Goal: Task Accomplishment & Management: Complete application form

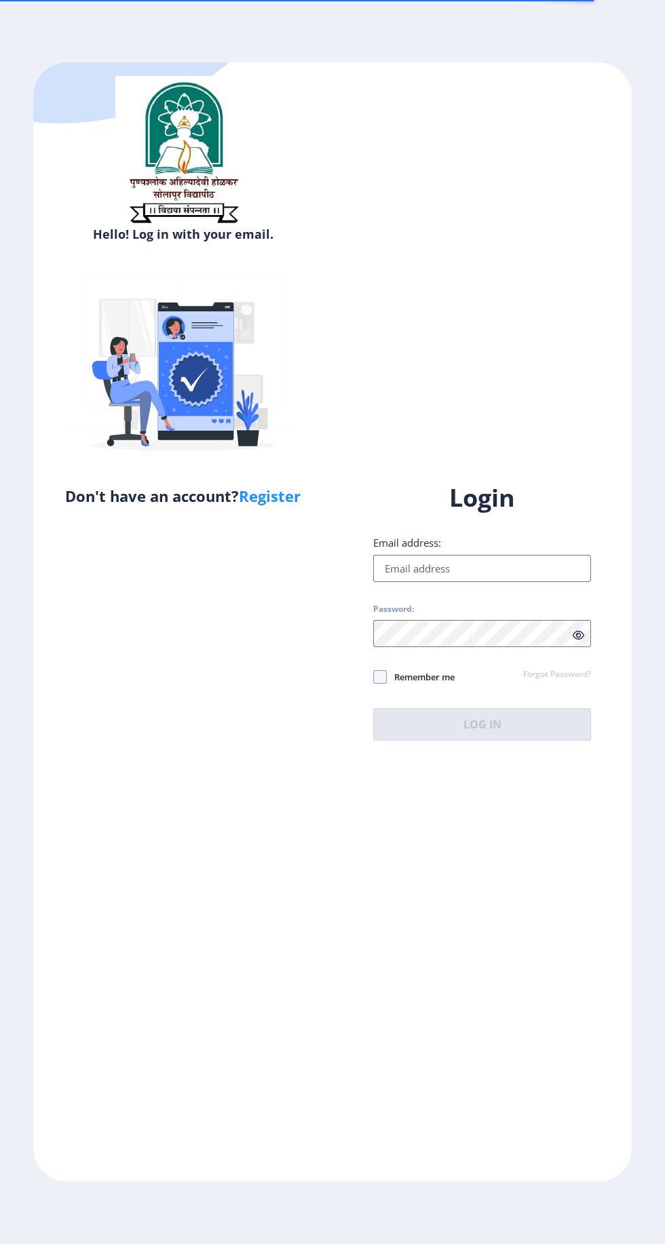
click at [525, 582] on input "Email address:" at bounding box center [482, 568] width 218 height 27
type input "[EMAIL_ADDRESS][DOMAIN_NAME]"
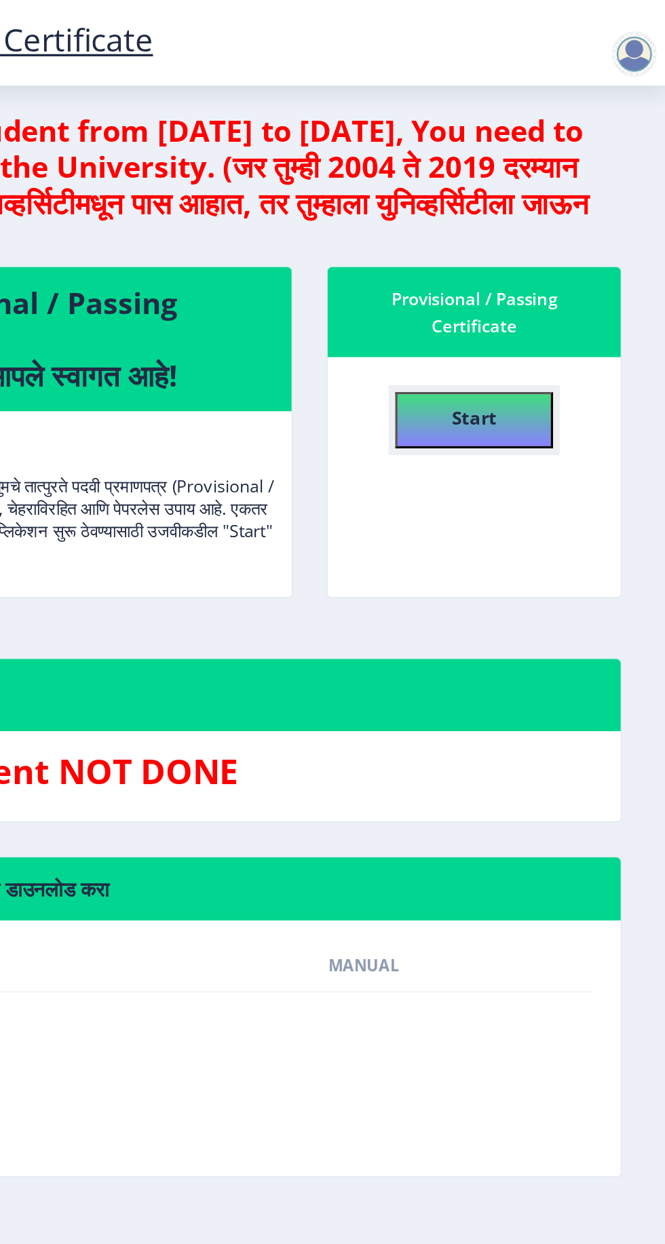
click at [581, 251] on button "Start" at bounding box center [549, 253] width 95 height 34
select select
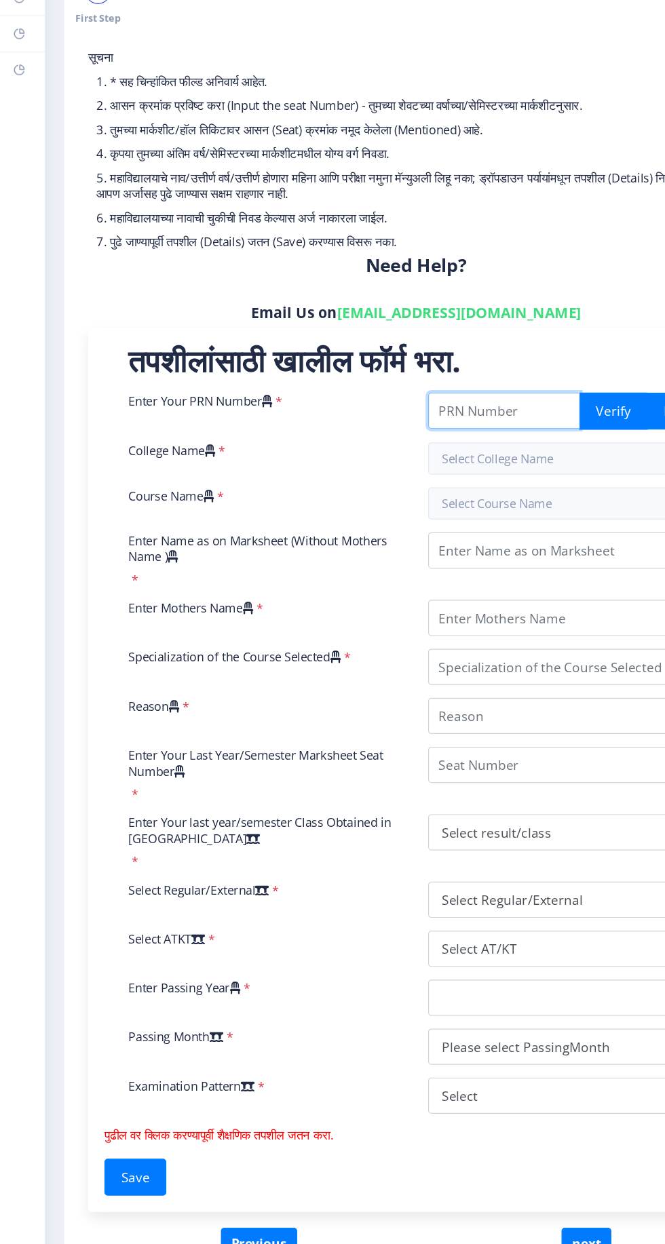
click at [428, 441] on input "Enter Your PRN Number" at bounding box center [425, 439] width 128 height 31
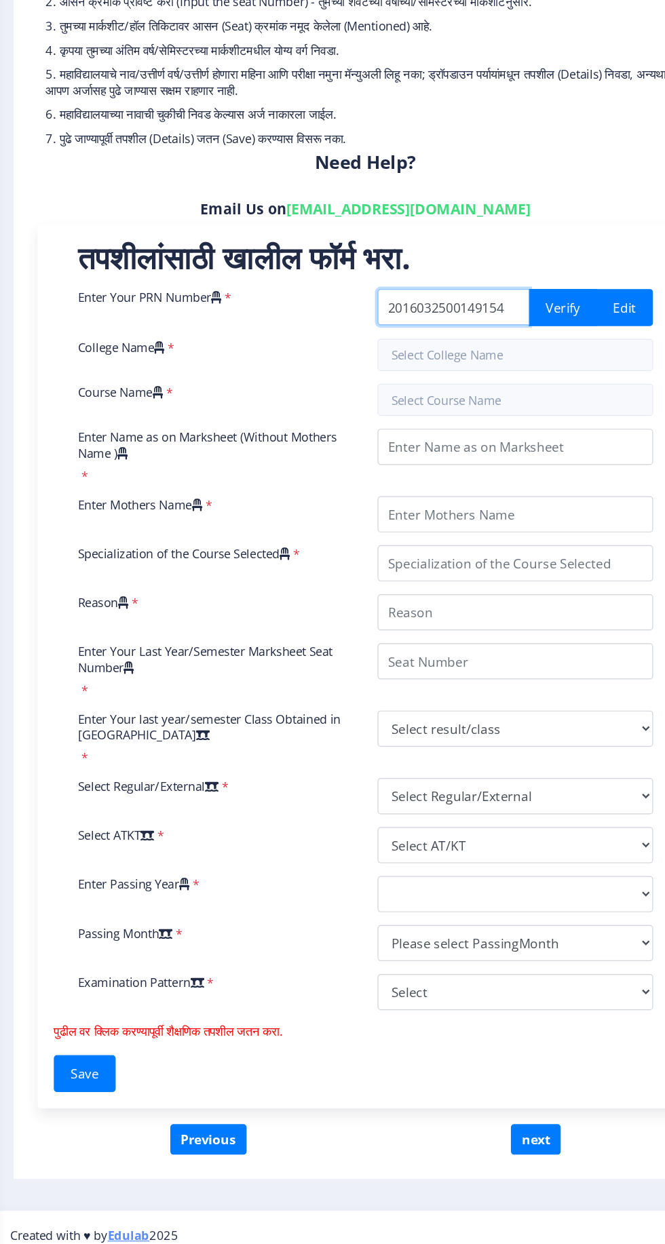
type input "2016032500149154"
click at [509, 446] on button "Verify" at bounding box center [518, 439] width 58 height 31
click at [502, 446] on button "Verify" at bounding box center [518, 439] width 58 height 31
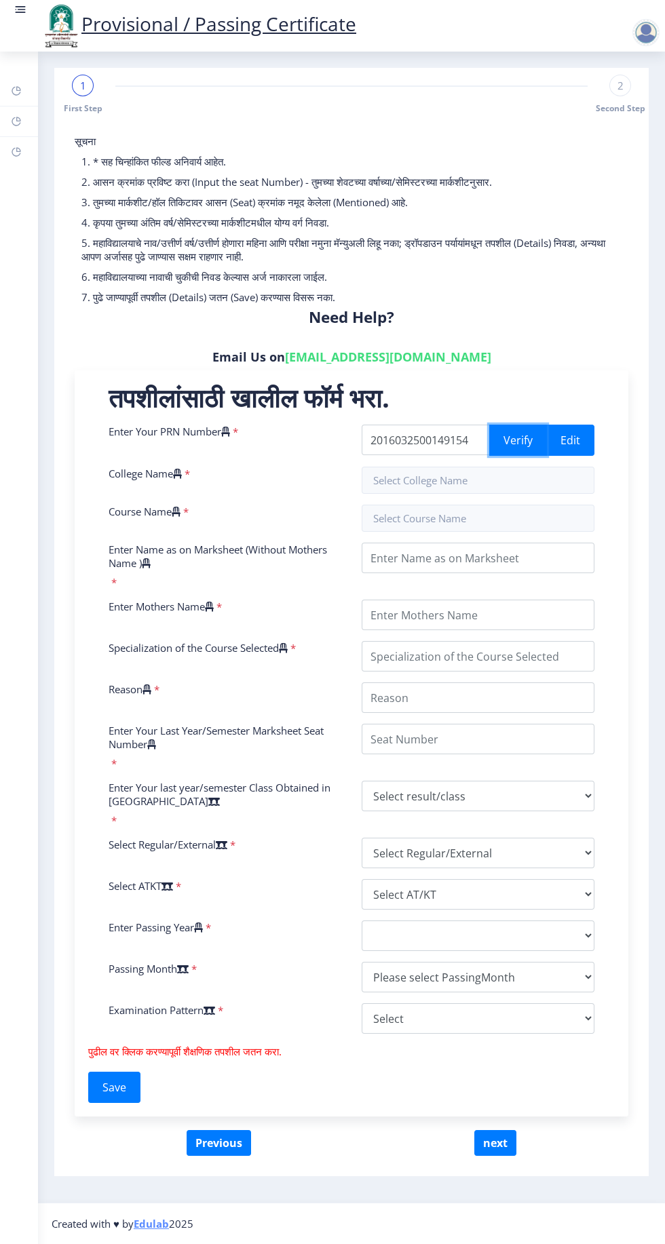
click at [507, 451] on button "Verify" at bounding box center [518, 439] width 58 height 31
click at [461, 482] on input "text" at bounding box center [477, 480] width 233 height 27
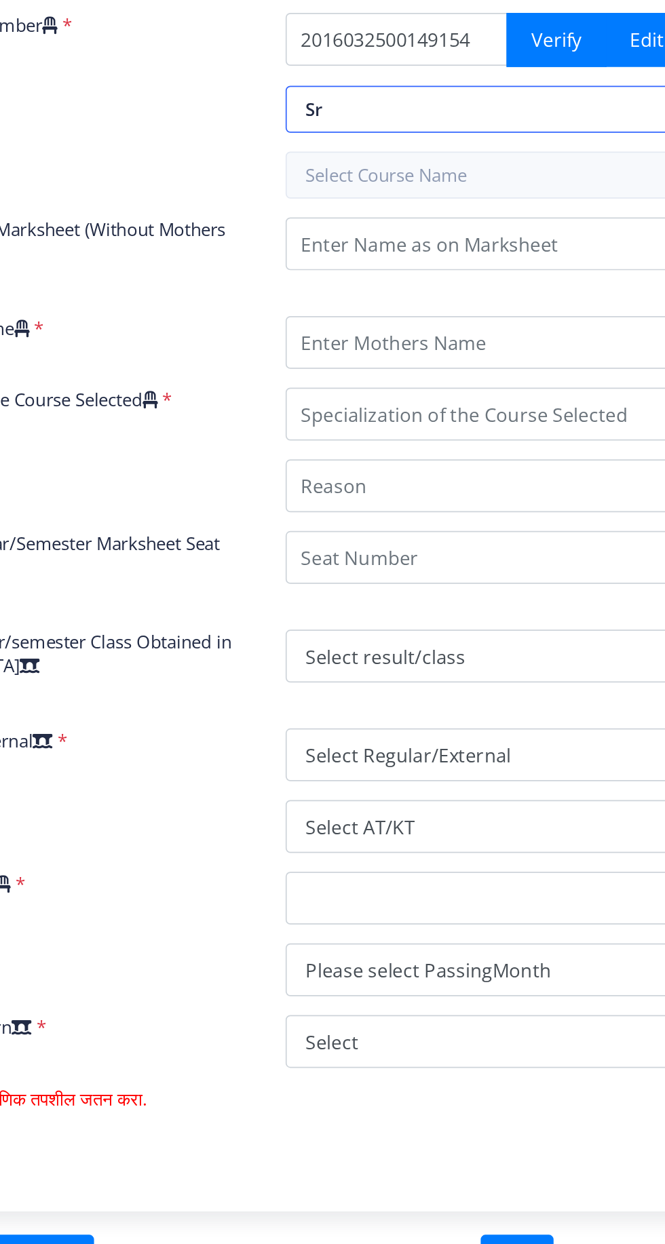
type input "S"
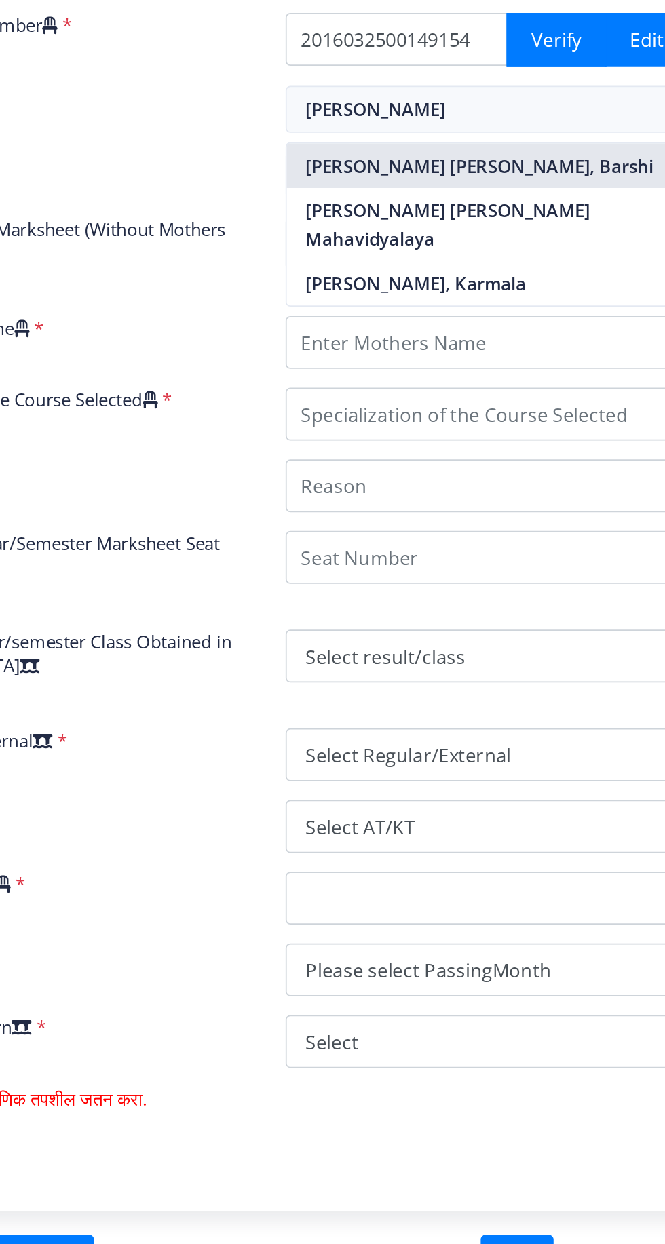
click at [424, 522] on nb-option "Shriman Bhausaheb Zadbuke Mahavidylaya, Barshi" at bounding box center [477, 513] width 231 height 26
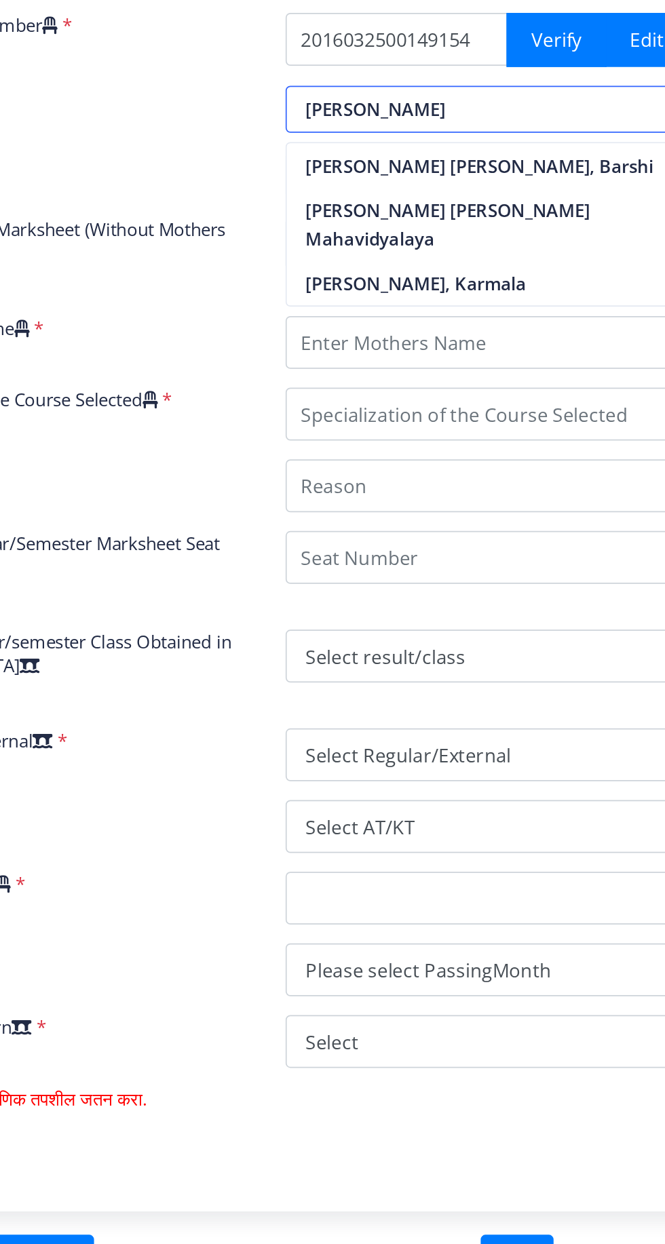
type input "Shriman Bhausaheb Zadbuke Mahavidylaya, Barshi"
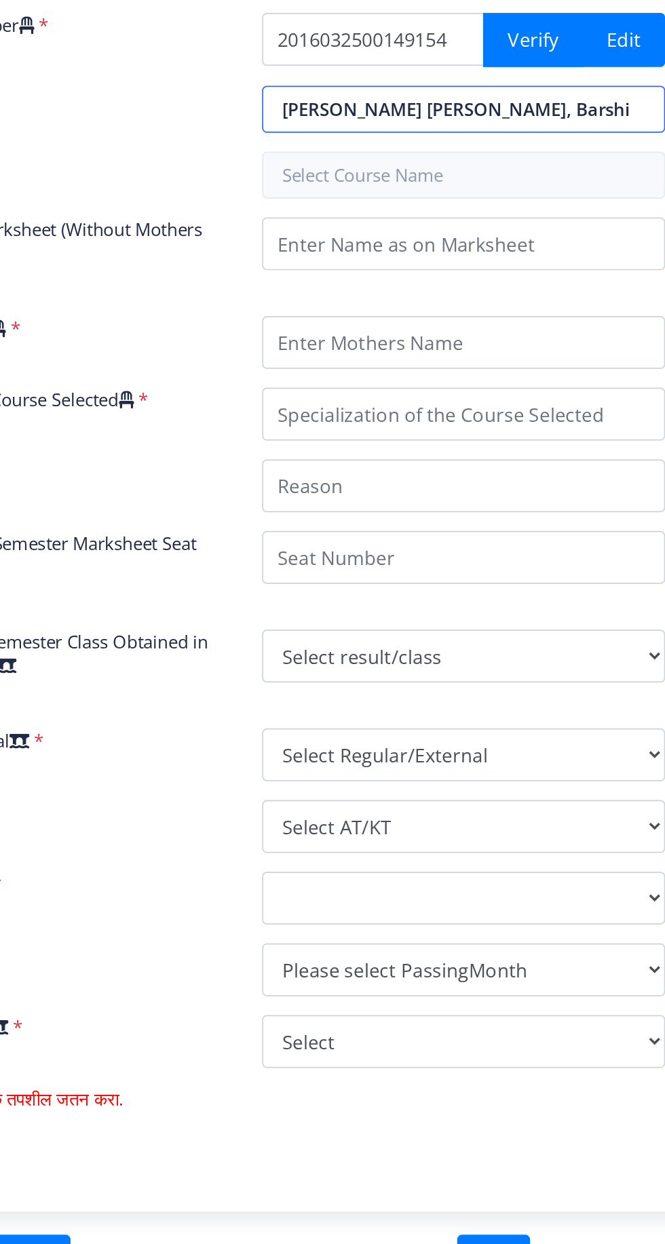
scroll to position [0, 41]
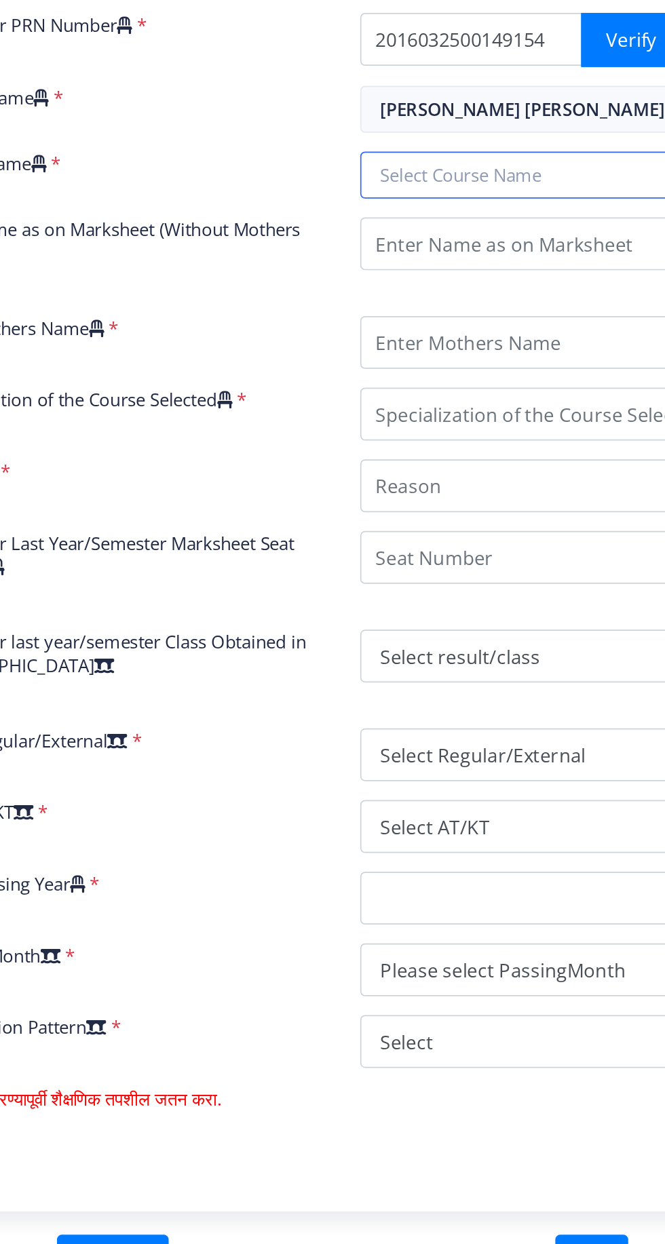
click at [404, 521] on input "text" at bounding box center [477, 517] width 233 height 27
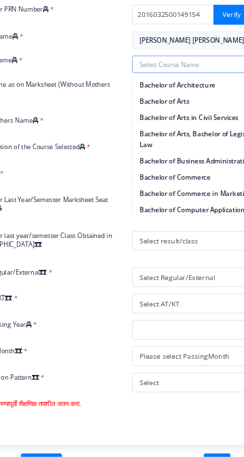
scroll to position [0, 0]
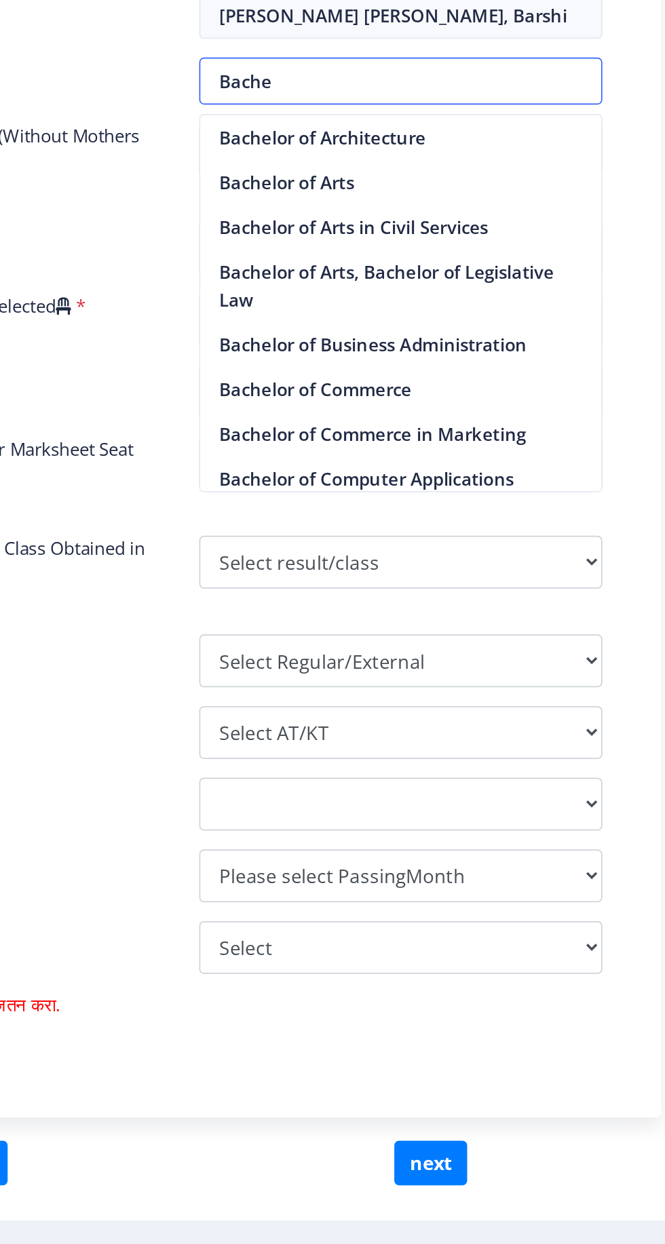
type input "Bachel"
type input "वाचेल"
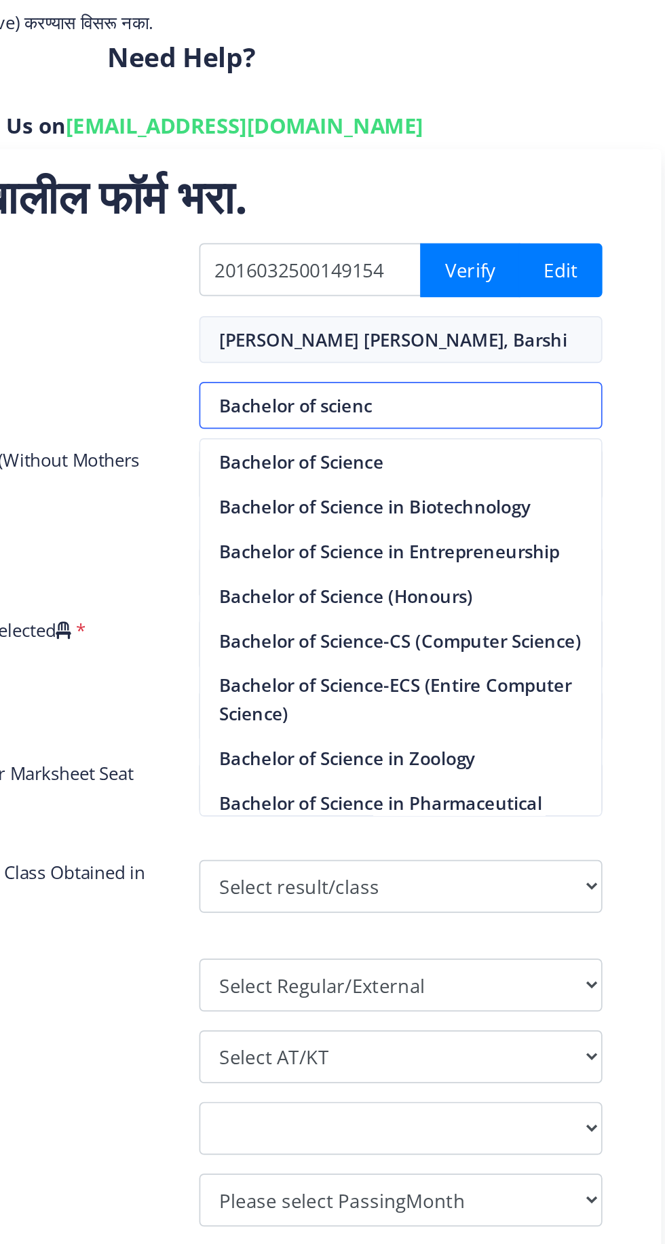
type input "Bachelor of scien"
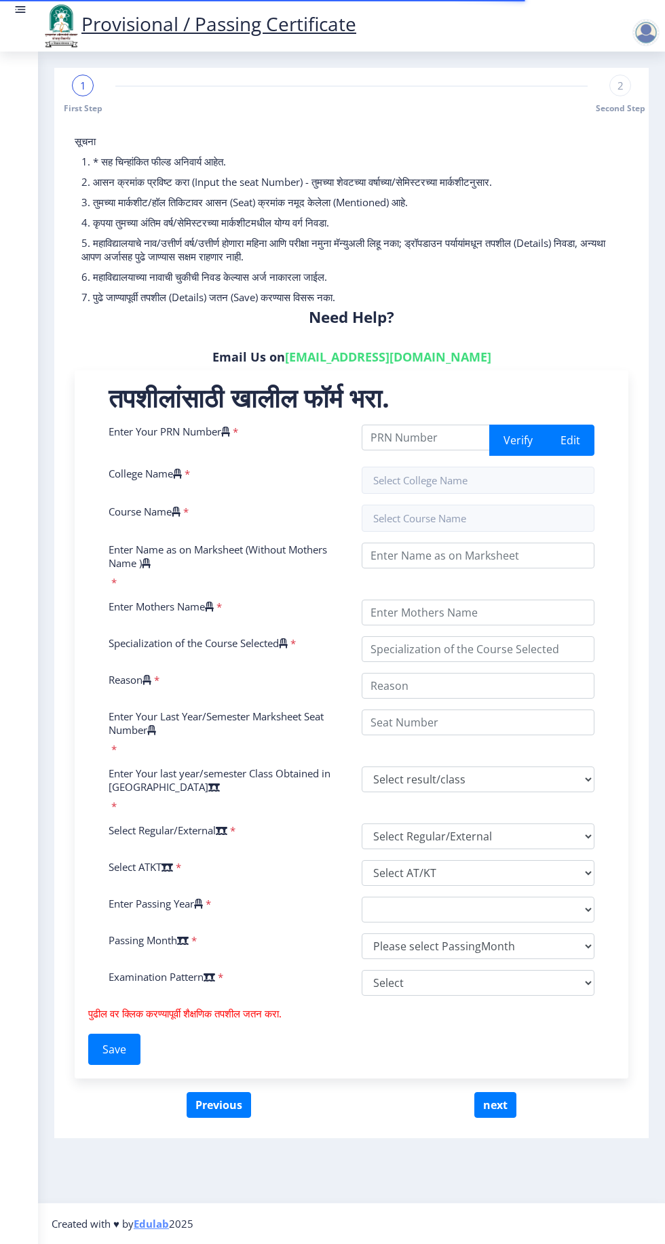
select select
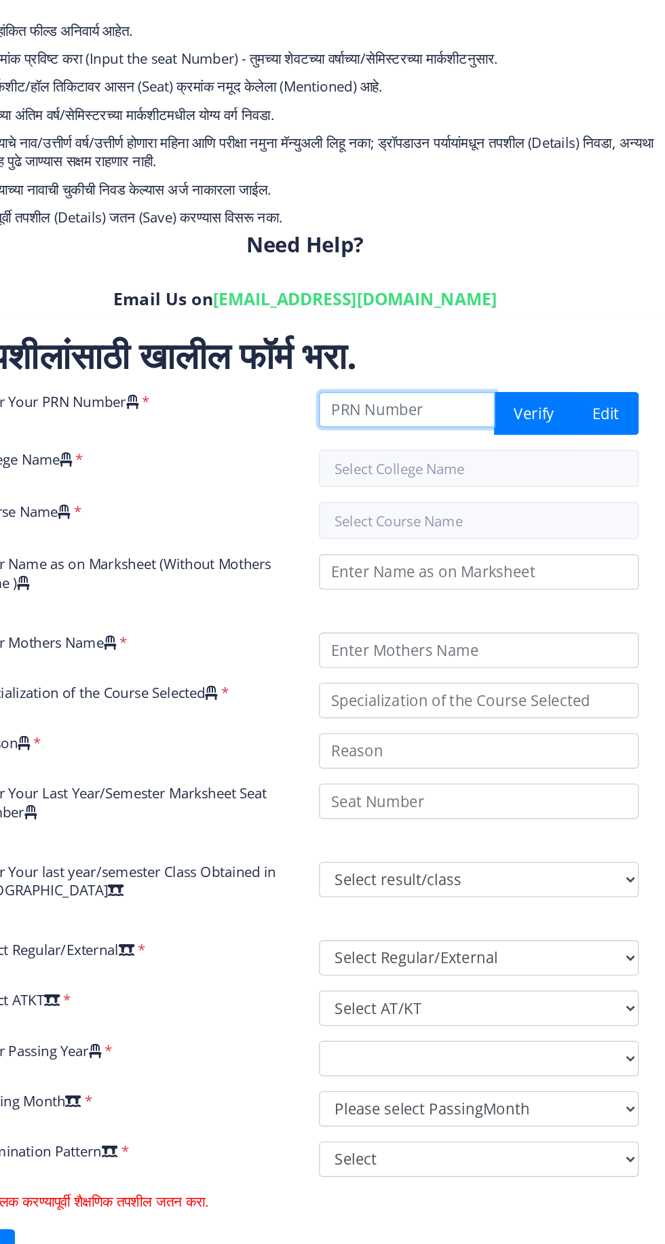
click at [420, 440] on input "Enter Your PRN Number" at bounding box center [425, 437] width 128 height 26
type input "2016032500149154"
click at [486, 486] on input "text" at bounding box center [477, 480] width 233 height 27
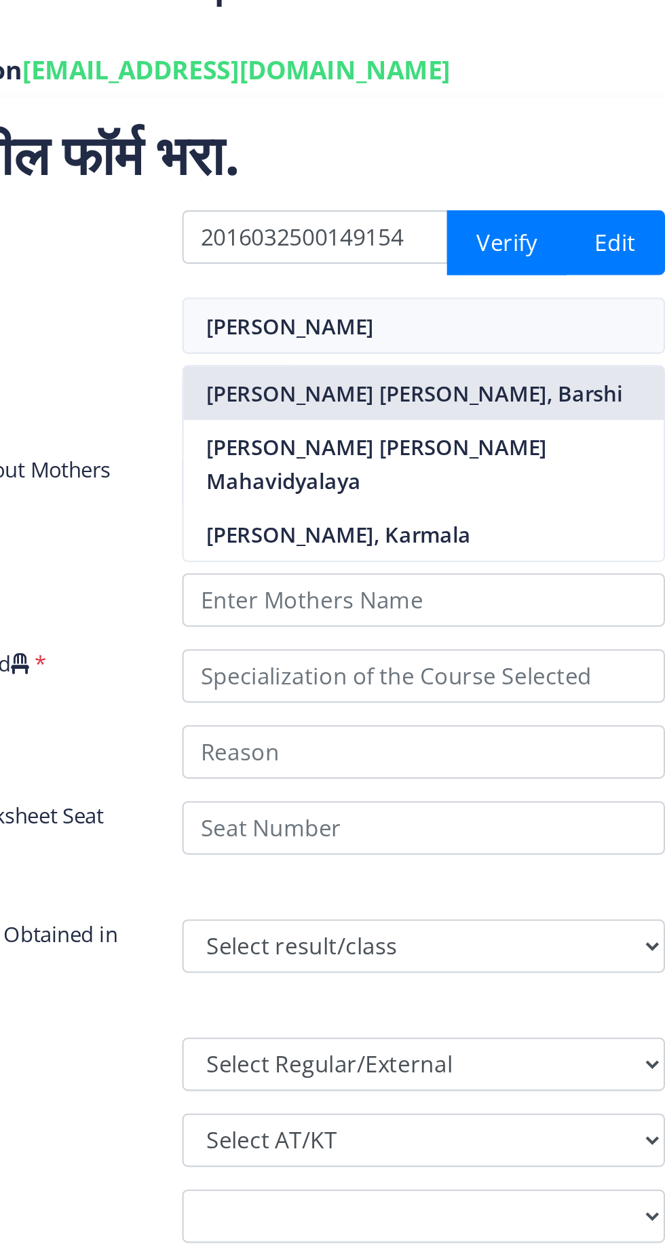
click at [554, 523] on nb-option "[PERSON_NAME] [PERSON_NAME], Barshi" at bounding box center [477, 513] width 231 height 26
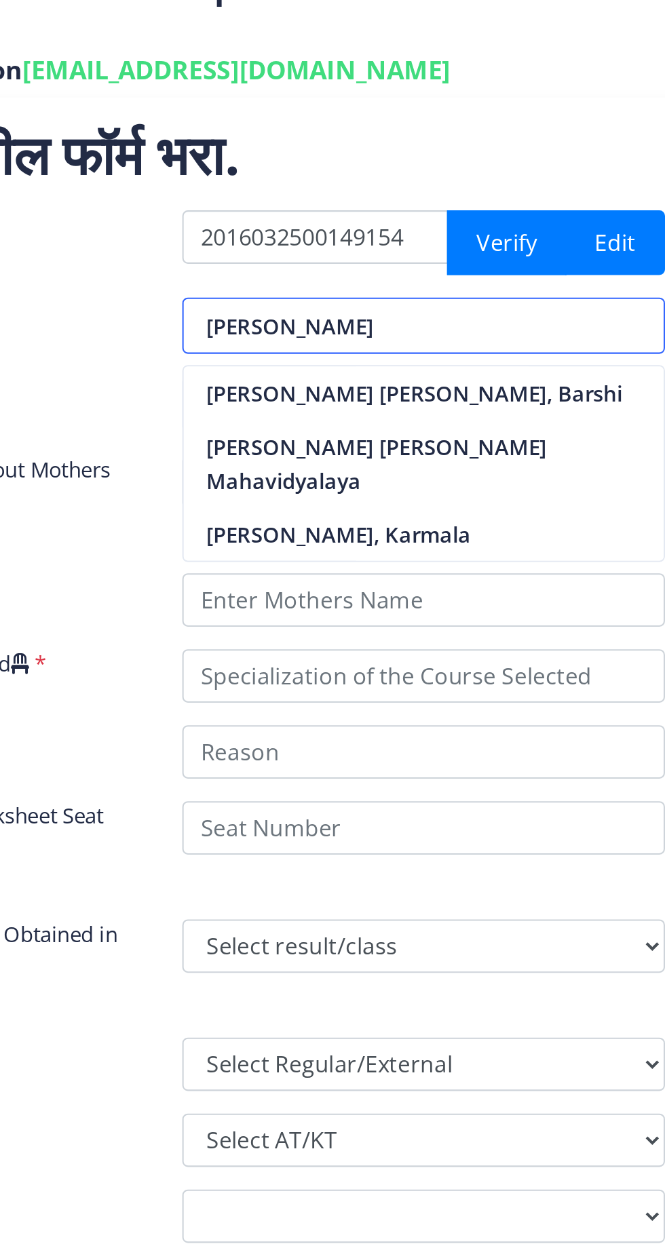
type input "[PERSON_NAME] [PERSON_NAME], Barshi"
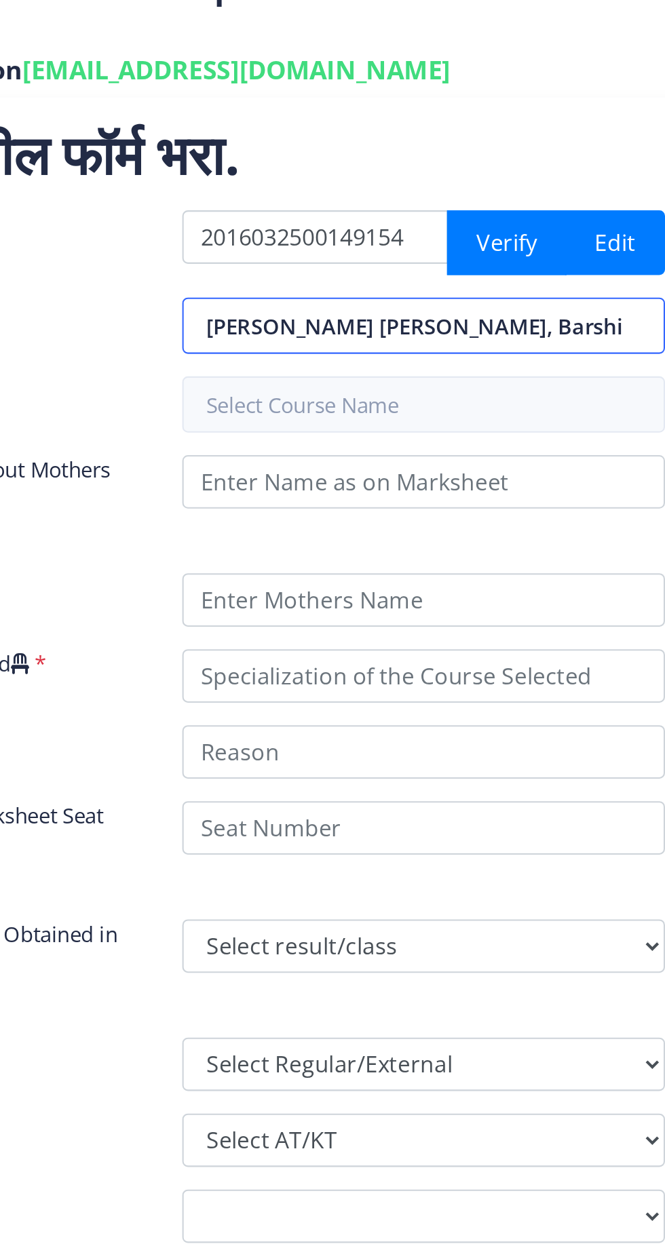
scroll to position [0, 41]
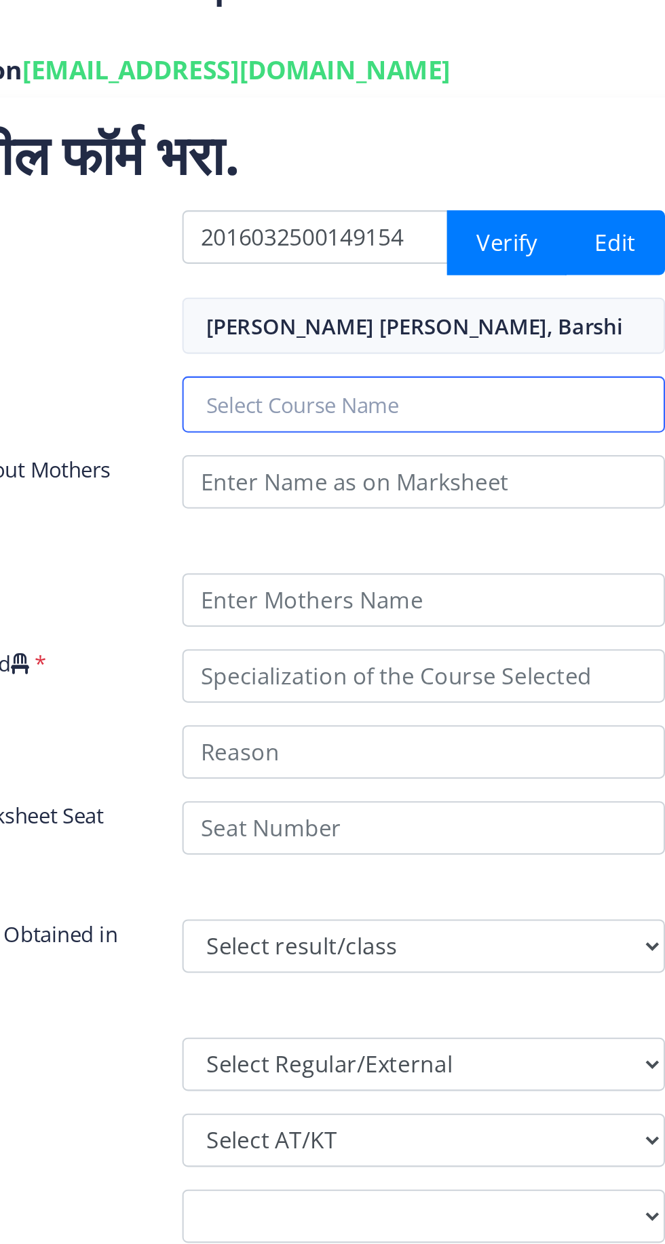
click at [537, 522] on input "text" at bounding box center [477, 517] width 233 height 27
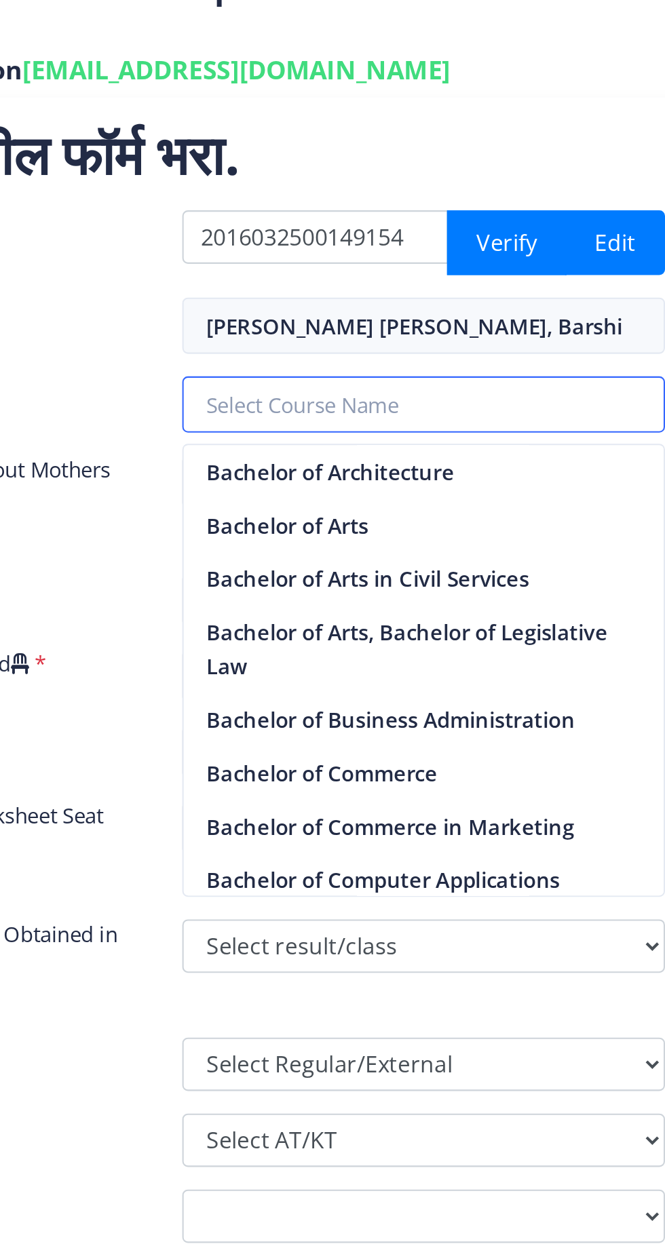
scroll to position [0, 0]
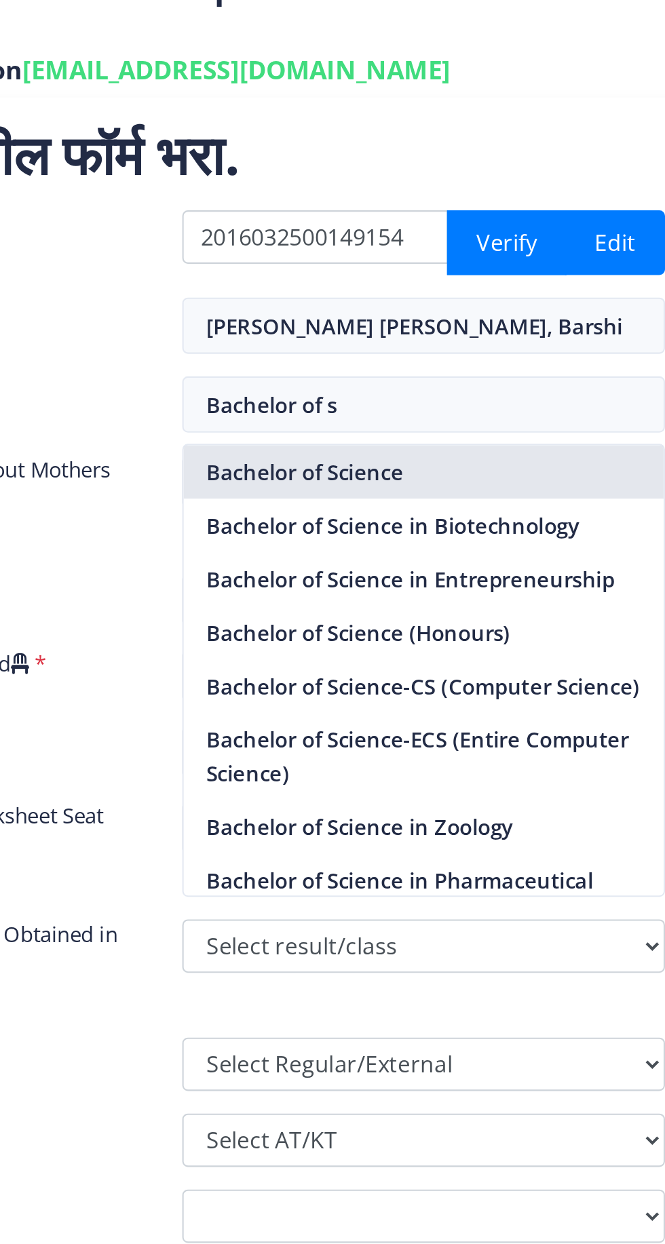
click at [544, 553] on nb-option "Bachelor of Science" at bounding box center [477, 551] width 231 height 26
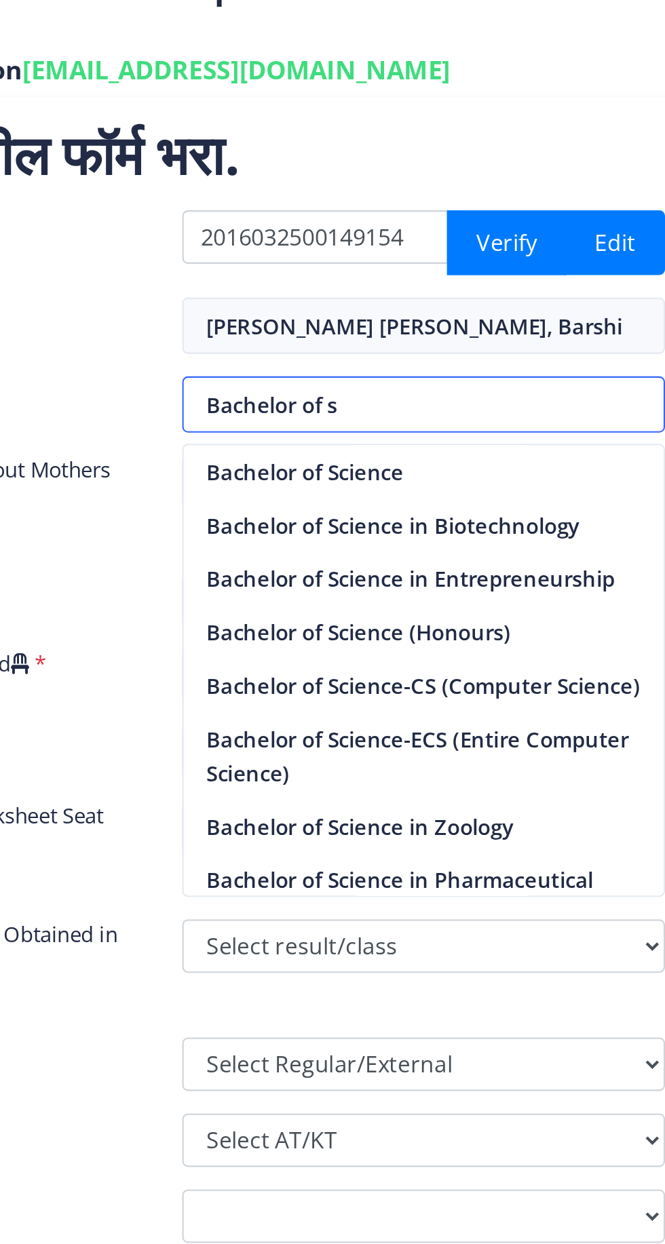
type input "Bachelor of Science"
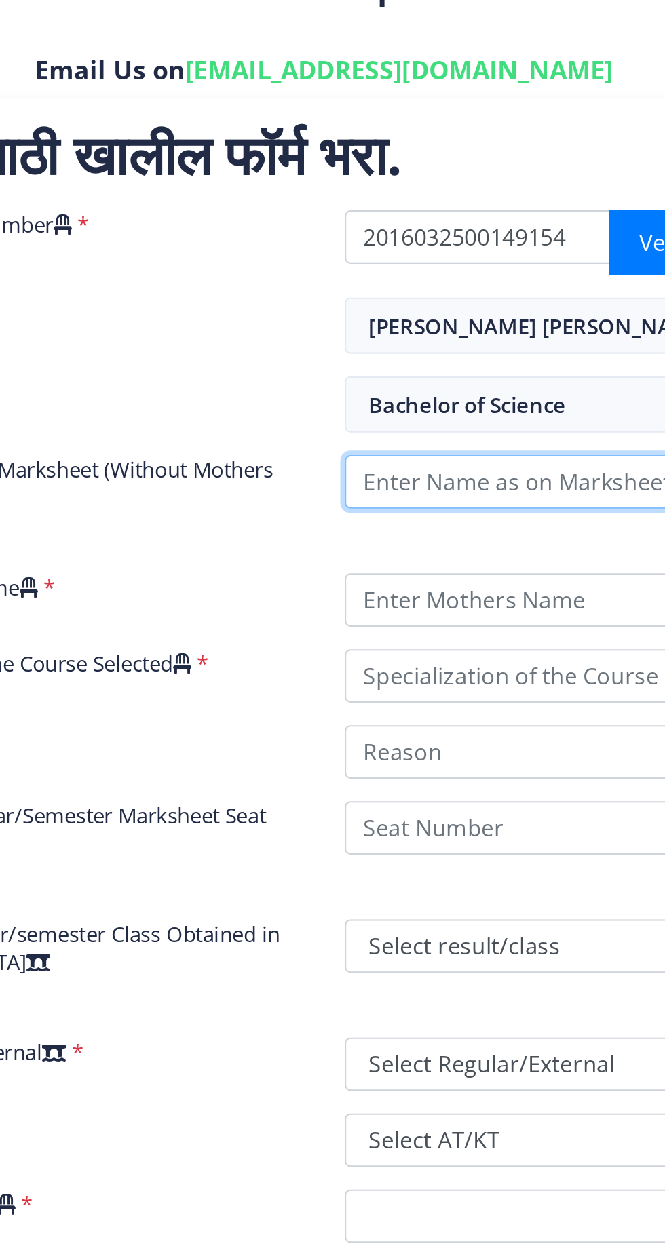
click at [428, 558] on input "Enter Name as on Marksheet (Without Mothers Name )" at bounding box center [477, 555] width 233 height 26
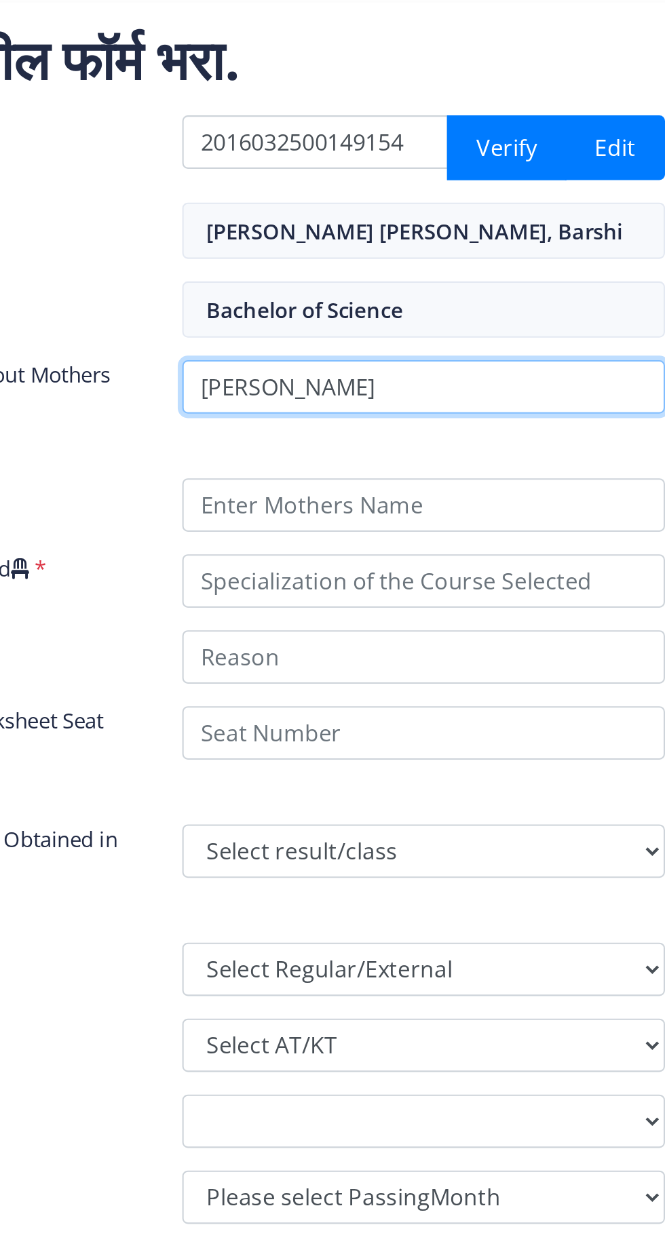
type input "[PERSON_NAME]"
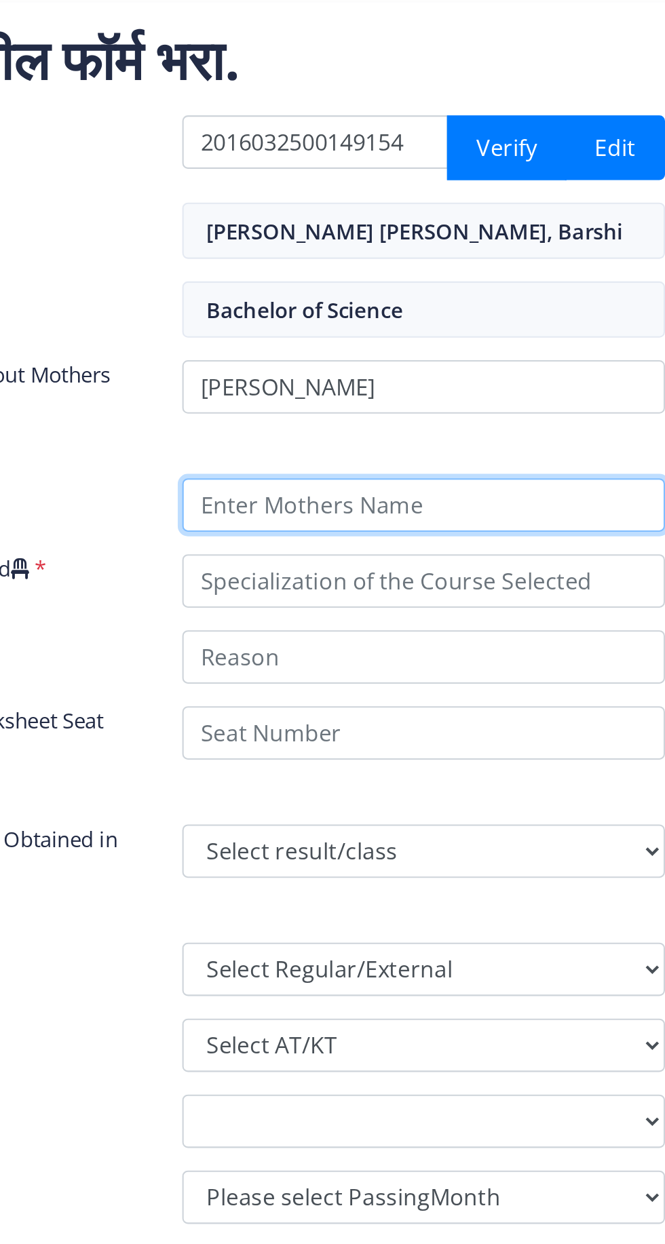
click at [453, 616] on input "Enter Mothers Name" at bounding box center [477, 612] width 233 height 26
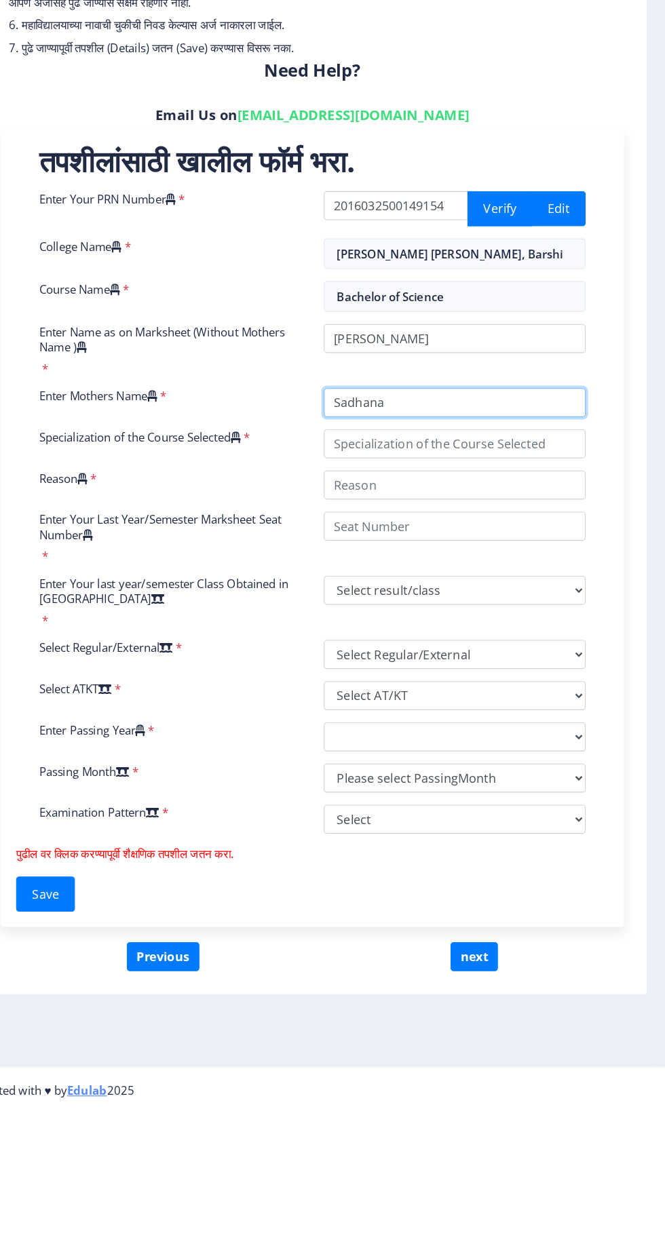
type input "Sadhana"
click at [522, 649] on input "Specialization of the Course Selected" at bounding box center [477, 649] width 233 height 26
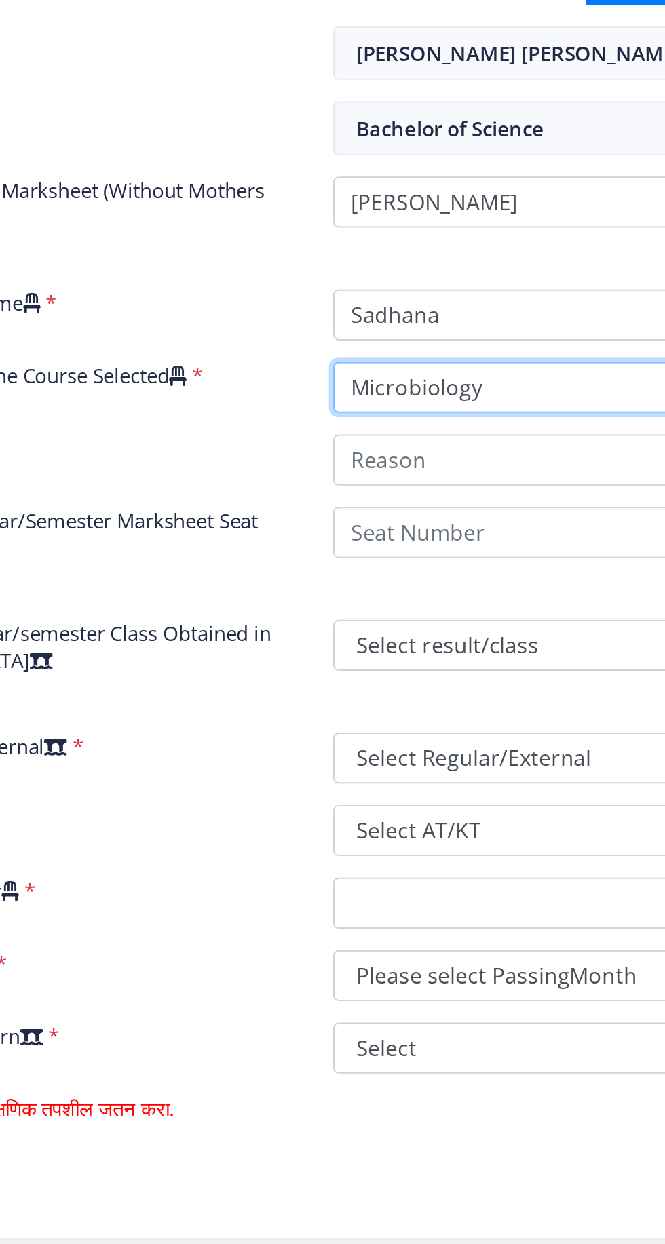
type input "Microbiology"
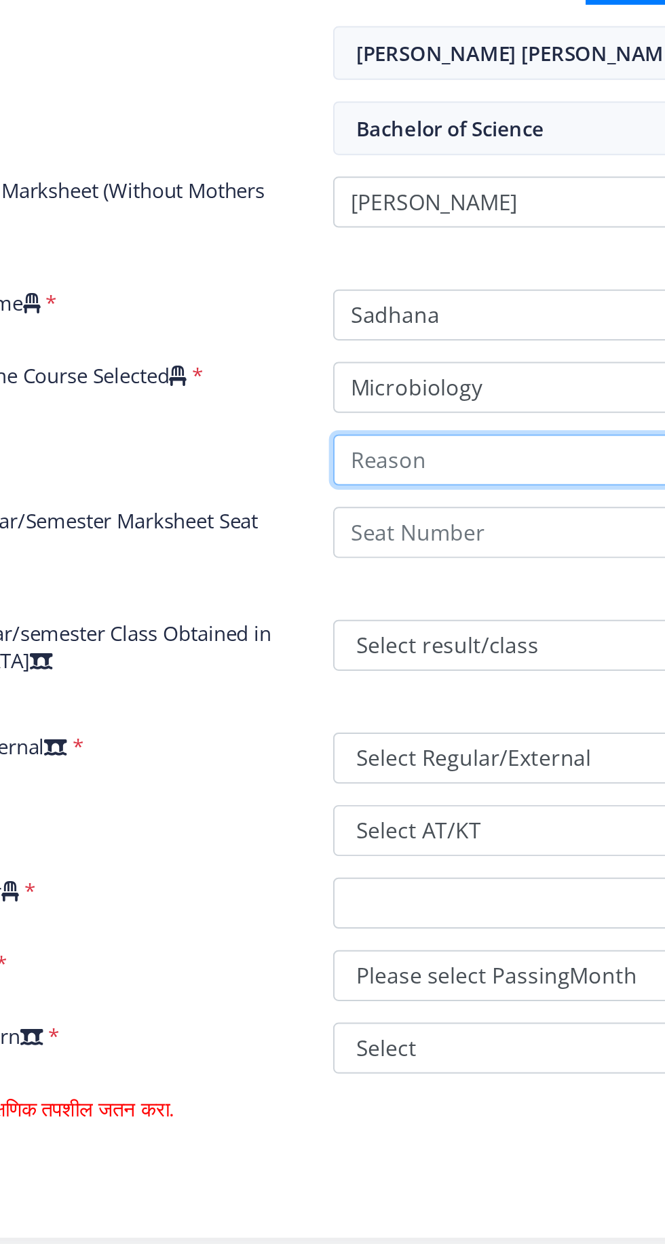
click at [387, 688] on input "Reason" at bounding box center [477, 686] width 233 height 26
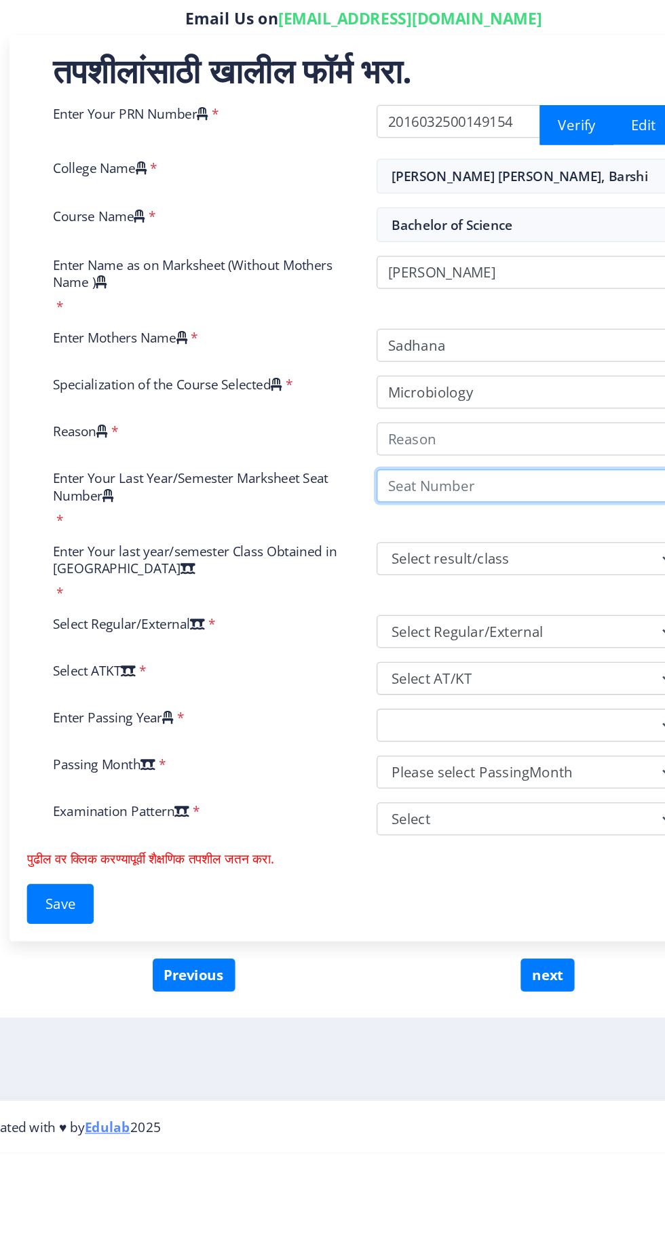
click at [534, 724] on div "Enter Your PRN Number * 2016032500149154 Verify Edit College Name * Shriman Bha…" at bounding box center [351, 715] width 506 height 582
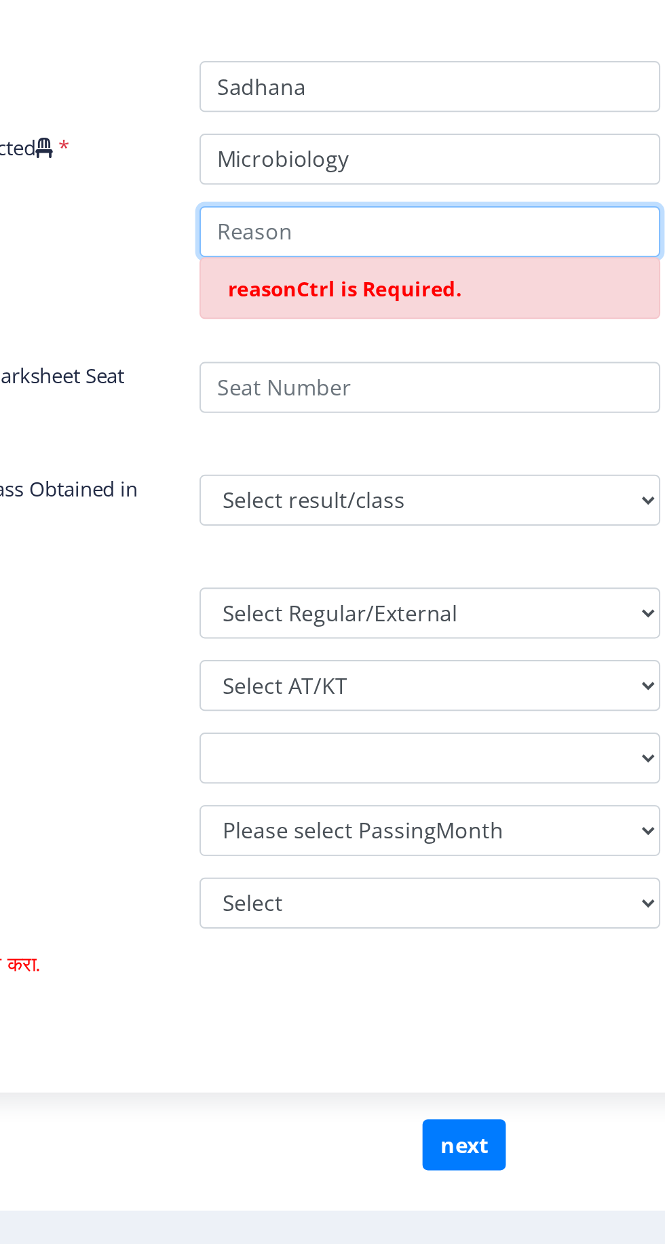
click at [383, 688] on input "Reason" at bounding box center [477, 686] width 233 height 26
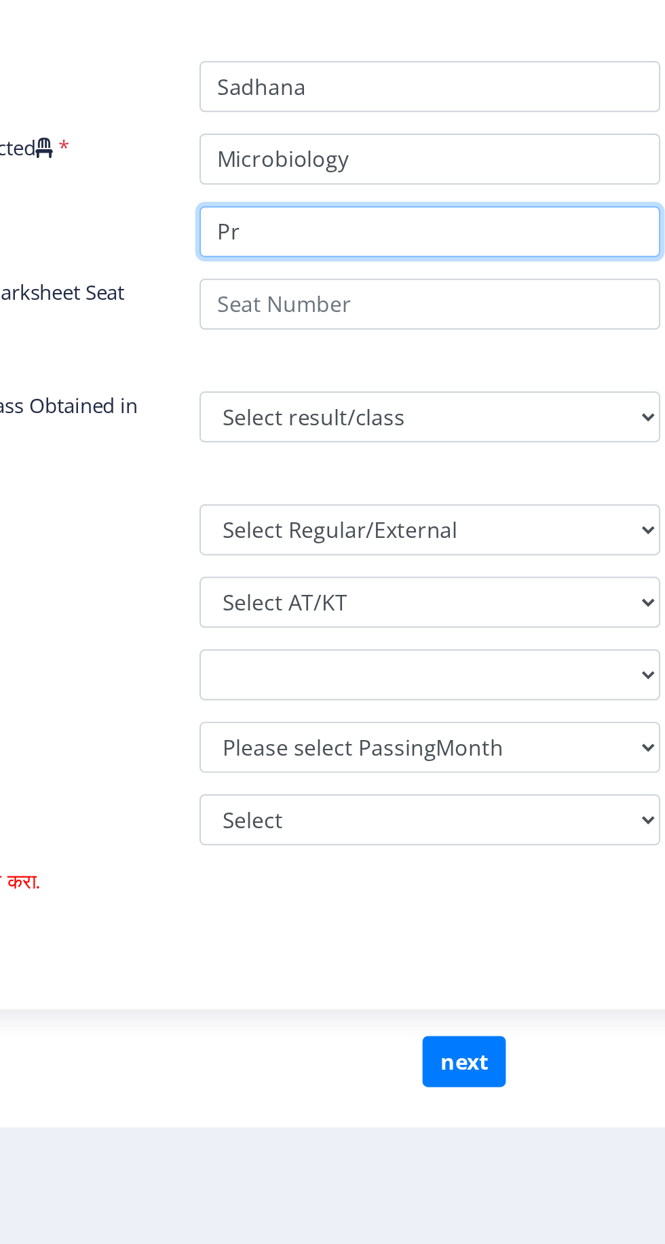
type input "P"
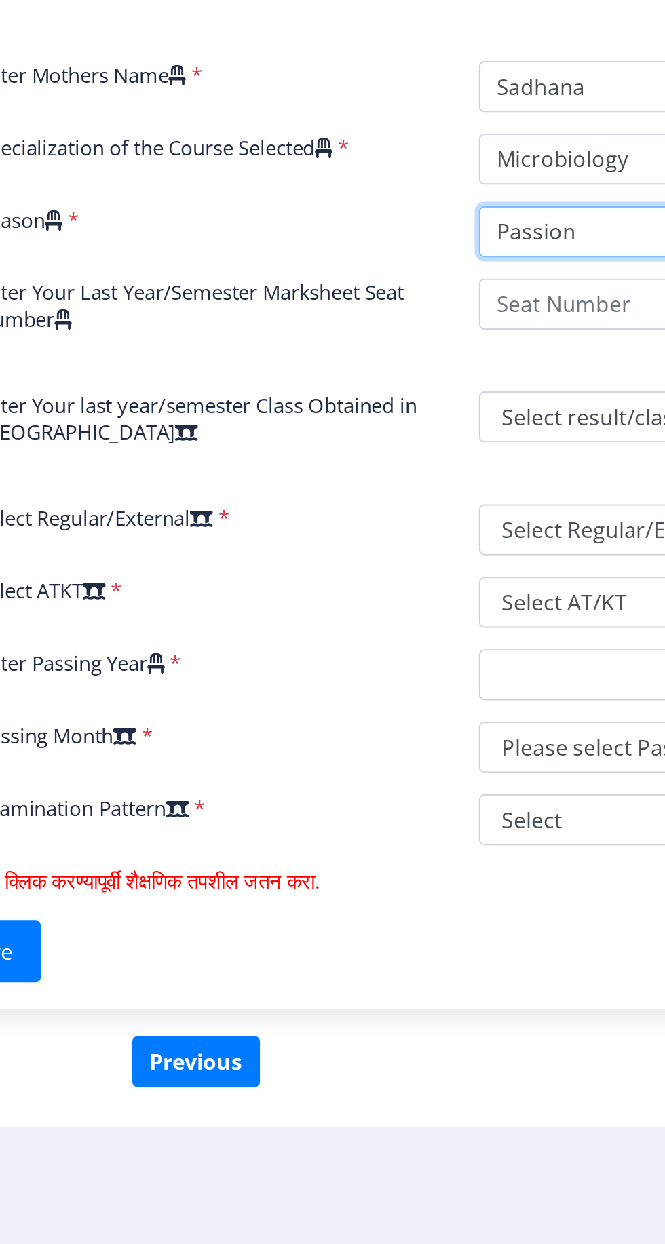
type input "Passion"
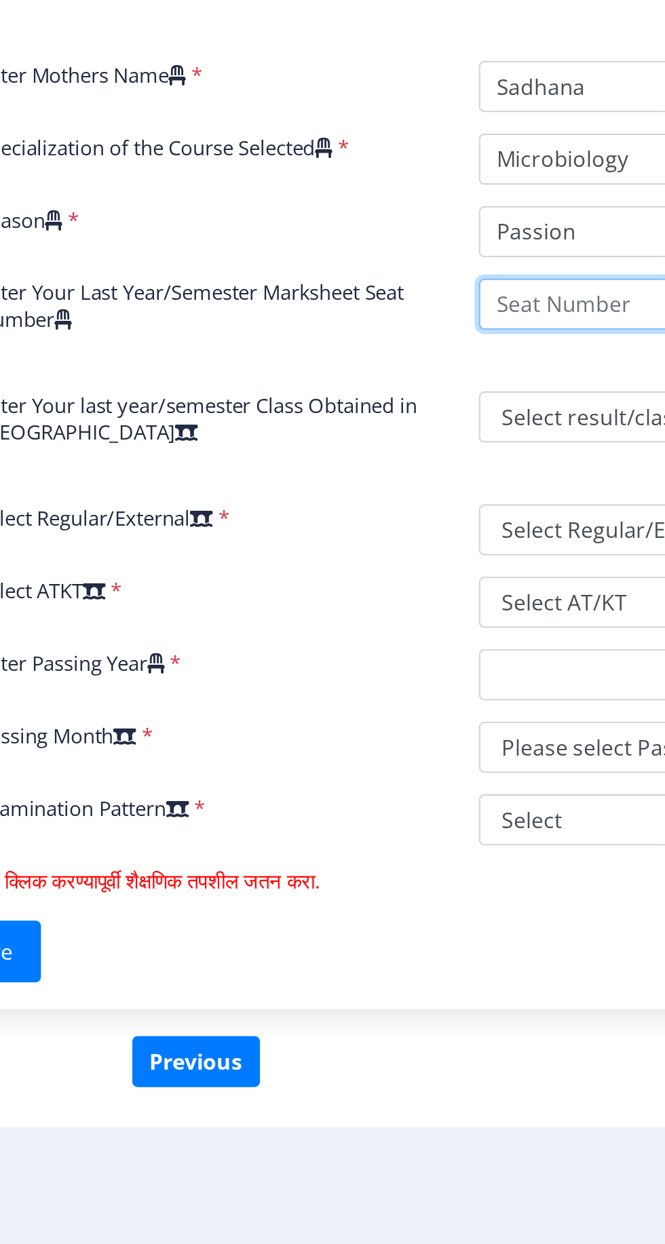
click at [384, 721] on input "Enter Your Last Year/Semester Marksheet Seat Number" at bounding box center [477, 722] width 233 height 26
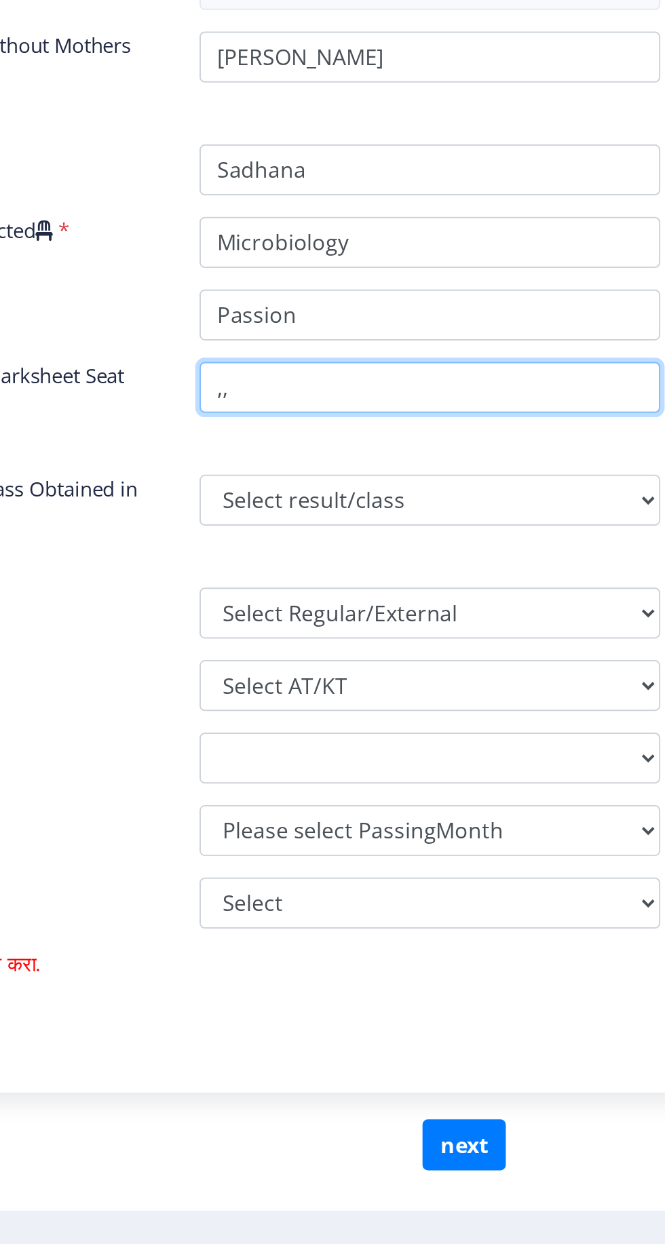
type input ","
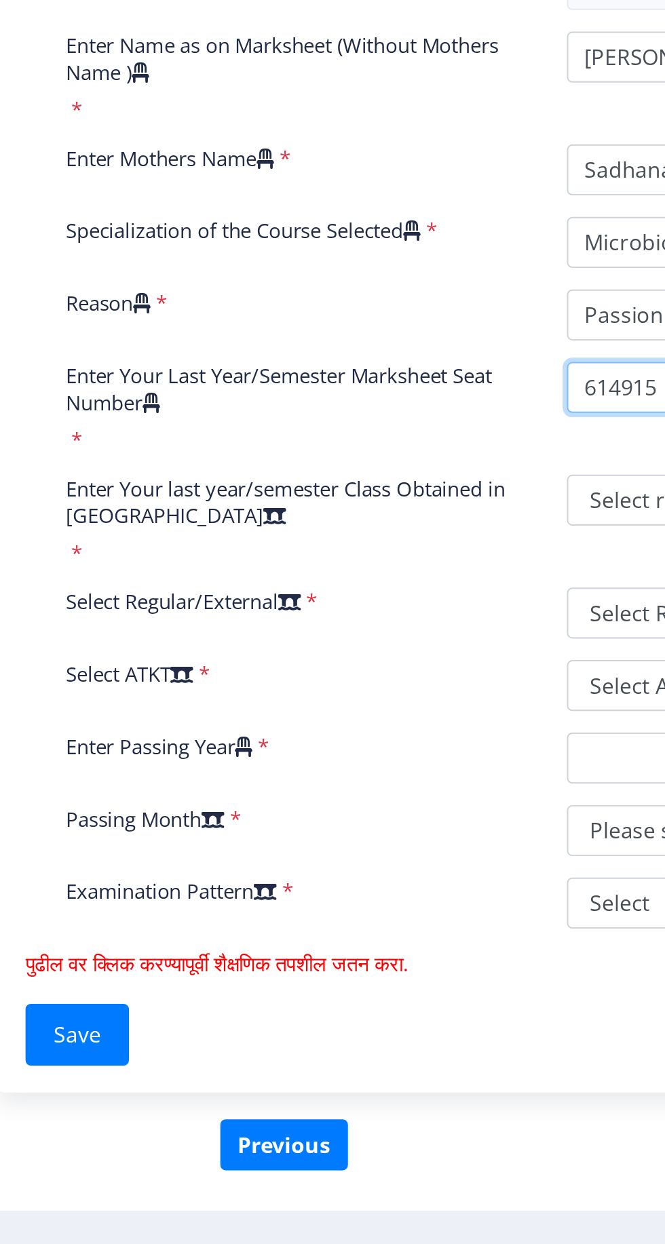
type input "614915"
click at [382, 791] on select "Select result/class DISTINCTION FIRST CLASS HIGHER SECOND CLASS SECOND CLASS PA…" at bounding box center [477, 779] width 233 height 26
click at [387, 776] on select "Select result/class DISTINCTION FIRST CLASS HIGHER SECOND CLASS SECOND CLASS PA…" at bounding box center [477, 779] width 233 height 26
click at [391, 786] on select "Select result/class DISTINCTION FIRST CLASS HIGHER SECOND CLASS SECOND CLASS PA…" at bounding box center [477, 779] width 233 height 26
select select "Grade A"
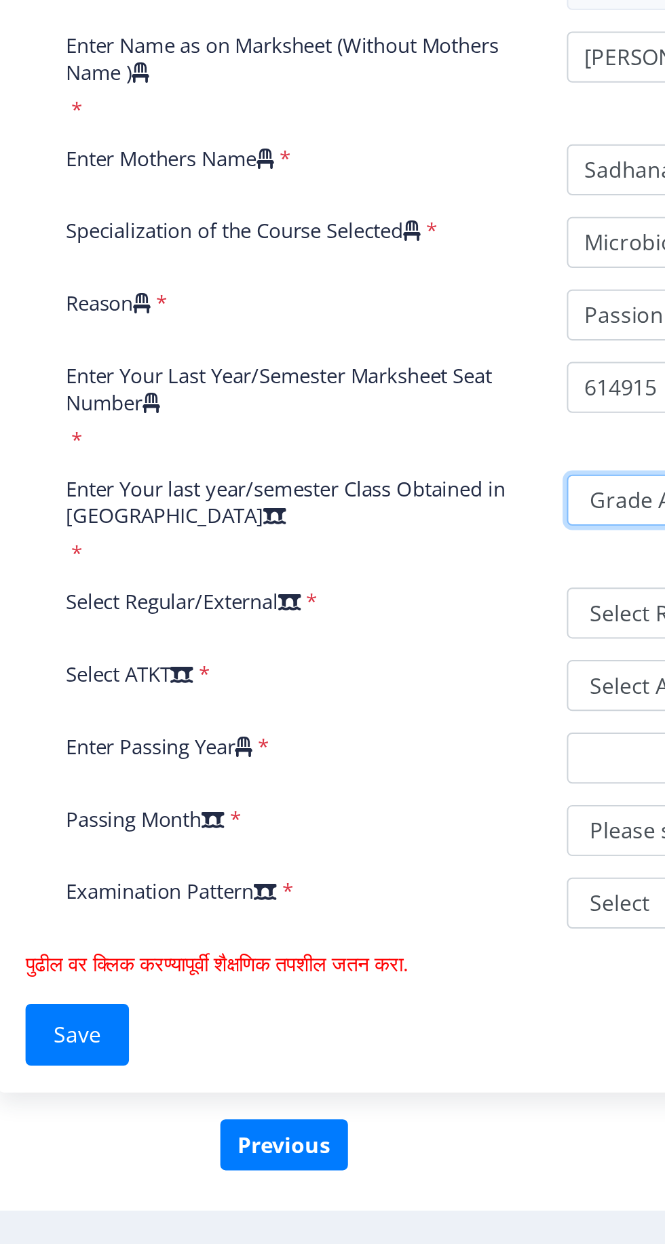
click at [361, 766] on select "Select result/class DISTINCTION FIRST CLASS HIGHER SECOND CLASS SECOND CLASS PA…" at bounding box center [477, 779] width 233 height 26
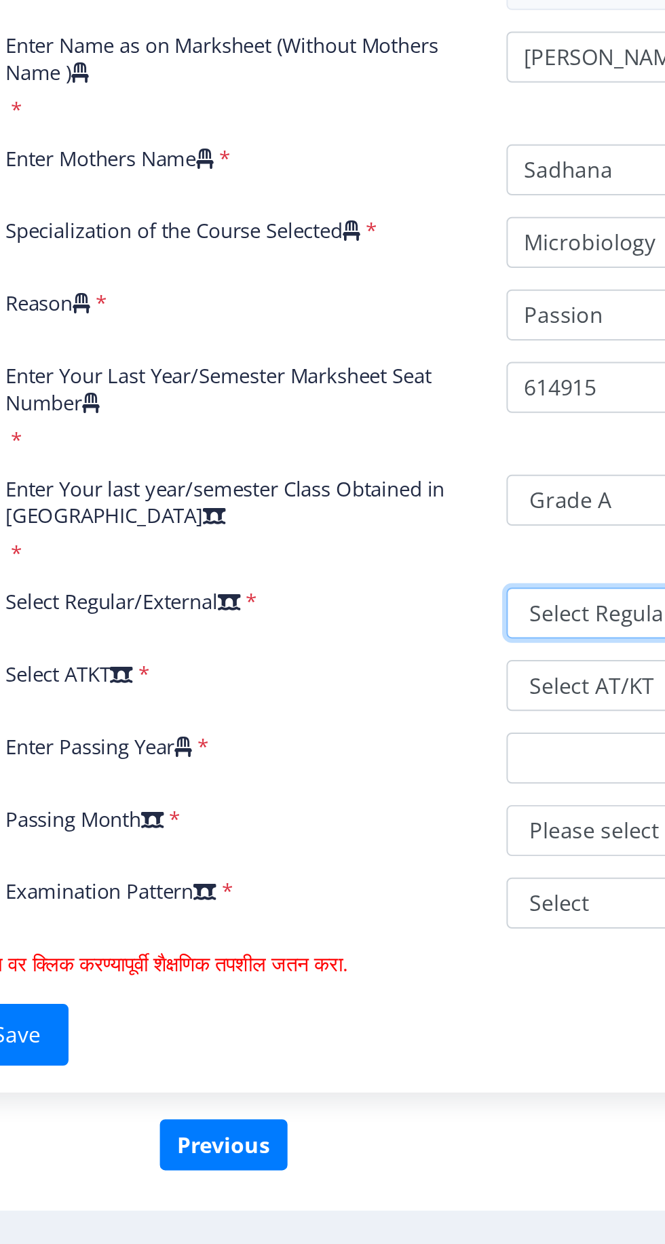
click at [394, 839] on select "Select Regular/External Regular External Special" at bounding box center [477, 836] width 233 height 26
select select "Regular"
click at [361, 823] on select "Select Regular/External Regular External Special" at bounding box center [477, 836] width 233 height 26
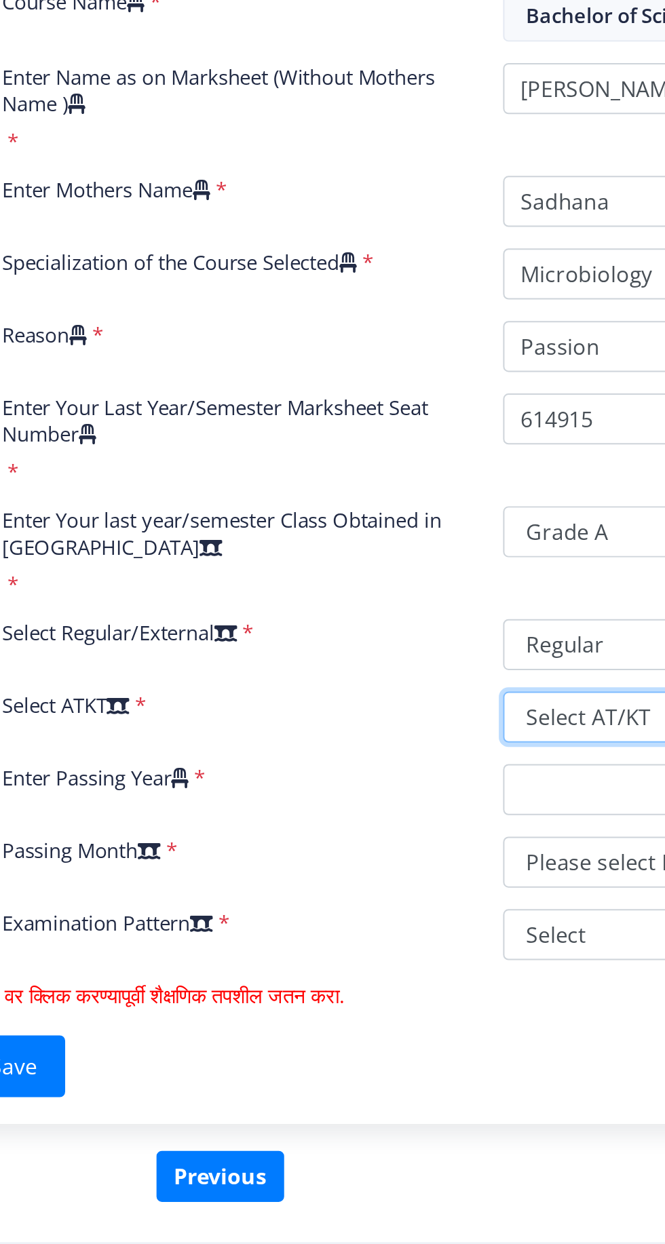
click at [396, 881] on select "Select AT/KT None ATKT" at bounding box center [477, 873] width 233 height 26
select select "None"
click at [361, 860] on select "Select AT/KT None ATKT" at bounding box center [477, 873] width 233 height 26
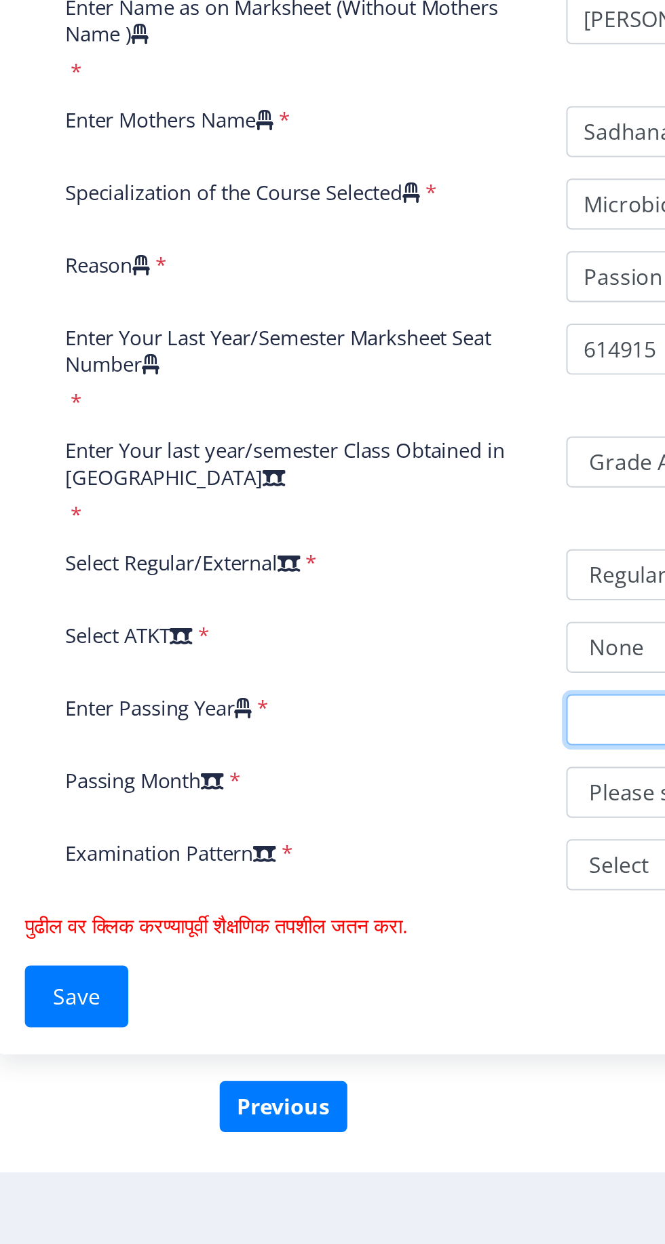
click at [380, 910] on select "2025 2024 2023 2022 2021 2020 2019 2018 2017 2016 2015 2014 2013 2012 2011 2010…" at bounding box center [477, 909] width 233 height 26
select select "2021"
click at [361, 896] on select "2025 2024 2023 2022 2021 2020 2019 2018 2017 2016 2015 2014 2013 2012 2011 2010…" at bounding box center [477, 909] width 233 height 26
click at [378, 954] on select "Please select PassingMonth (01) January (02) February (03) March (04) April (05…" at bounding box center [477, 946] width 233 height 26
select select "March"
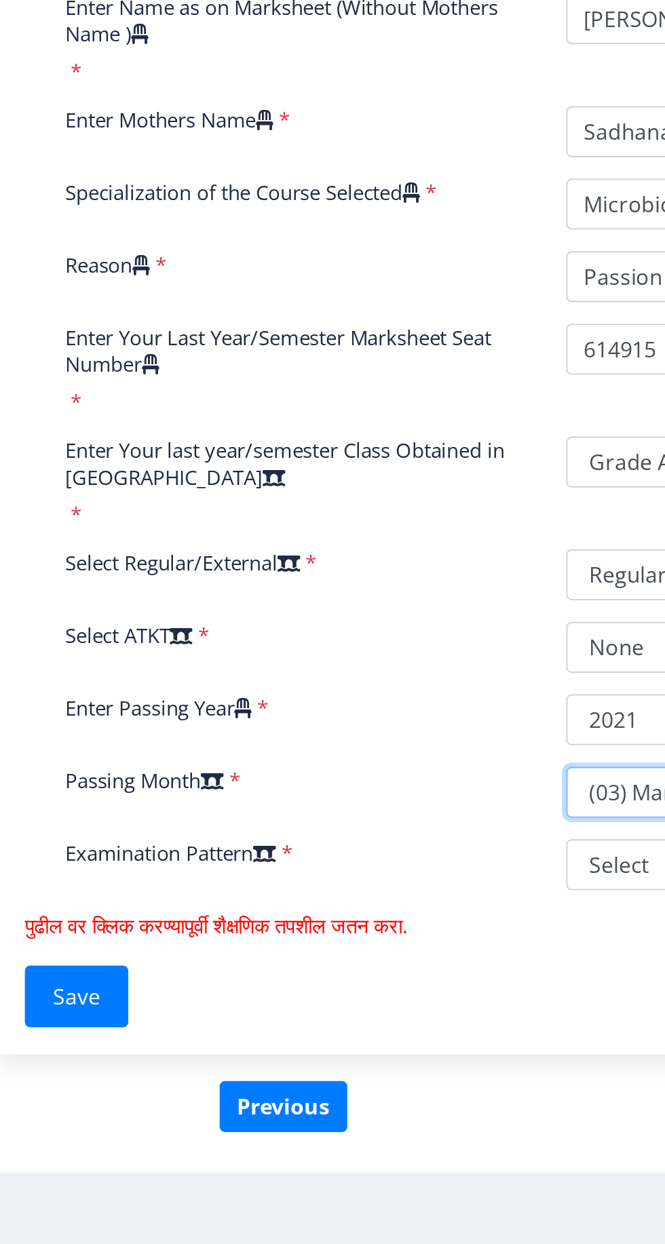
click at [361, 933] on select "Please select PassingMonth (01) January (02) February (03) March (04) April (05…" at bounding box center [477, 946] width 233 height 26
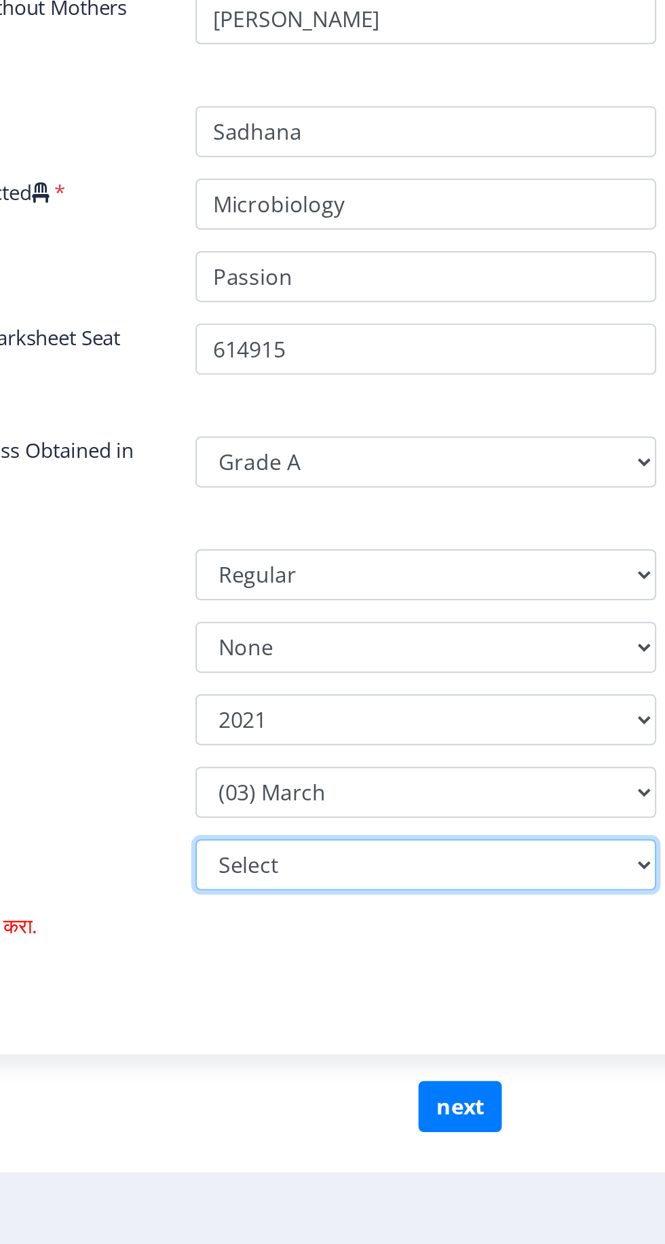
click at [517, 990] on select "Select Yearly Semester" at bounding box center [477, 983] width 233 height 26
select select "Semester"
click at [361, 970] on select "Select Yearly Semester" at bounding box center [477, 983] width 233 height 26
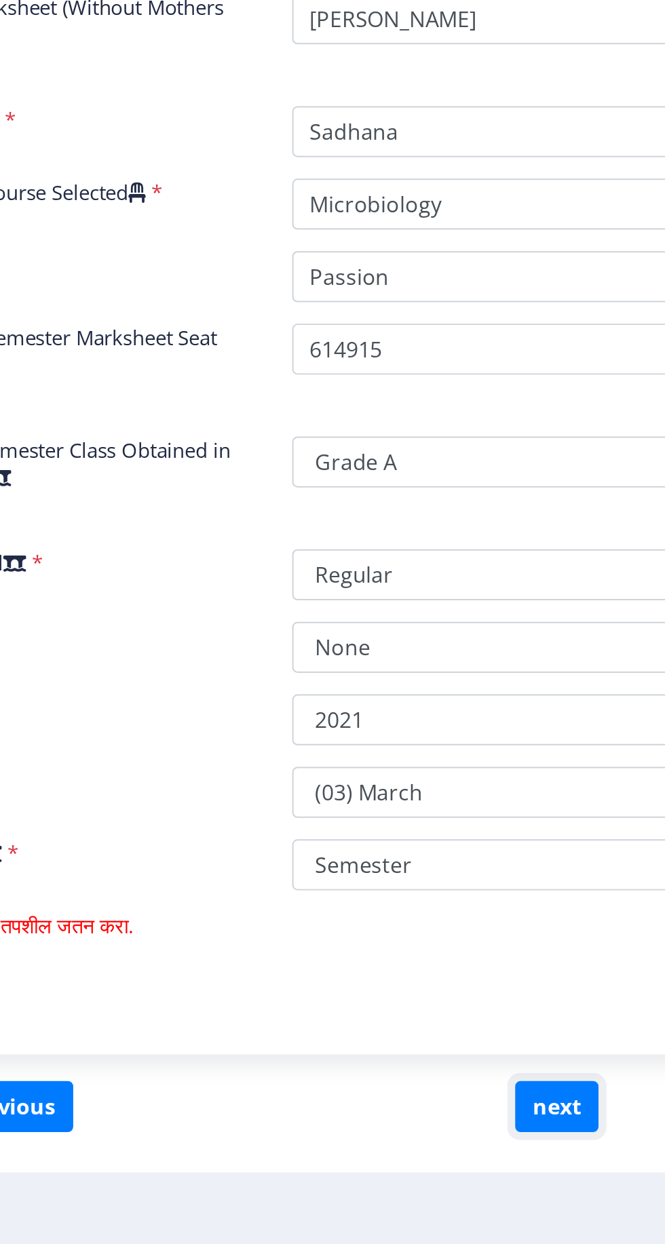
click at [496, 1101] on button "next" at bounding box center [495, 1105] width 42 height 26
select select
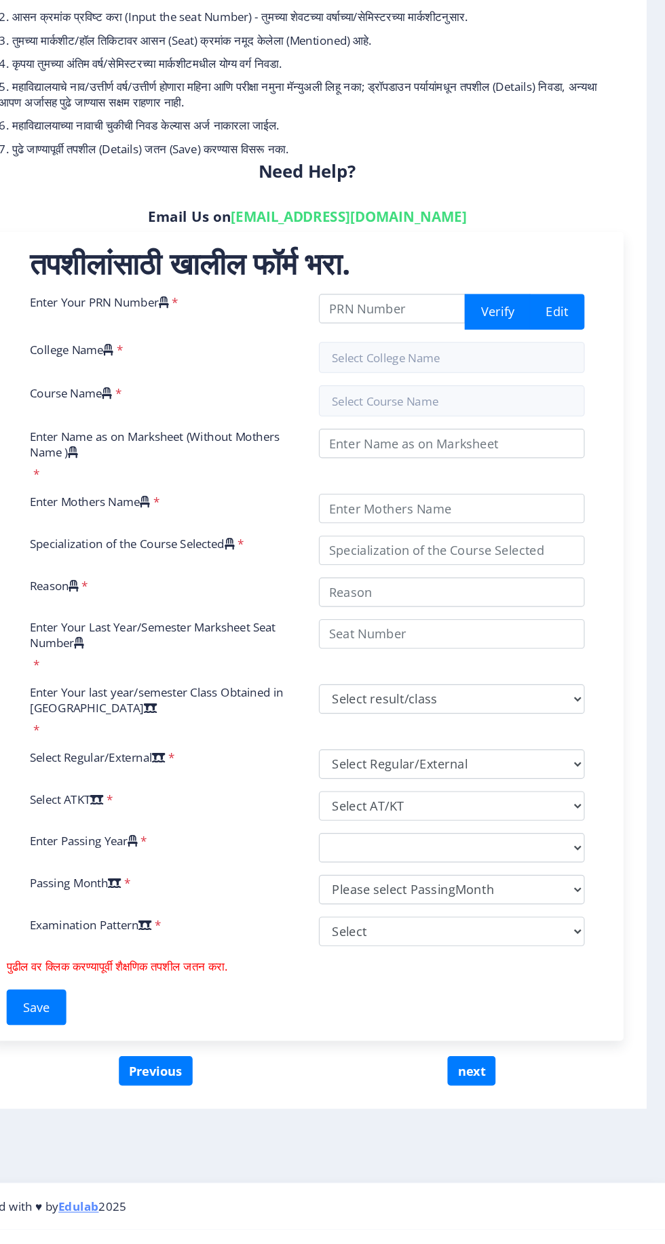
scroll to position [13, 0]
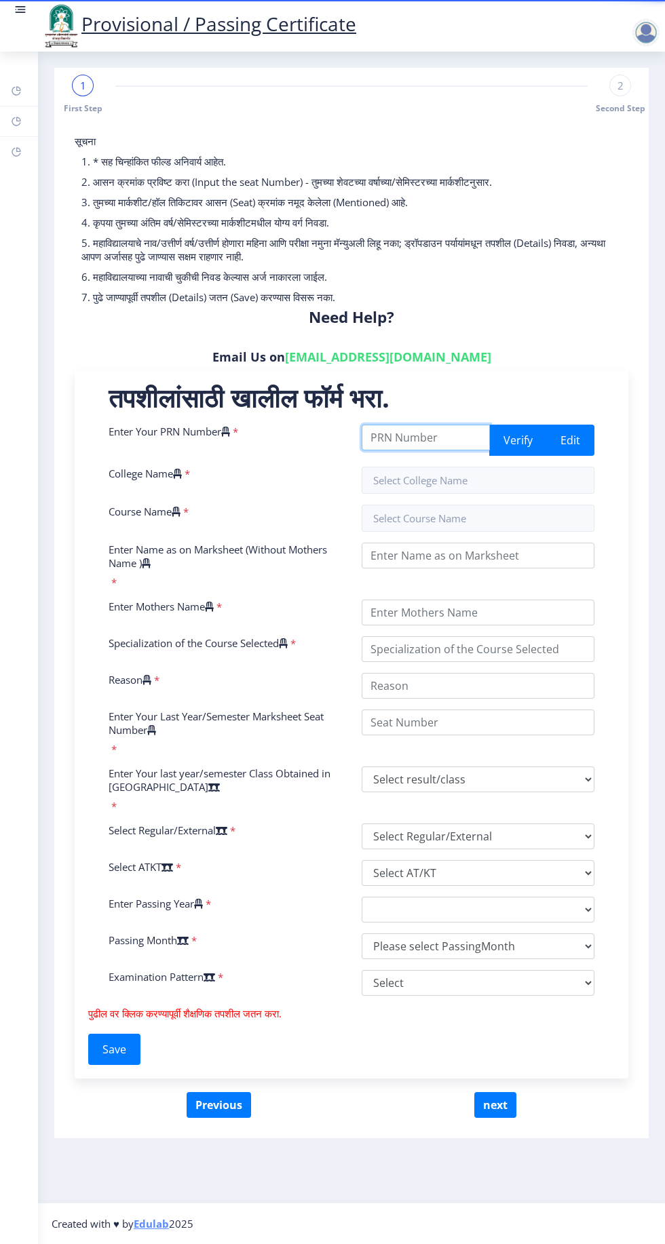
click at [417, 424] on input "Enter Your PRN Number" at bounding box center [425, 437] width 128 height 26
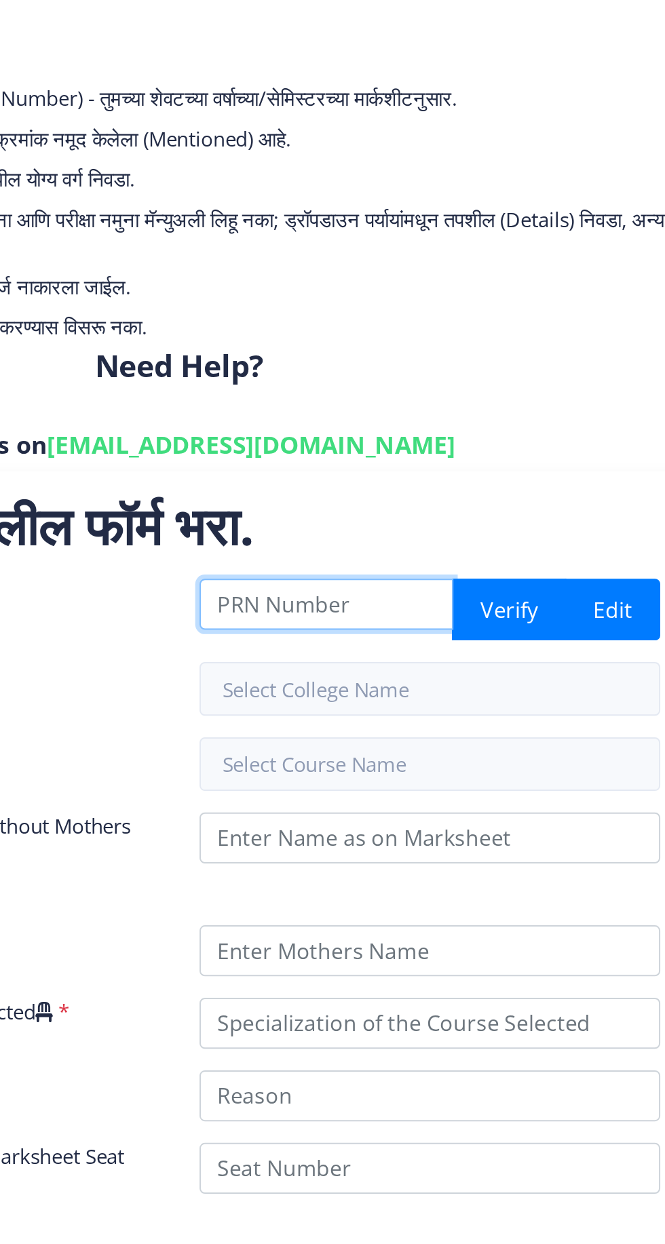
type input "2016032500149154"
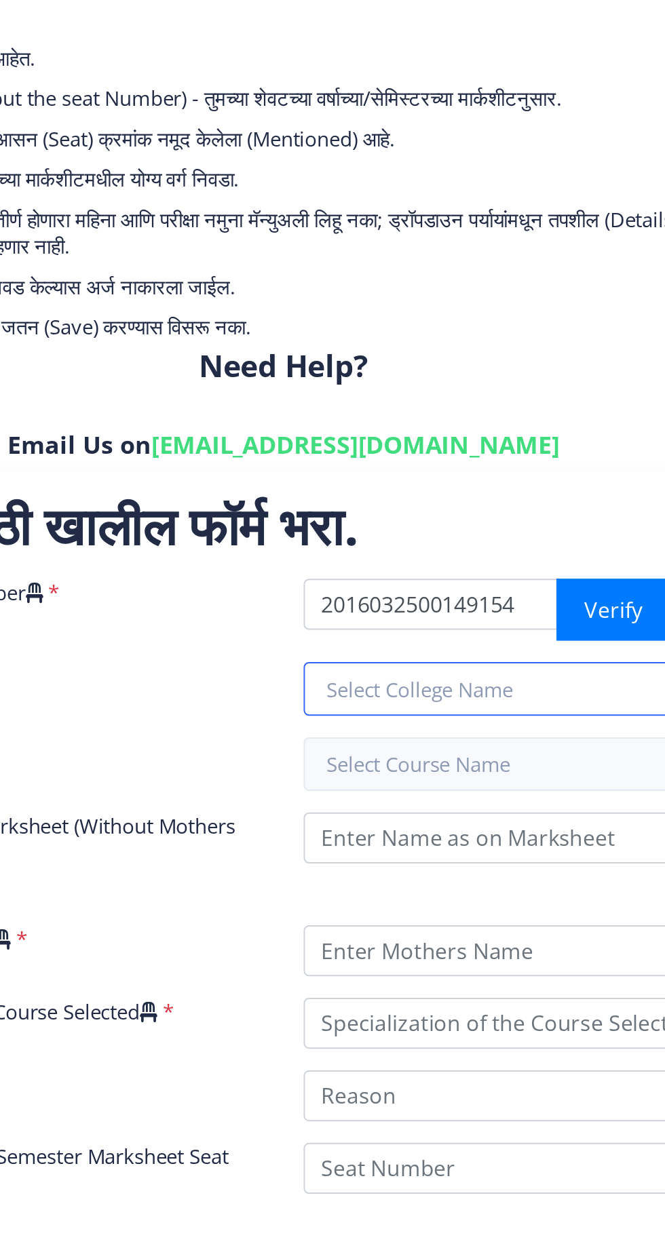
click at [452, 468] on input "text" at bounding box center [477, 480] width 233 height 27
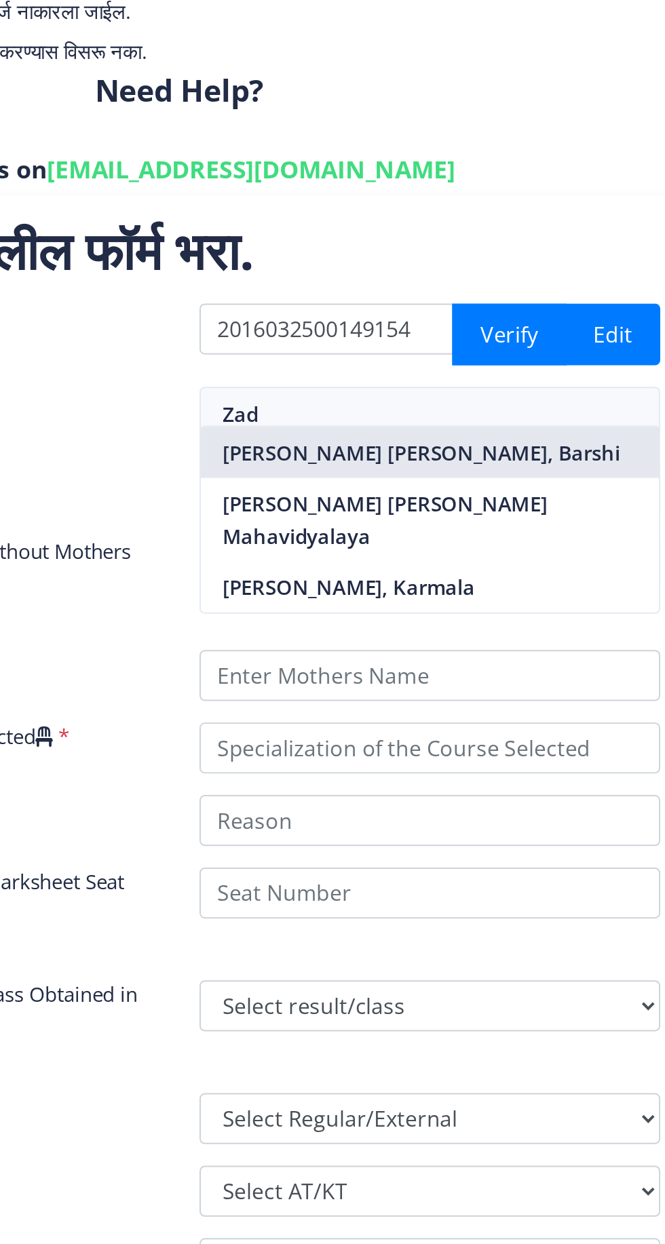
click at [395, 513] on nb-option "Shriman Bhausaheb Zadbuke Mahavidylaya, Barshi" at bounding box center [477, 500] width 231 height 26
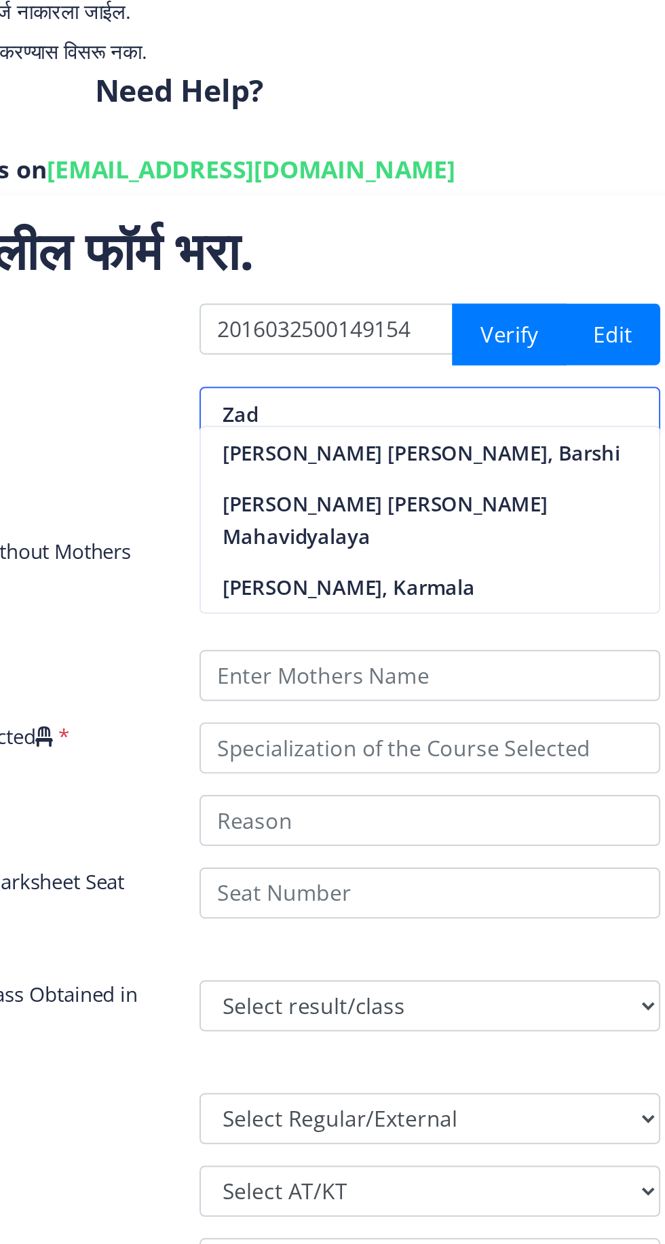
type input "Shriman Bhausaheb Zadbuke Mahavidylaya, Barshi"
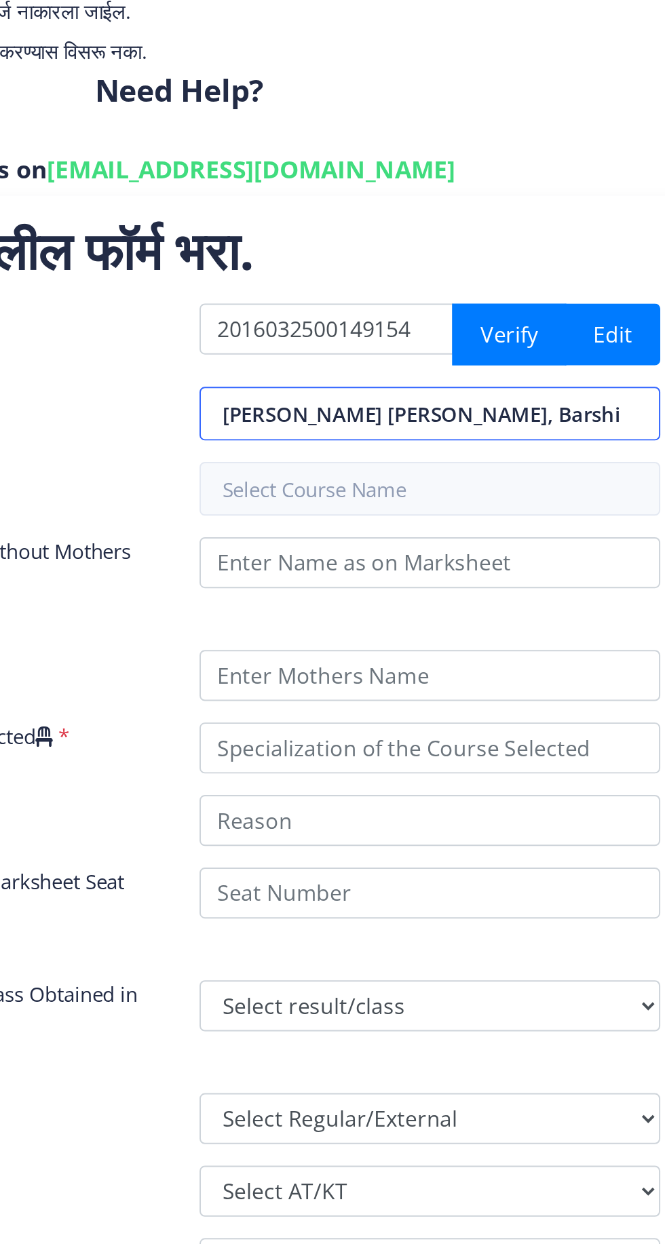
scroll to position [0, 41]
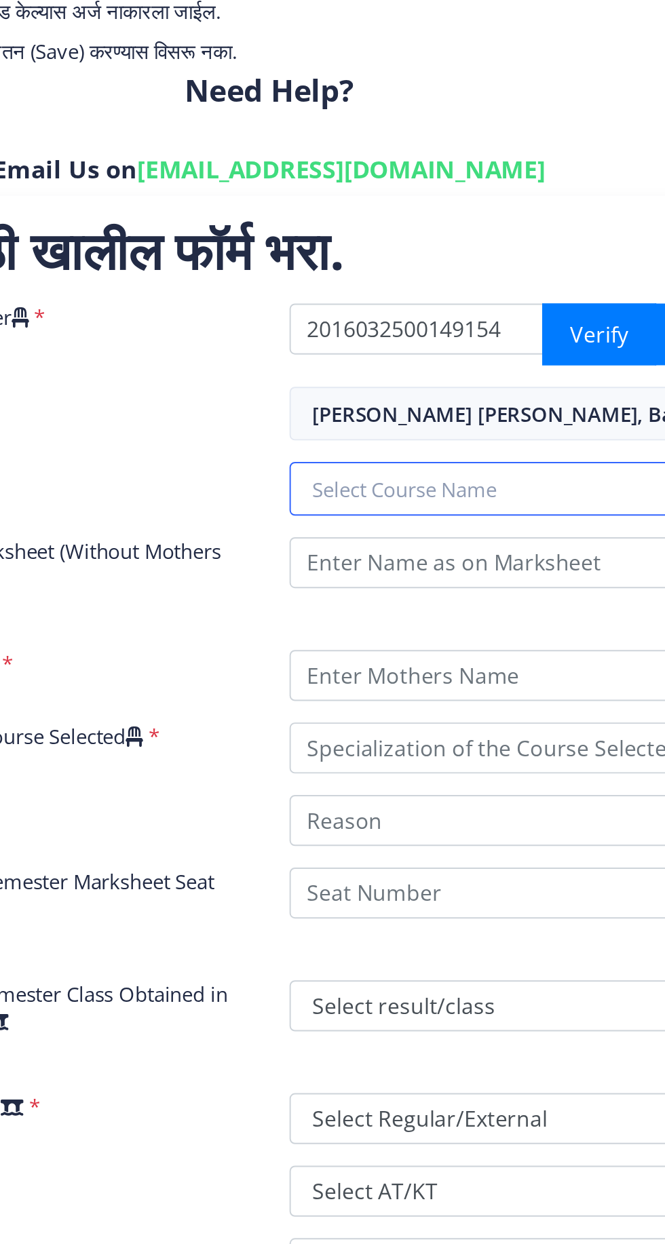
click at [501, 509] on input "text" at bounding box center [477, 517] width 233 height 27
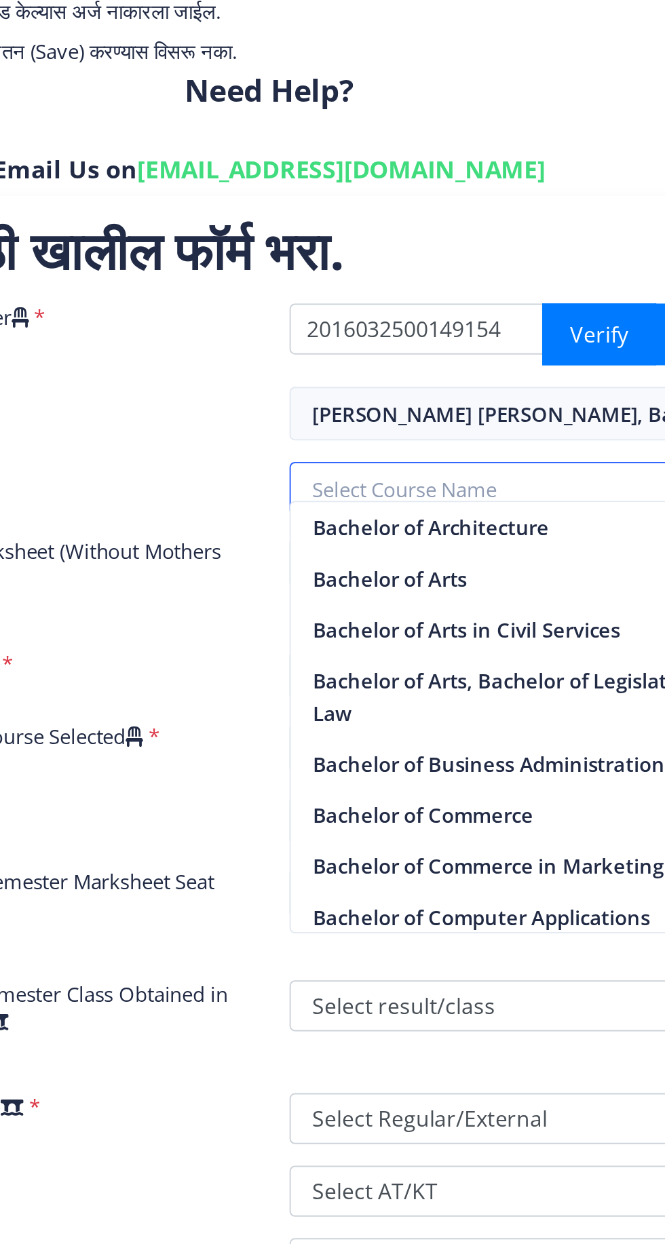
scroll to position [0, 0]
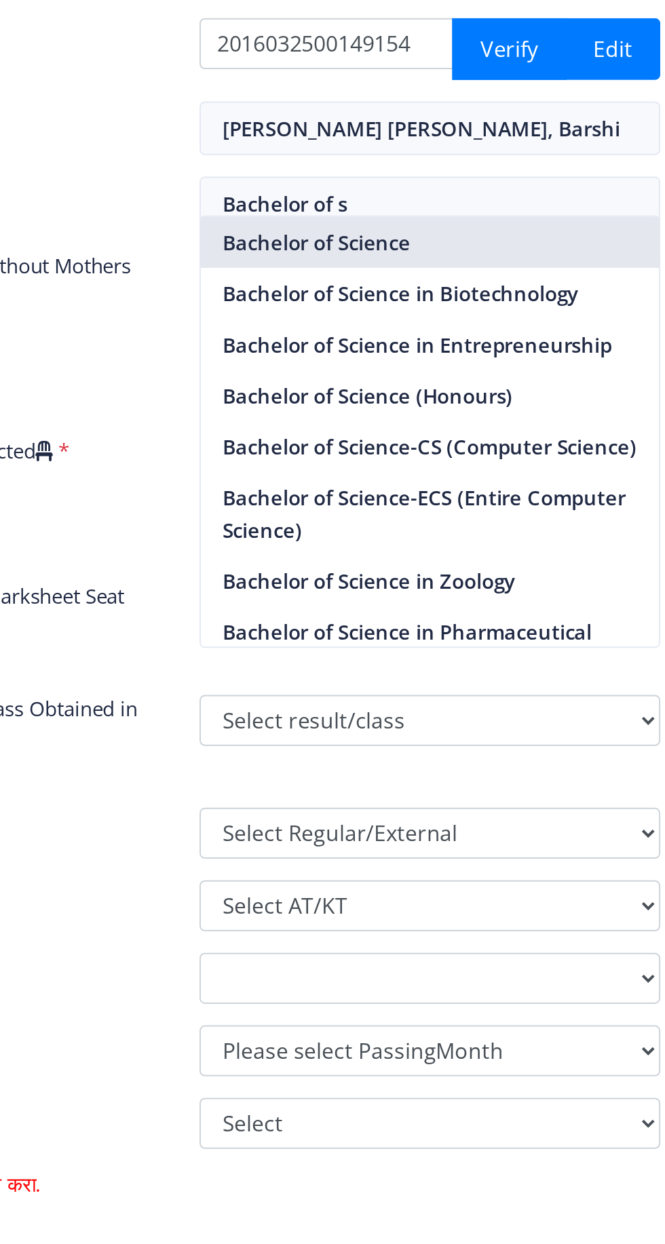
click at [408, 536] on nb-option "Bachelor of Science" at bounding box center [477, 538] width 231 height 26
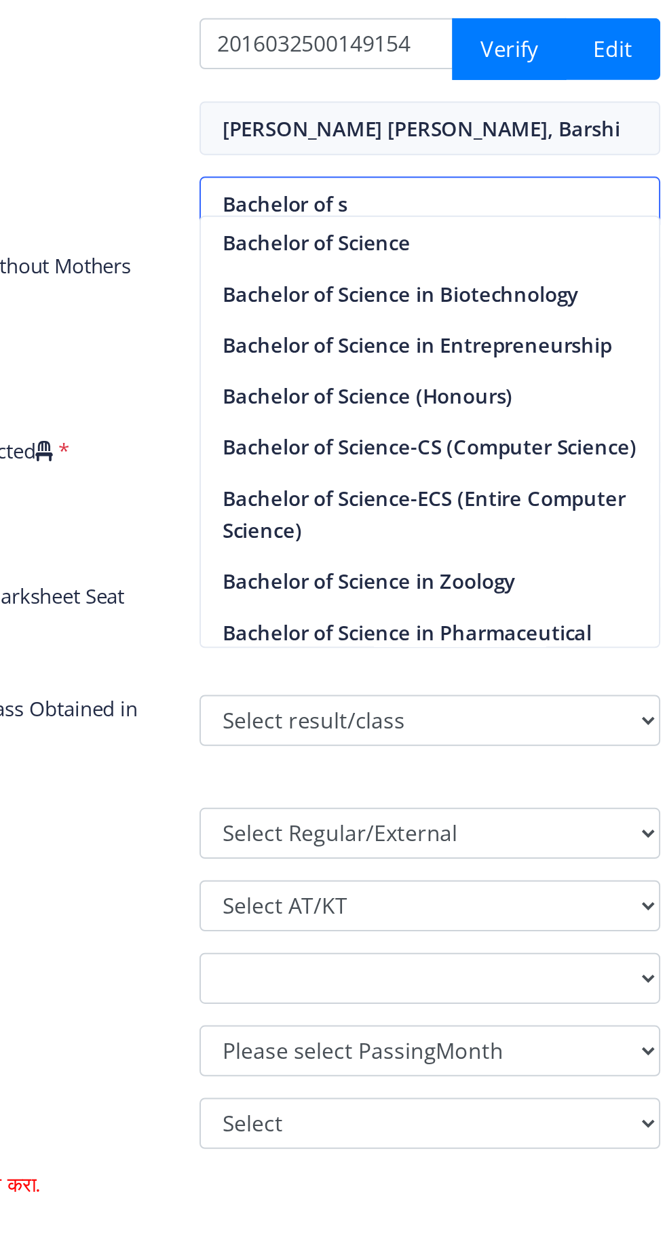
type input "Bachelor of Science"
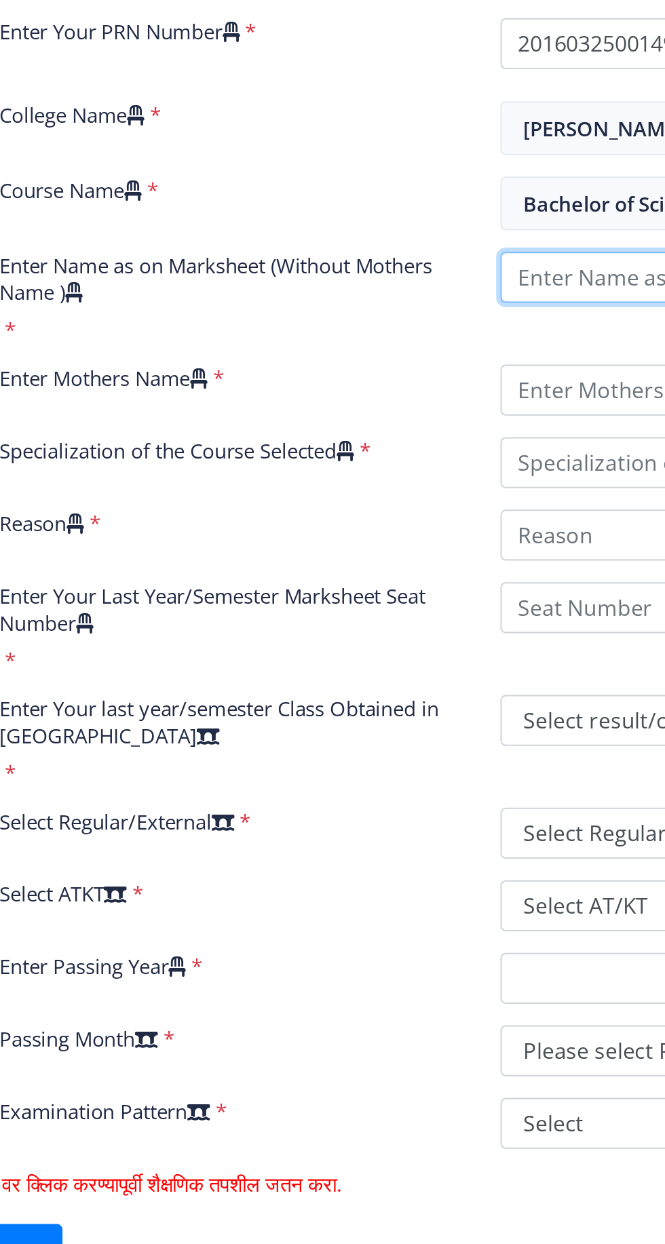
click at [396, 546] on input "Enter Name as on Marksheet (Without Mothers Name )" at bounding box center [477, 555] width 233 height 26
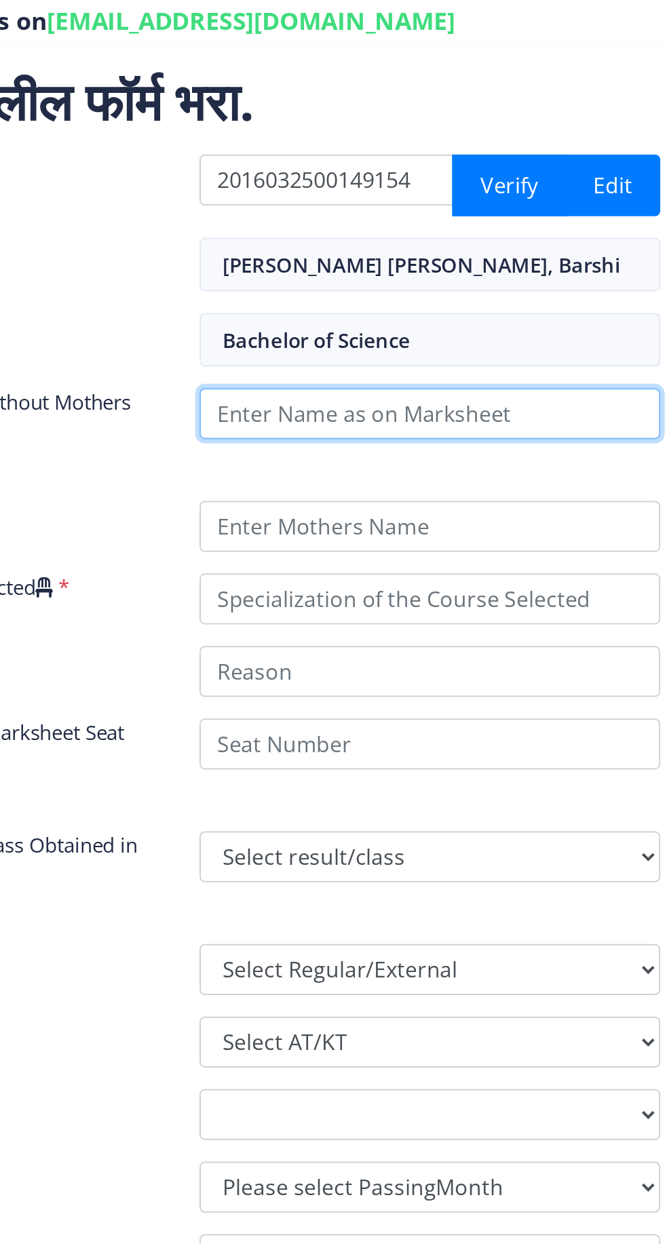
type input "Mate Pooja Hirachand"
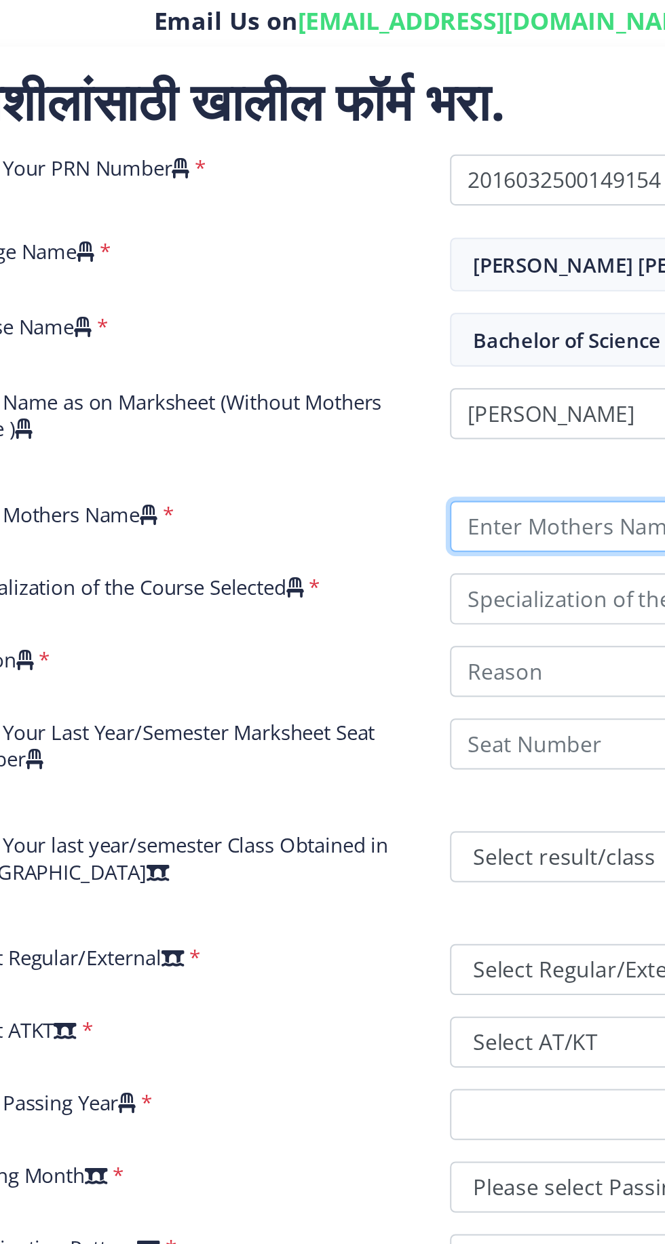
click at [442, 599] on input "Enter Mothers Name" at bounding box center [477, 612] width 233 height 26
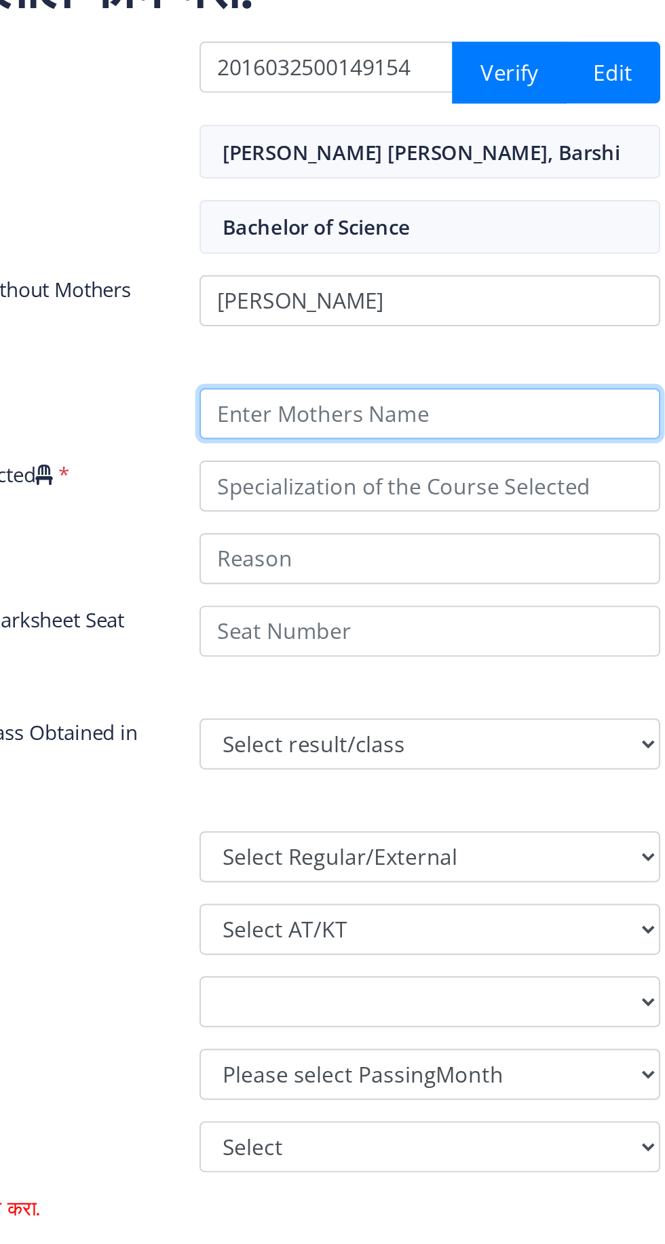
type input "Sadhana"
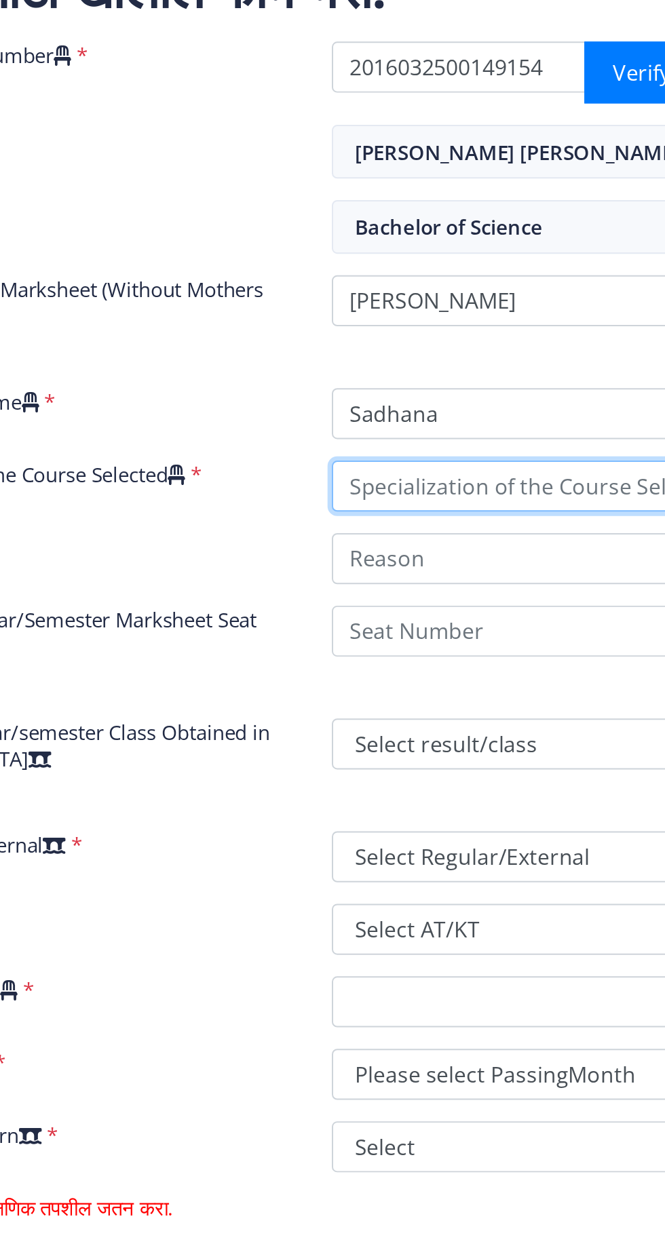
click at [483, 639] on input "Specialization of the Course Selected" at bounding box center [477, 649] width 233 height 26
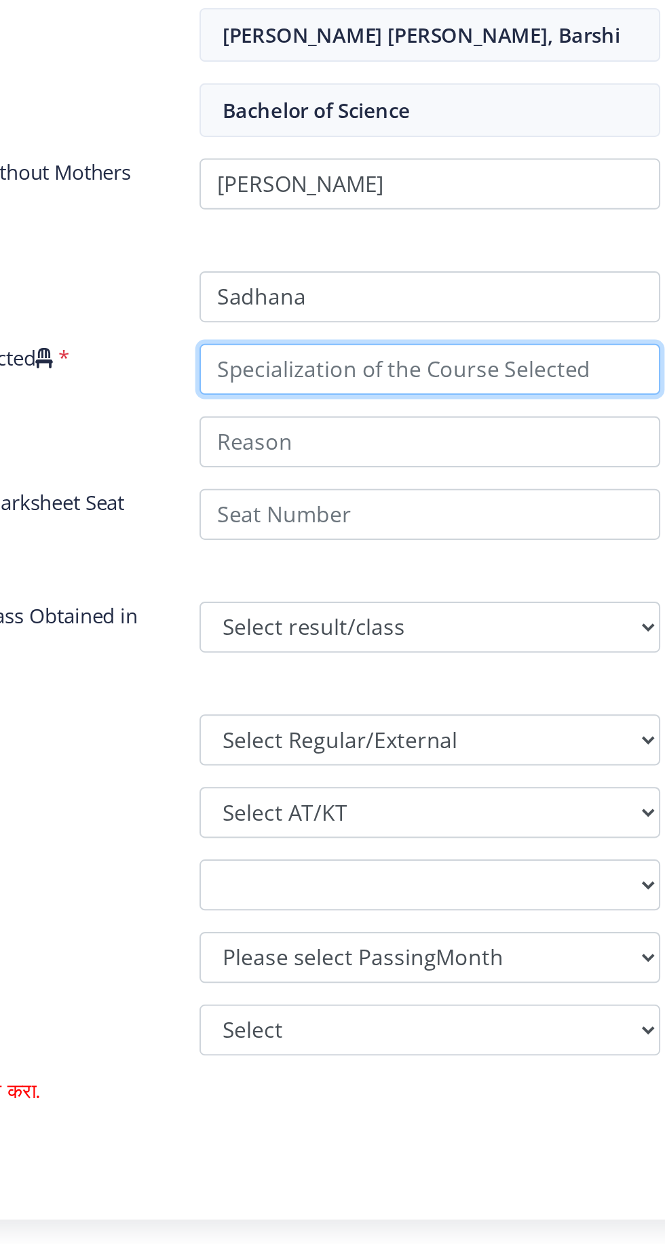
type input "Microbiology"
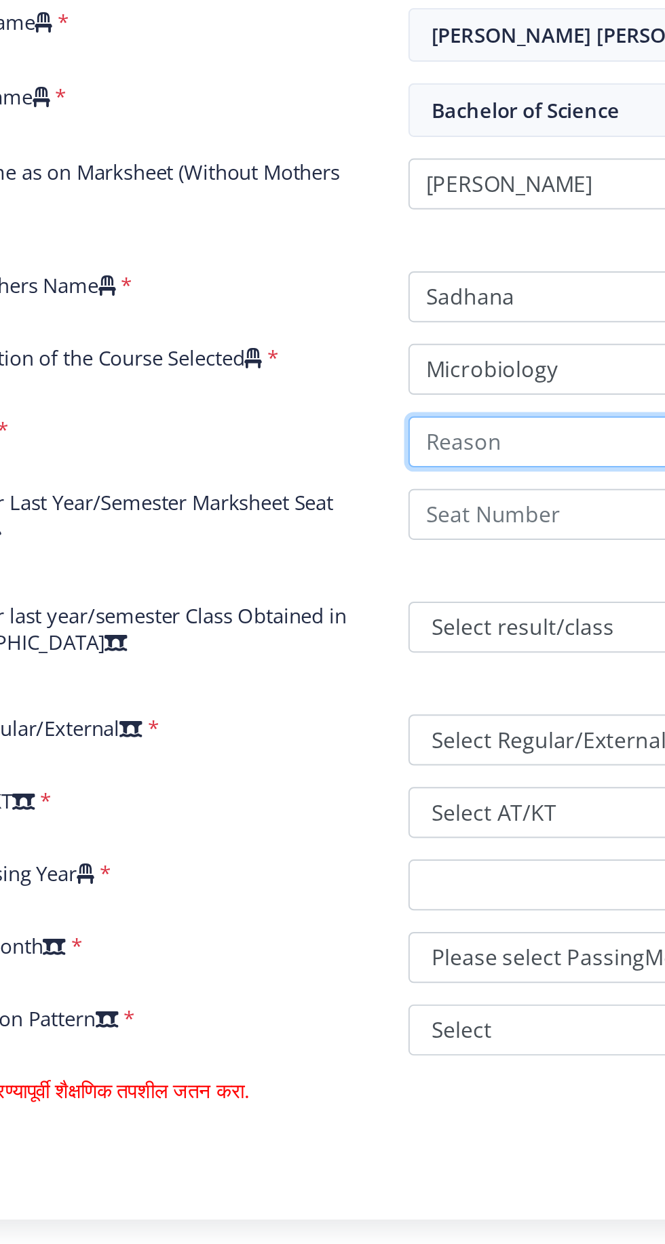
click at [454, 675] on input "Reason" at bounding box center [477, 686] width 233 height 26
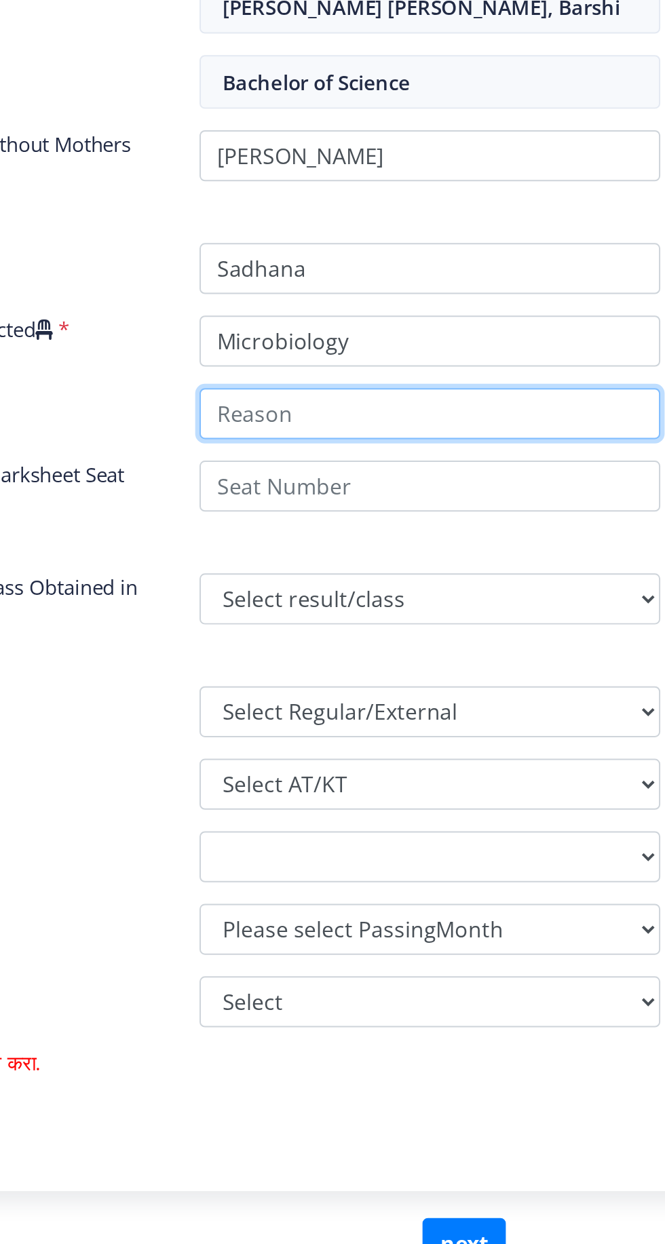
type input "Passion"
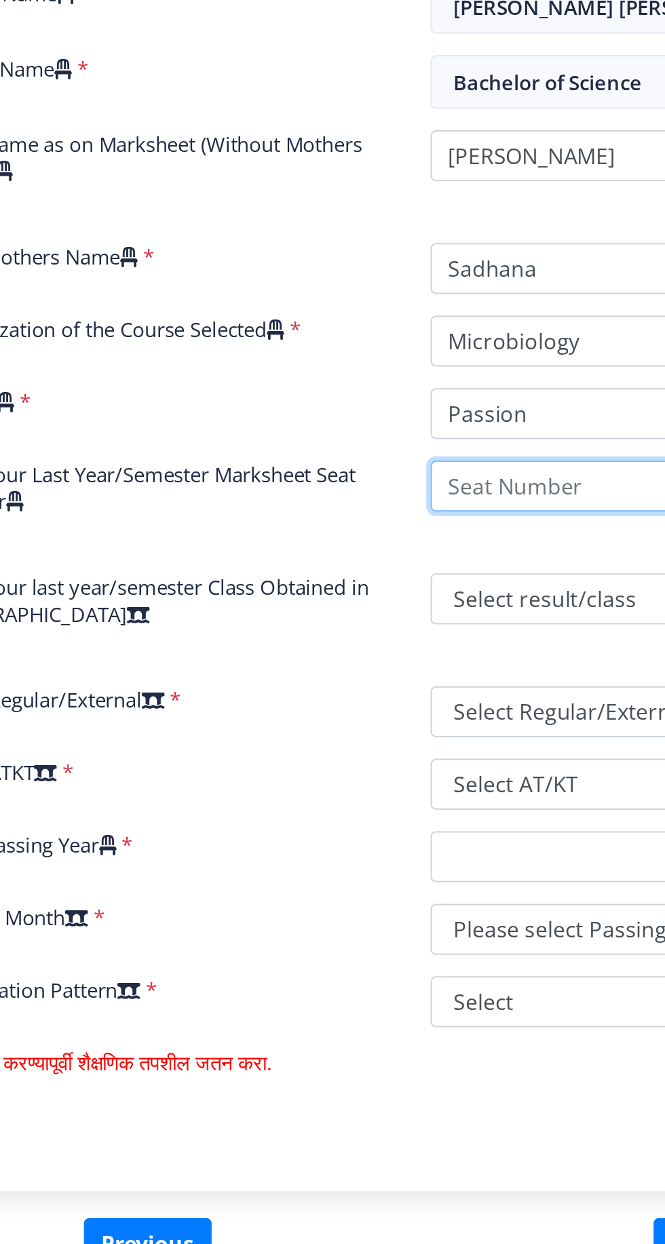
click at [441, 714] on input "Enter Your Last Year/Semester Marksheet Seat Number" at bounding box center [477, 722] width 233 height 26
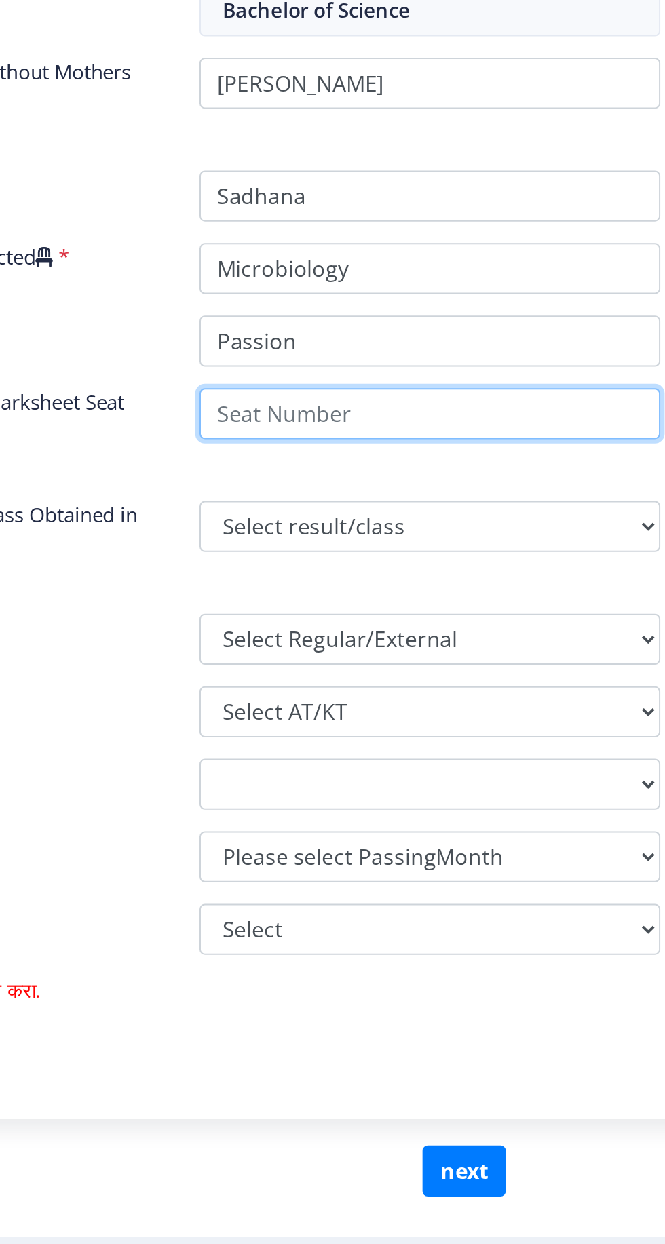
type input "614915"
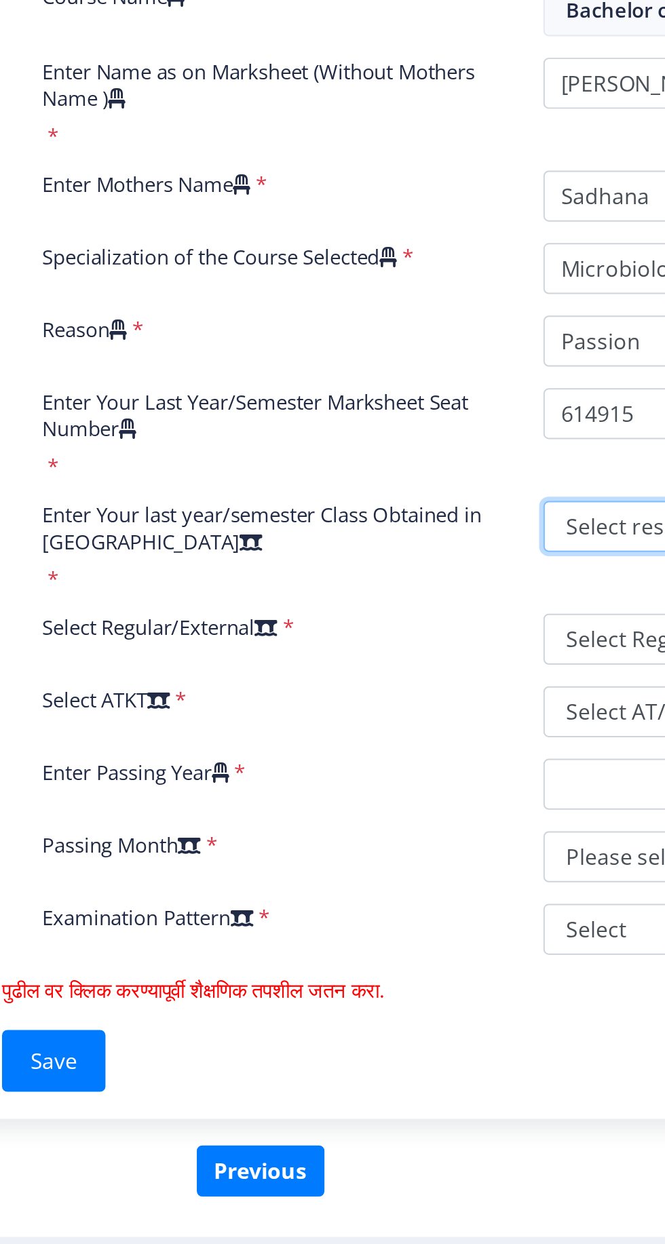
click at [388, 769] on select "Select result/class DISTINCTION FIRST CLASS HIGHER SECOND CLASS SECOND CLASS PA…" at bounding box center [477, 779] width 233 height 26
select select "Grade A"
click at [361, 766] on select "Select result/class DISTINCTION FIRST CLASS HIGHER SECOND CLASS SECOND CLASS PA…" at bounding box center [477, 779] width 233 height 26
click at [388, 825] on select "Select Regular/External Regular External Special" at bounding box center [477, 836] width 233 height 26
select select "Regular"
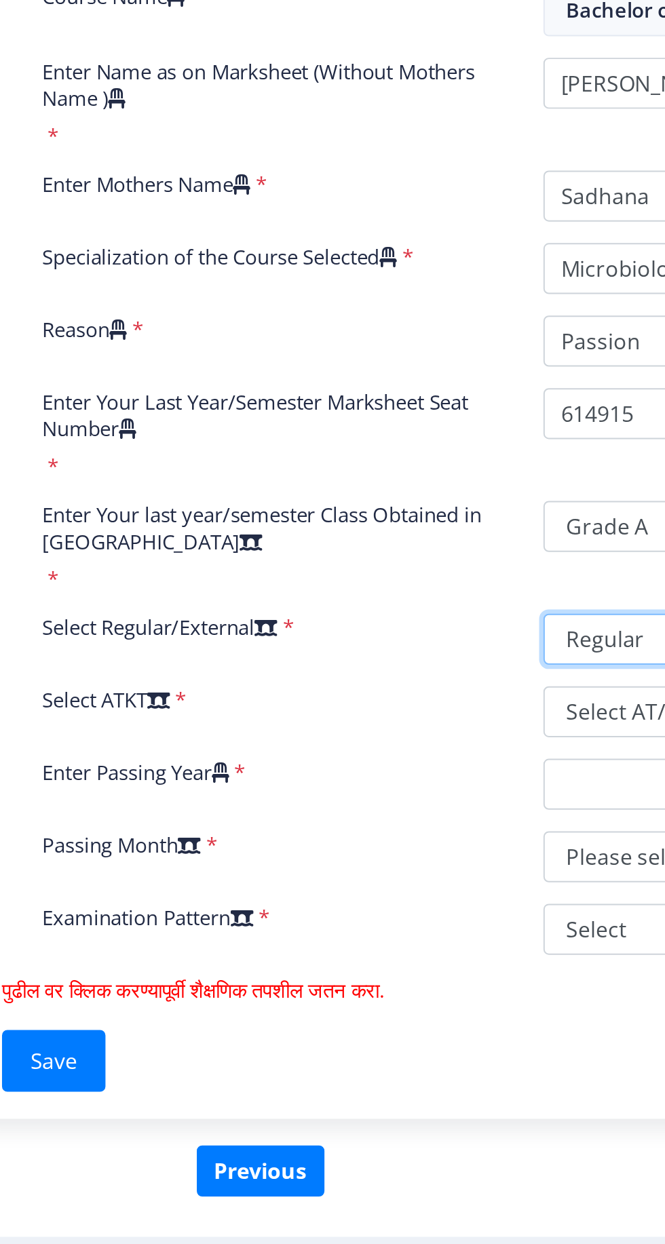
click at [361, 823] on select "Select Regular/External Regular External Special" at bounding box center [477, 836] width 233 height 26
click at [389, 860] on select "Select AT/KT None ATKT" at bounding box center [477, 873] width 233 height 26
select select "None"
click at [361, 860] on select "Select AT/KT None ATKT" at bounding box center [477, 873] width 233 height 26
click at [389, 896] on select "2025 2024 2023 2022 2021 2020 2019 2018 2017 2016 2015 2014 2013 2012 2011 2010…" at bounding box center [477, 909] width 233 height 26
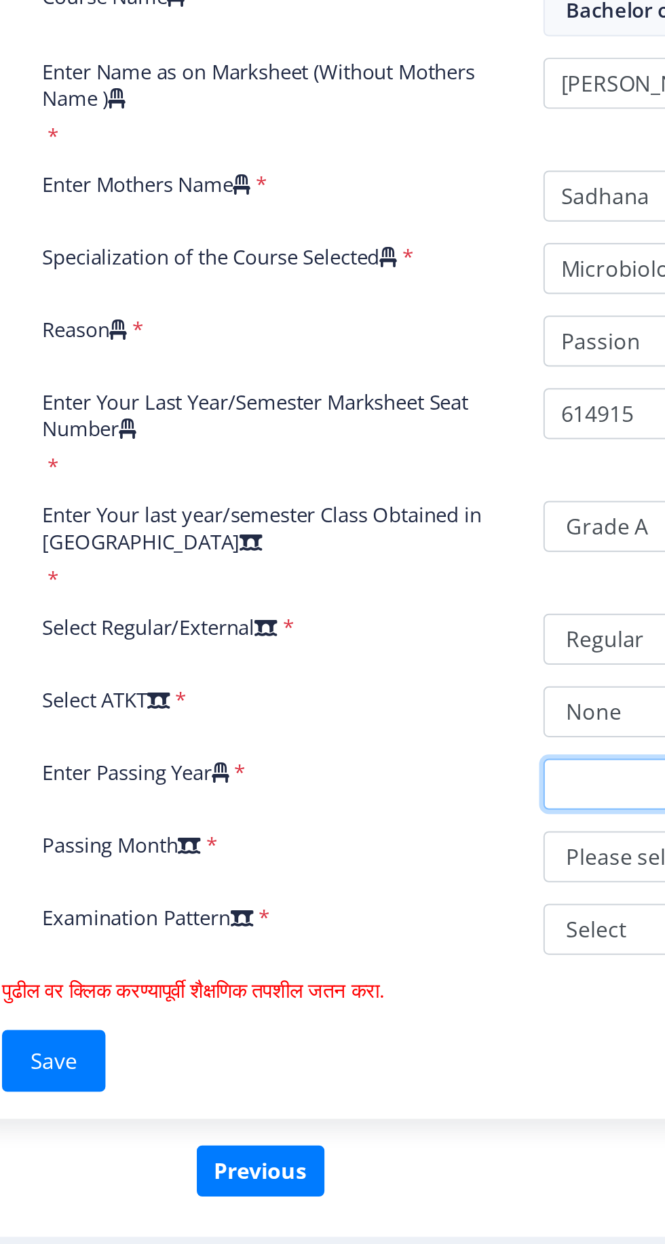
select select "2021"
click at [361, 896] on select "2025 2024 2023 2022 2021 2020 2019 2018 2017 2016 2015 2014 2013 2012 2011 2010…" at bounding box center [477, 909] width 233 height 26
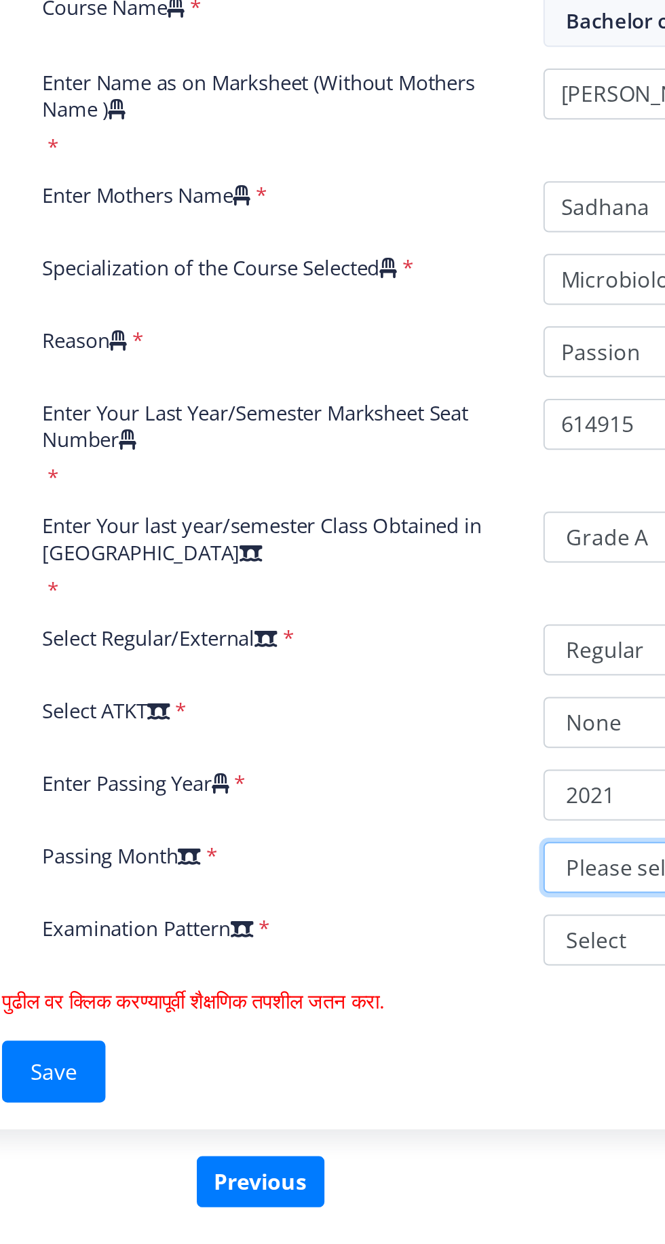
click at [385, 943] on select "Please select PassingMonth (01) January (02) February (03) March (04) April (05…" at bounding box center [477, 946] width 233 height 26
select select "March"
click at [361, 933] on select "Please select PassingMonth (01) January (02) February (03) March (04) April (05…" at bounding box center [477, 946] width 233 height 26
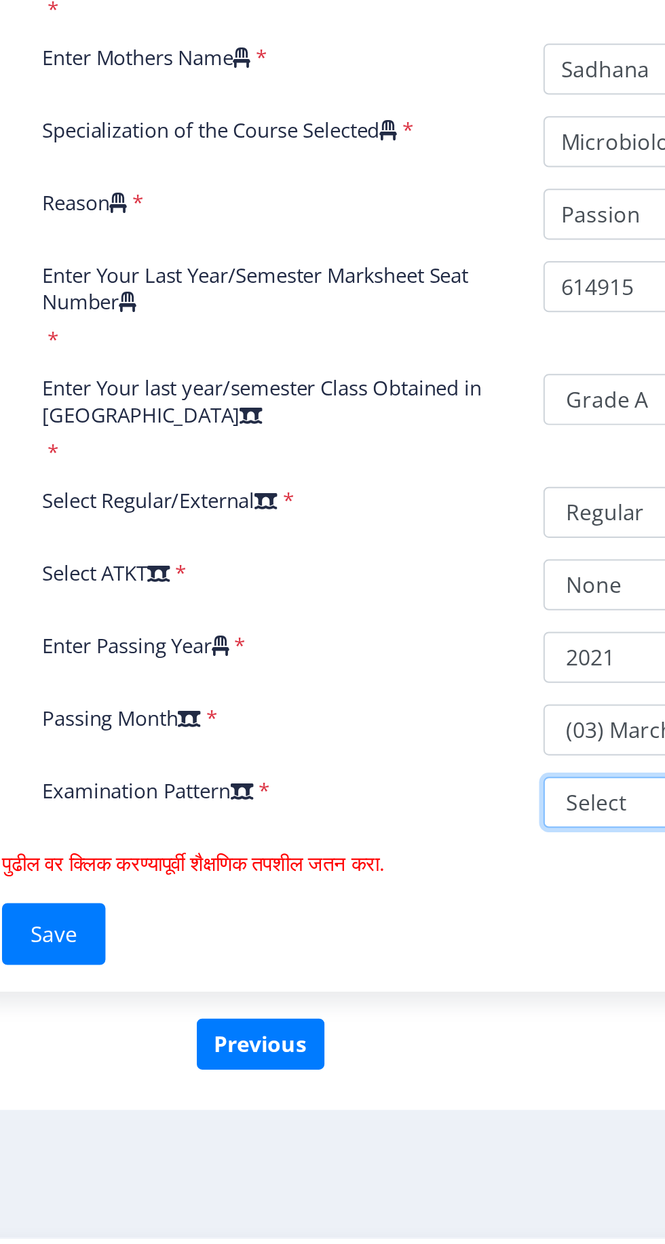
click at [388, 989] on select "Select Yearly Semester" at bounding box center [477, 983] width 233 height 26
select select "Semester"
click at [361, 970] on select "Select Yearly Semester" at bounding box center [477, 983] width 233 height 26
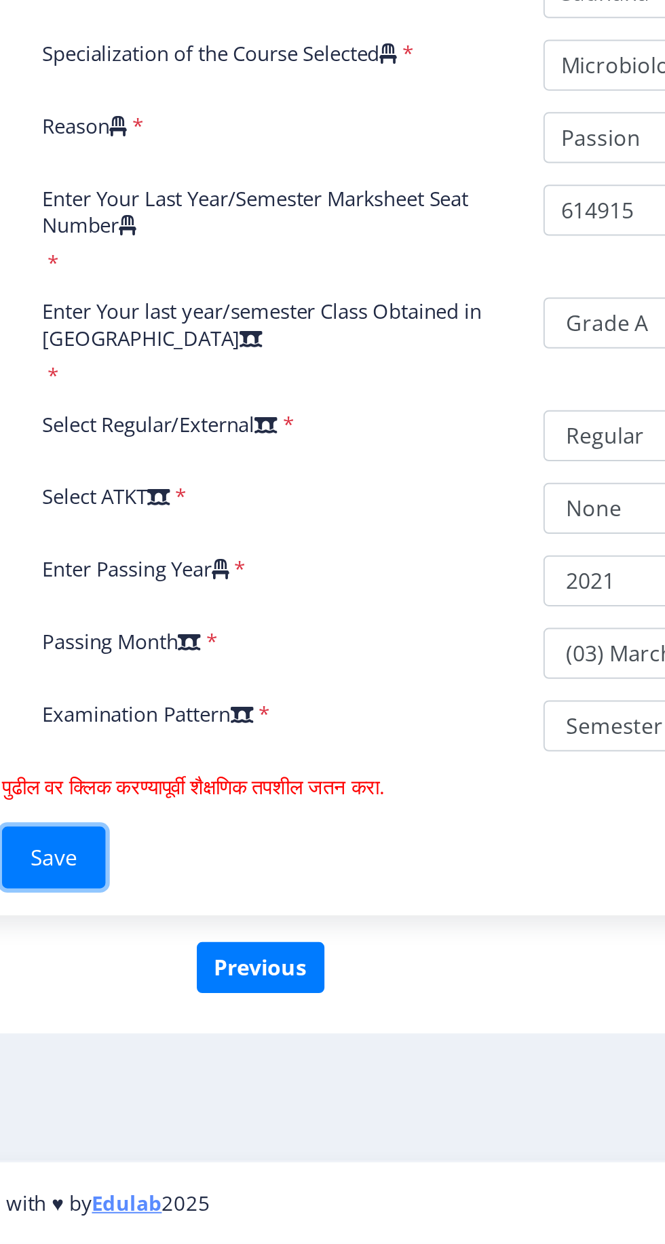
click at [113, 1050] on button "Save" at bounding box center [114, 1048] width 52 height 31
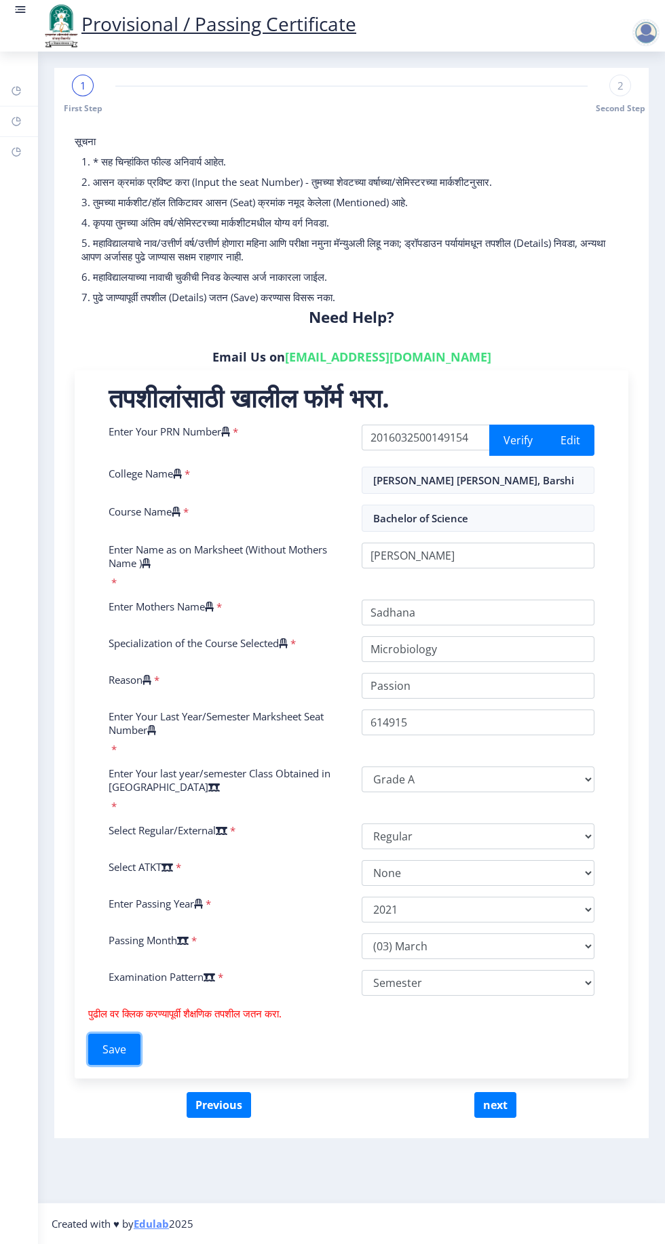
click at [126, 1053] on button "Save" at bounding box center [114, 1048] width 52 height 31
click at [504, 1103] on button "next" at bounding box center [495, 1105] width 42 height 26
select select
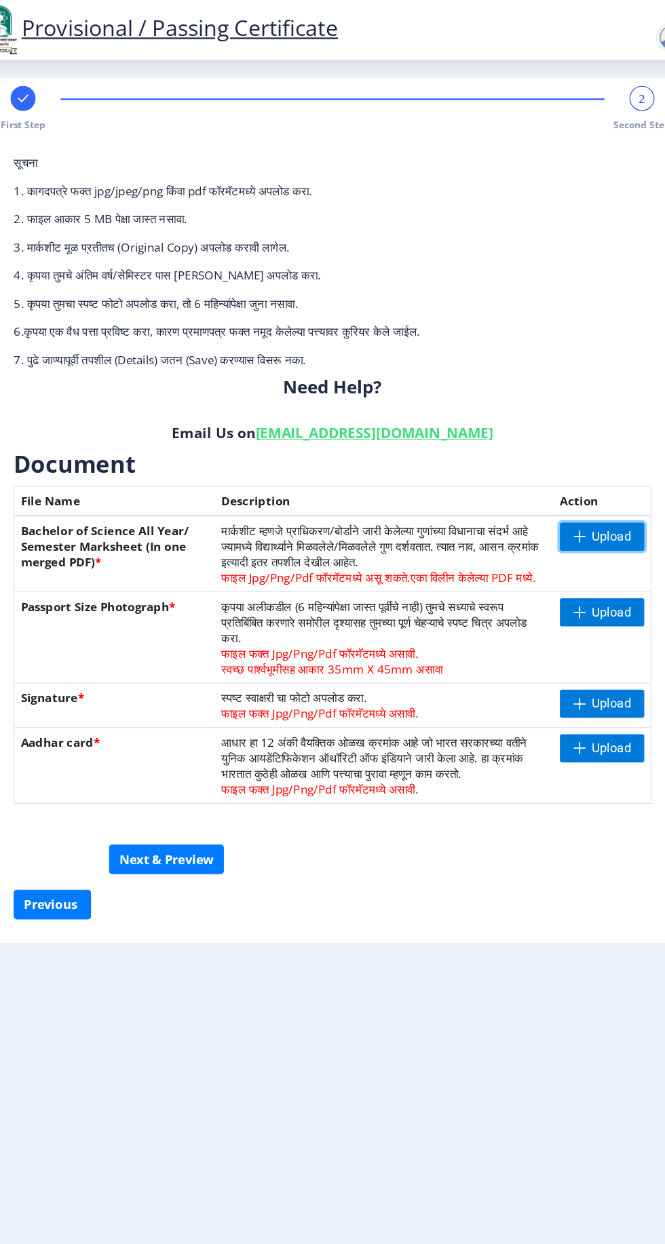
click at [598, 467] on span "Upload" at bounding box center [593, 466] width 34 height 14
click at [589, 462] on span "Upload" at bounding box center [593, 466] width 34 height 14
click at [591, 465] on span "Upload" at bounding box center [593, 466] width 34 height 14
click at [595, 472] on span "Upload" at bounding box center [593, 466] width 34 height 14
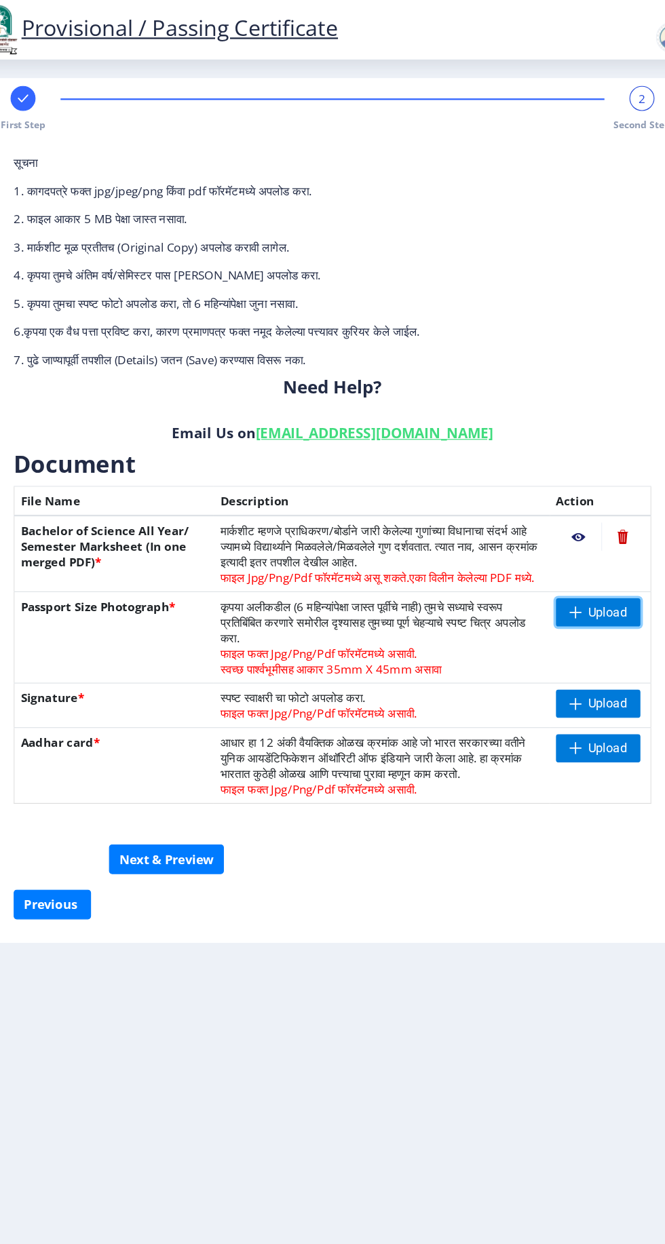
click at [596, 537] on span "Upload" at bounding box center [590, 532] width 34 height 14
click at [599, 614] on span "Upload" at bounding box center [590, 611] width 34 height 14
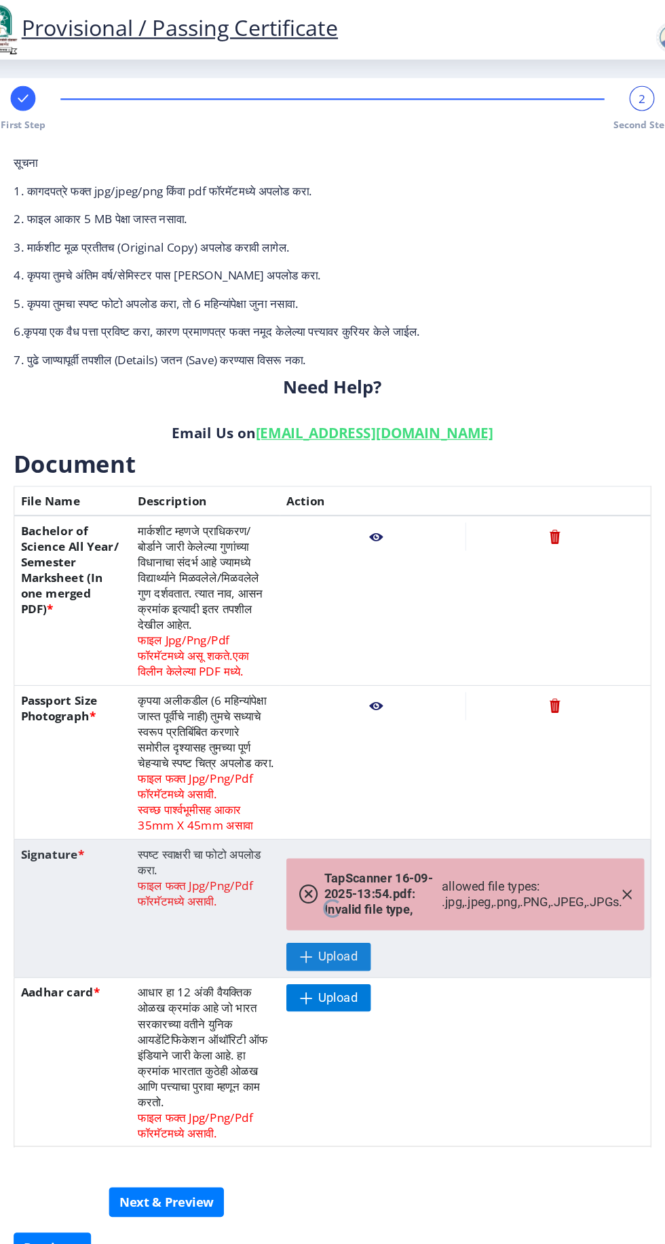
click at [354, 825] on nb-spinner at bounding box center [351, 789] width 553 height 120
click at [606, 776] on nb-spinner at bounding box center [351, 789] width 553 height 120
click at [354, 829] on nb-spinner at bounding box center [351, 789] width 553 height 120
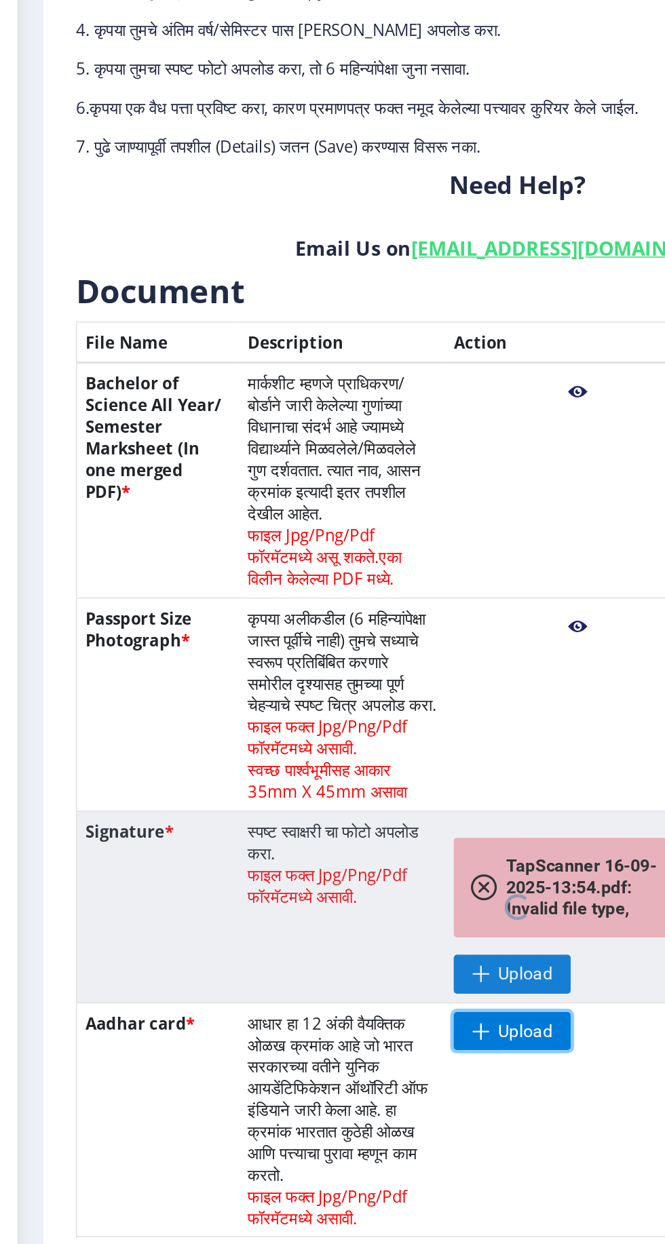
click at [351, 871] on span "Upload" at bounding box center [356, 867] width 34 height 14
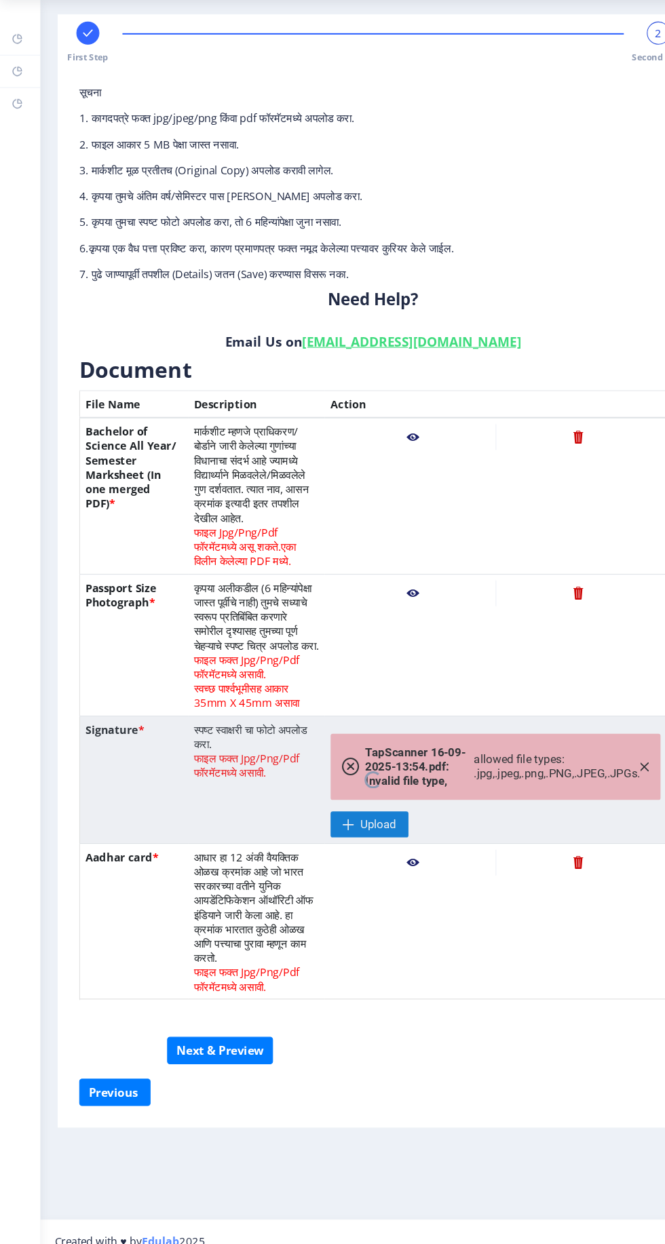
click at [352, 835] on nb-spinner at bounding box center [351, 789] width 553 height 120
click at [596, 786] on nb-spinner at bounding box center [351, 789] width 553 height 120
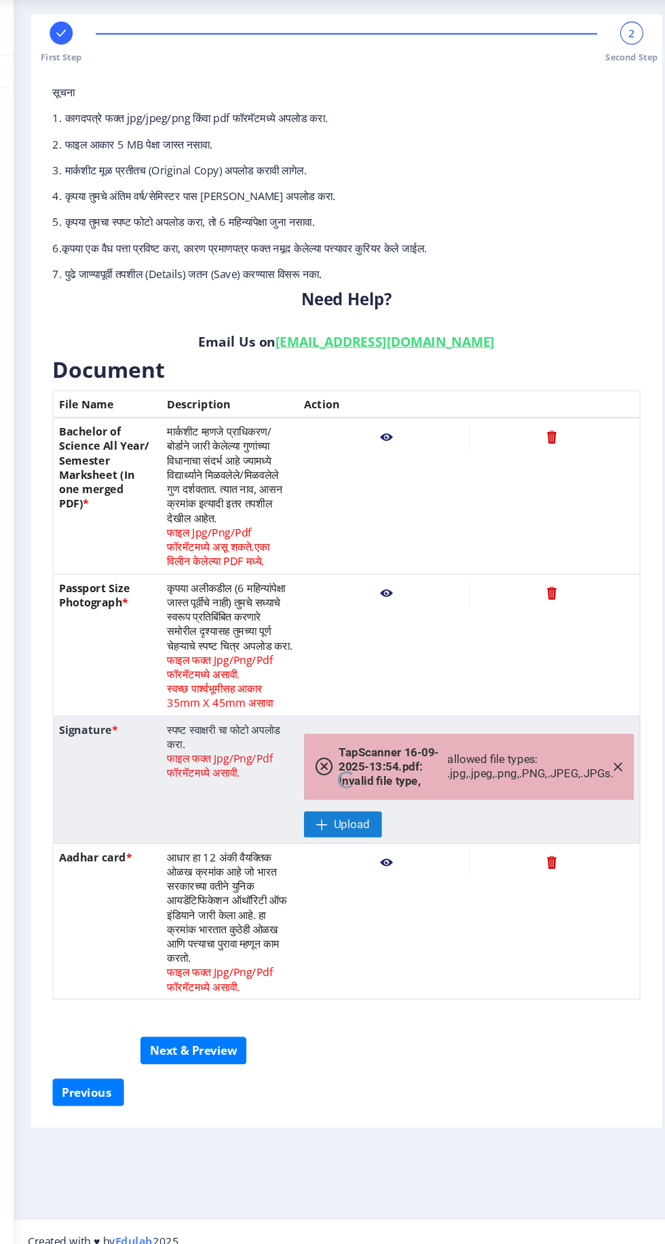
click at [358, 837] on nb-spinner at bounding box center [351, 789] width 553 height 120
click at [606, 779] on nb-spinner at bounding box center [351, 789] width 553 height 120
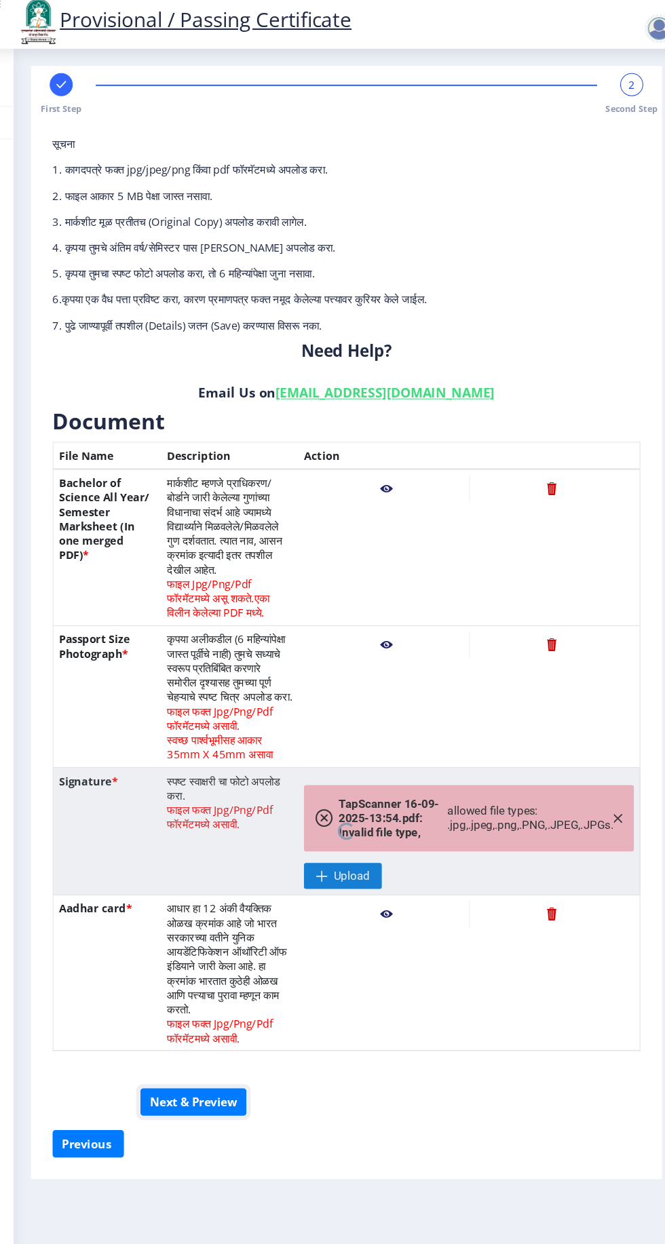
click at [226, 1049] on button "Next & Preview" at bounding box center [207, 1044] width 100 height 26
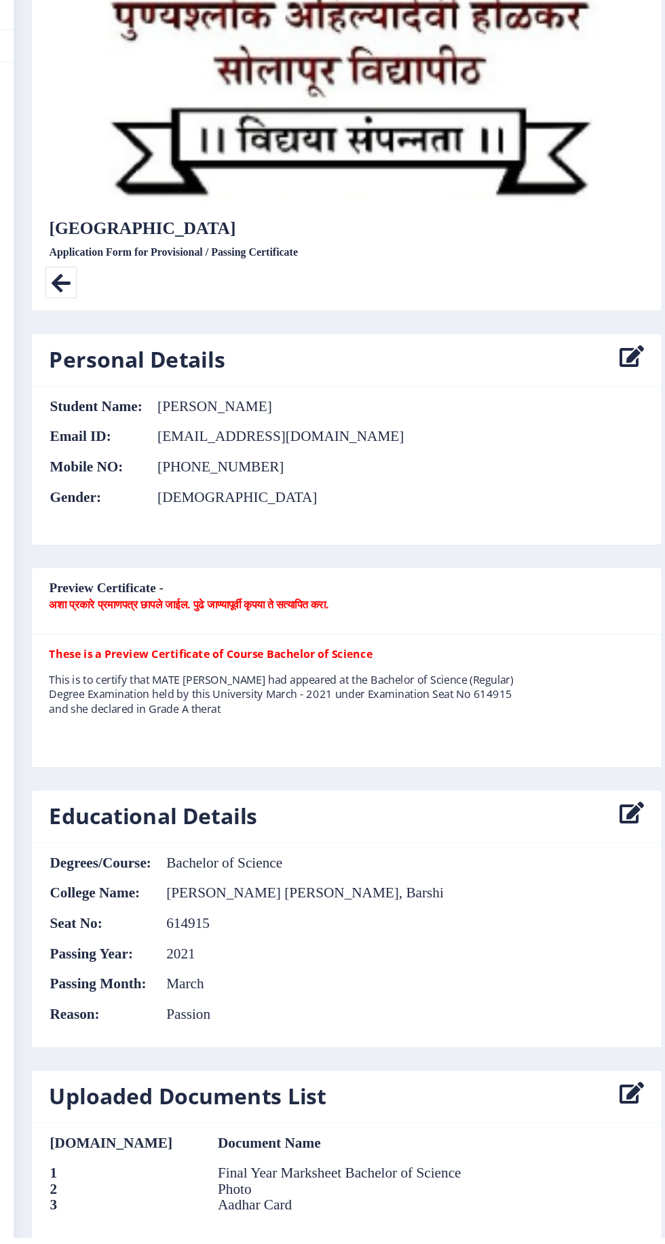
click at [621, 845] on icon at bounding box center [619, 846] width 23 height 27
select select
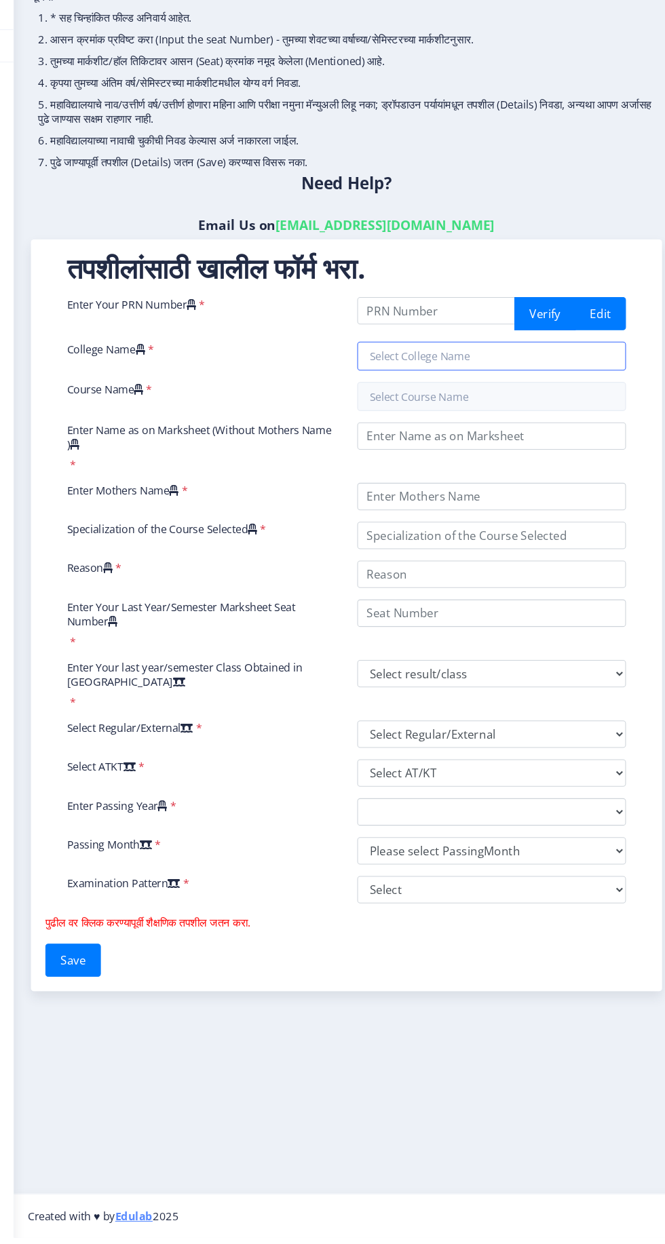
type input "2016032500149154"
type input "Shriman Bhausaheb Zadbuke Mahavidylaya, Barshi"
type input "Bachelor of Science"
type input "Mate Pooja Hirachand"
type input "Sadhana"
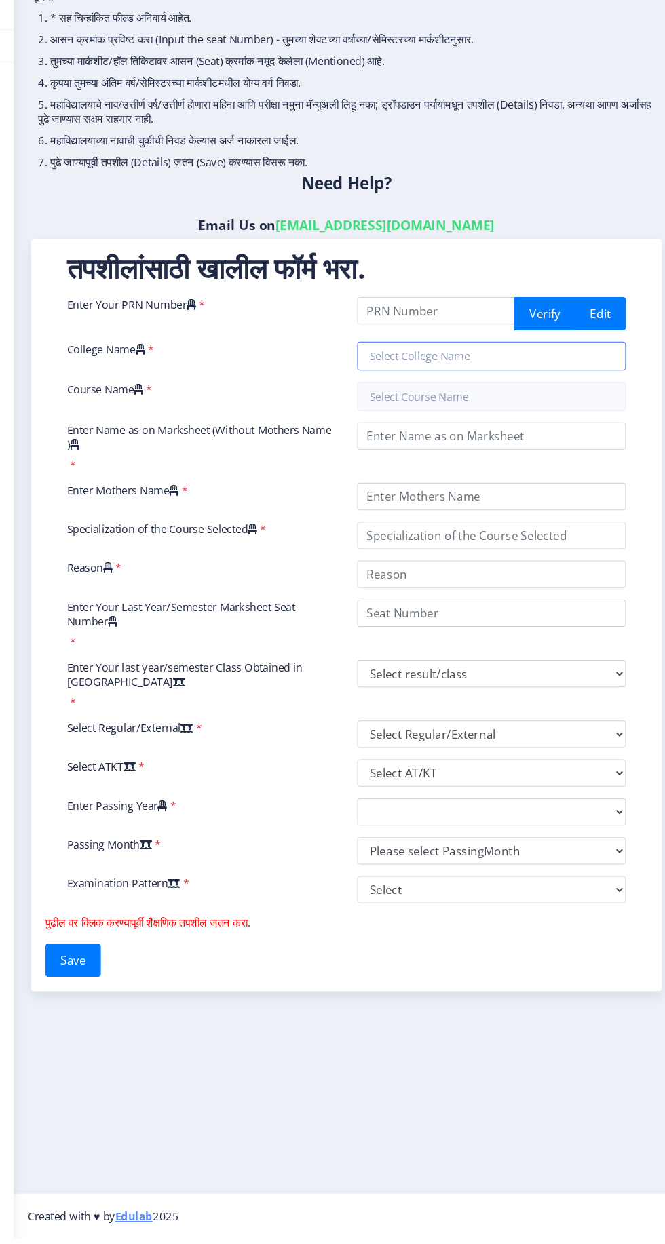
type input "Microbiology"
type input "Passion"
type input "614915"
select select "Grade A"
select select "Regular"
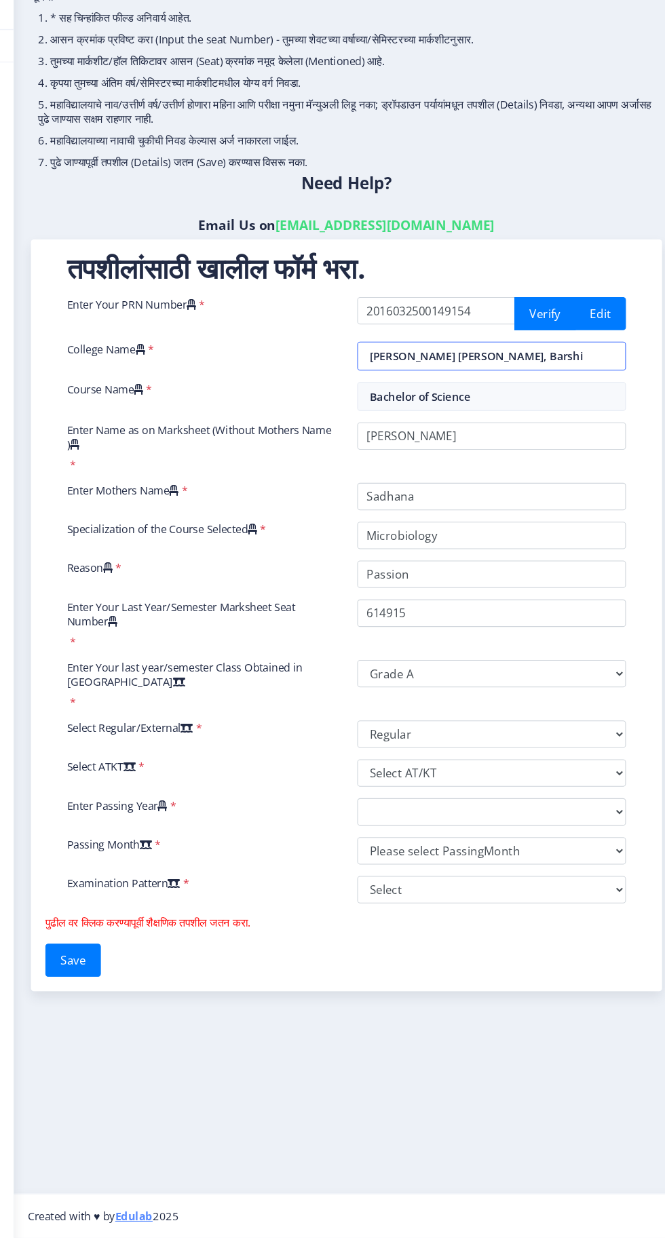
select select "None"
select select "2021"
select select "March"
select select "Semester"
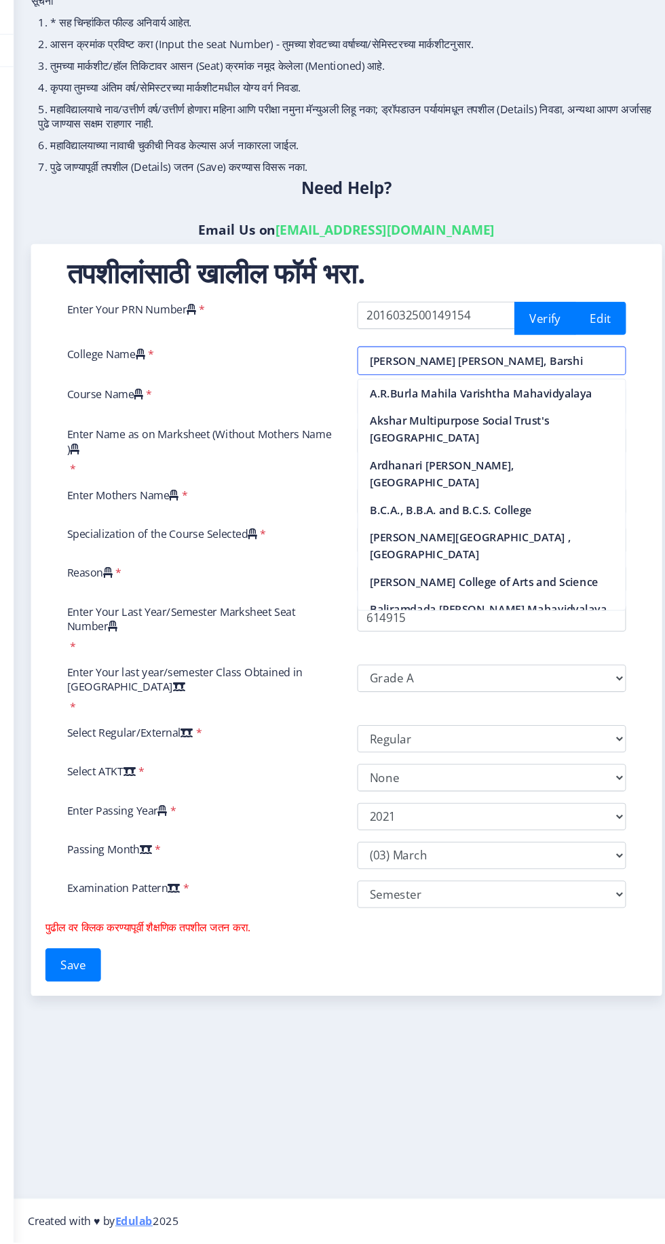
scroll to position [6, 0]
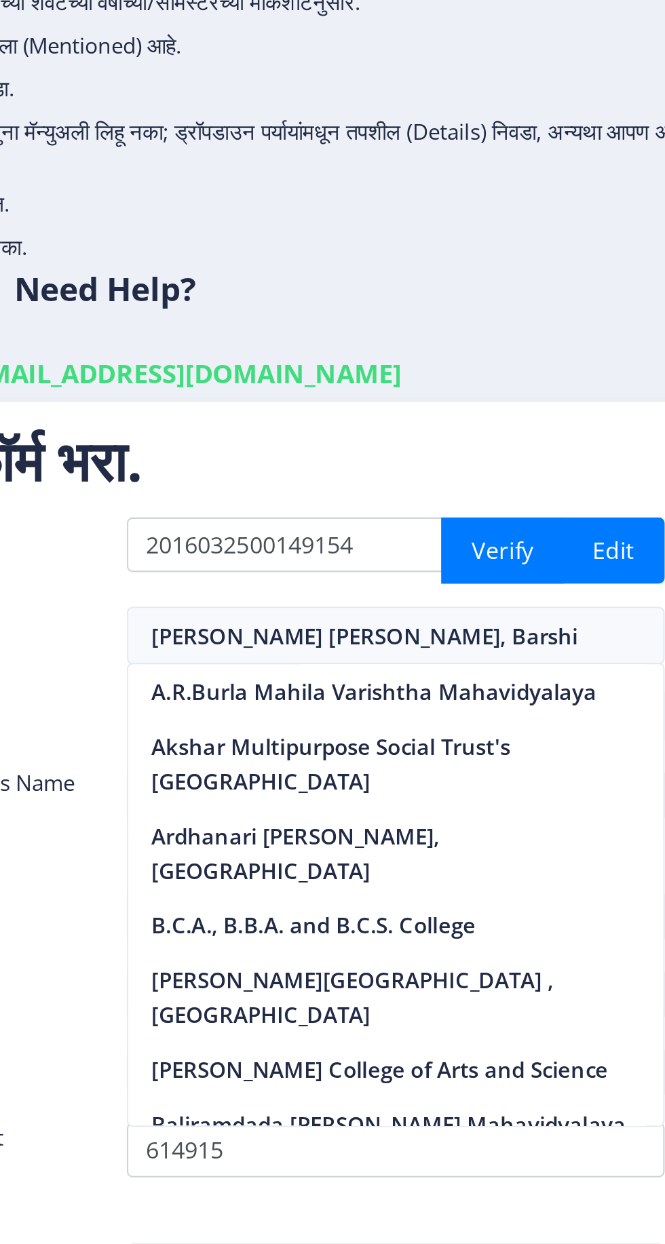
click at [338, 606] on div "Reason *" at bounding box center [214, 619] width 273 height 26
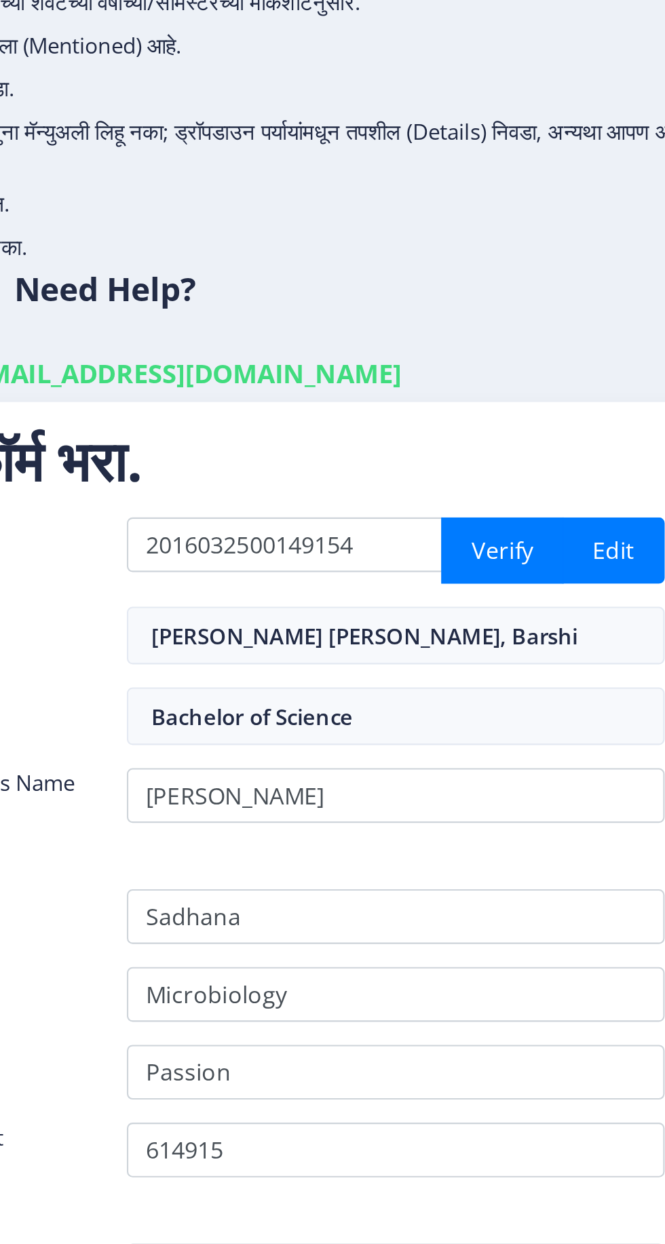
scroll to position [0, 0]
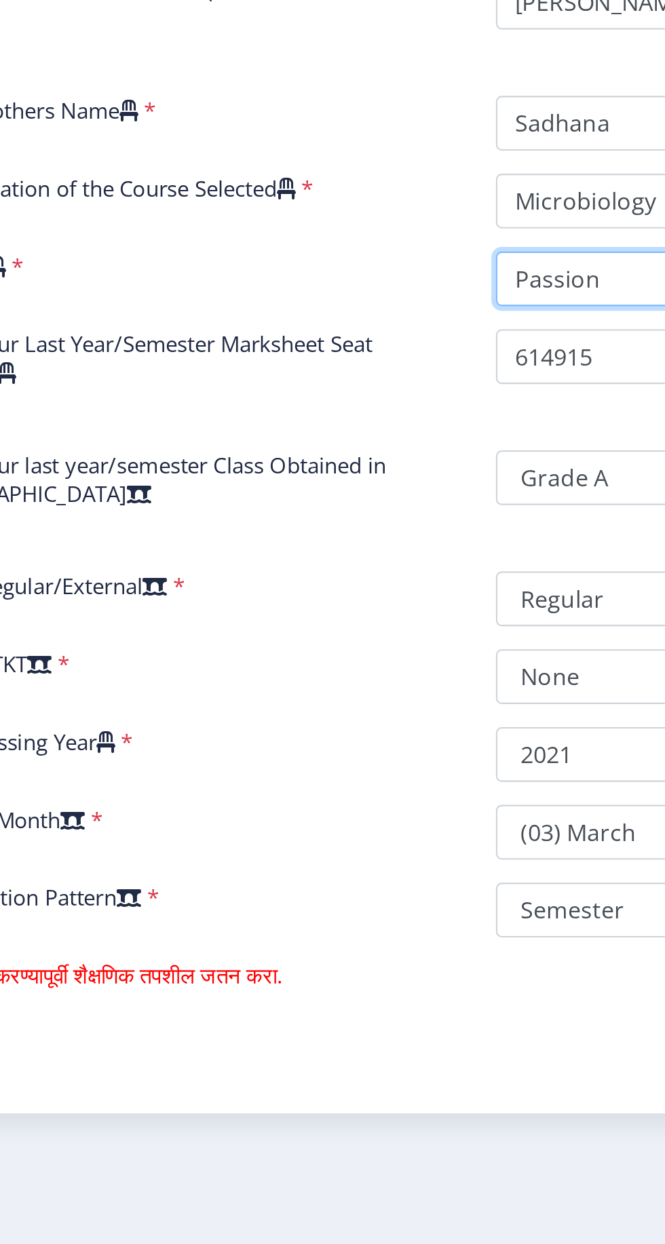
click at [424, 623] on input "Reason" at bounding box center [487, 619] width 253 height 26
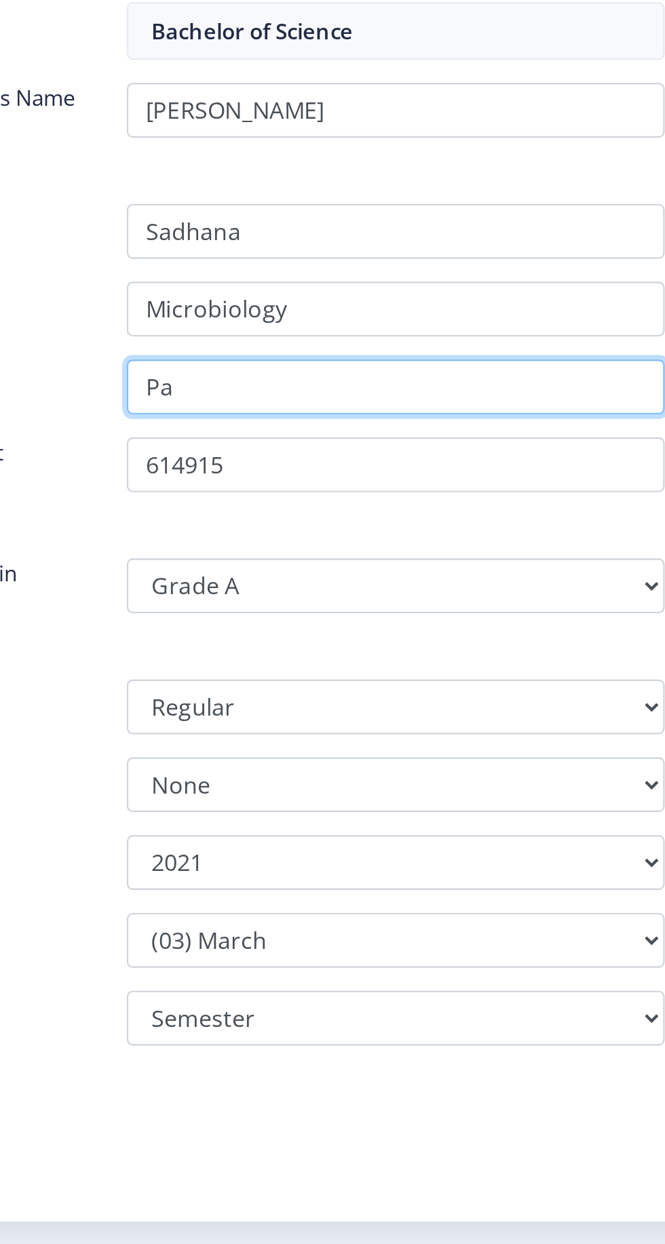
type input "P"
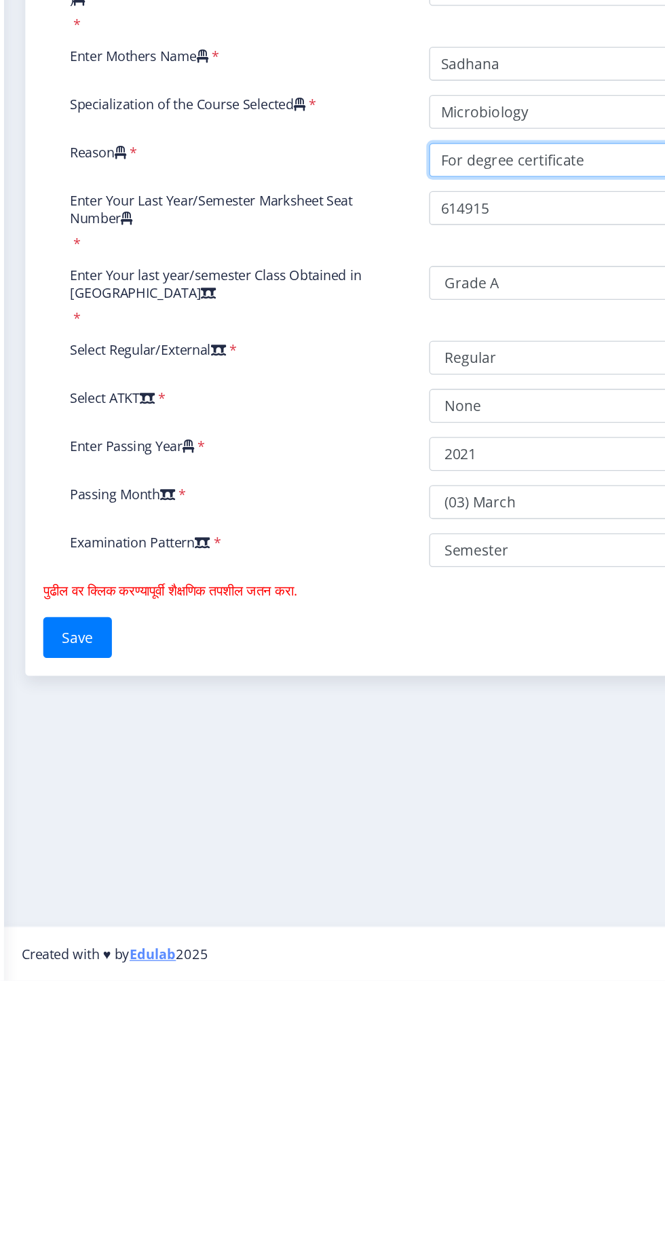
type input "For degree certificate"
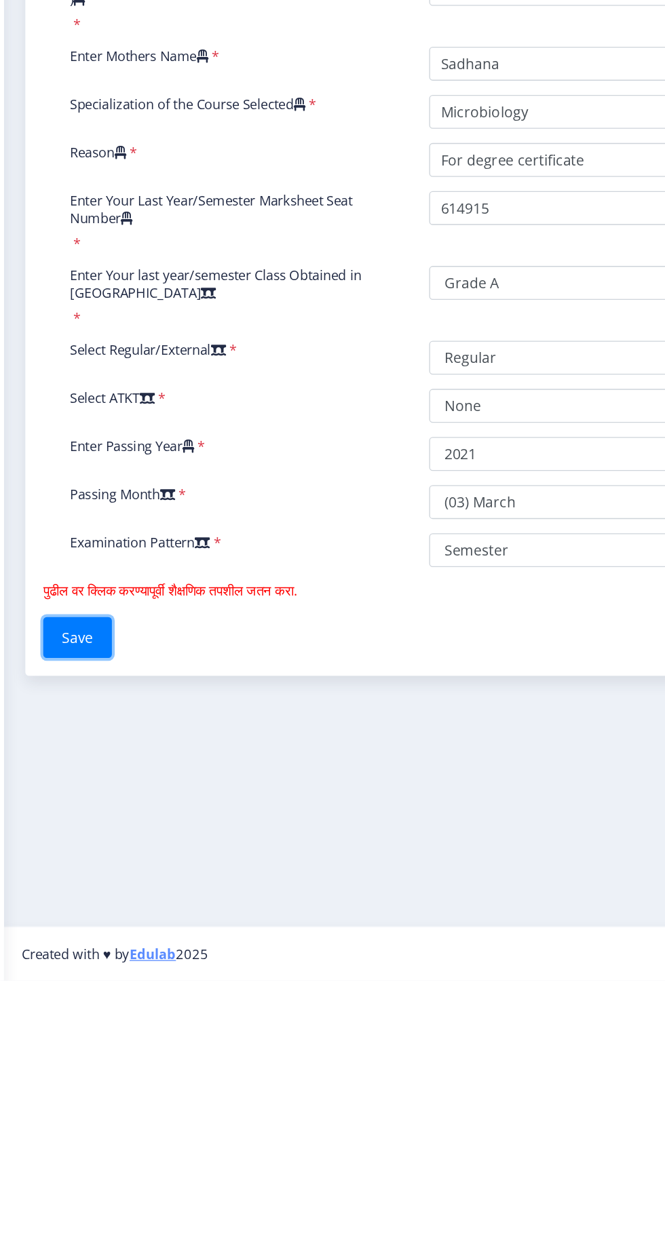
click at [111, 976] on button "Save" at bounding box center [94, 982] width 52 height 31
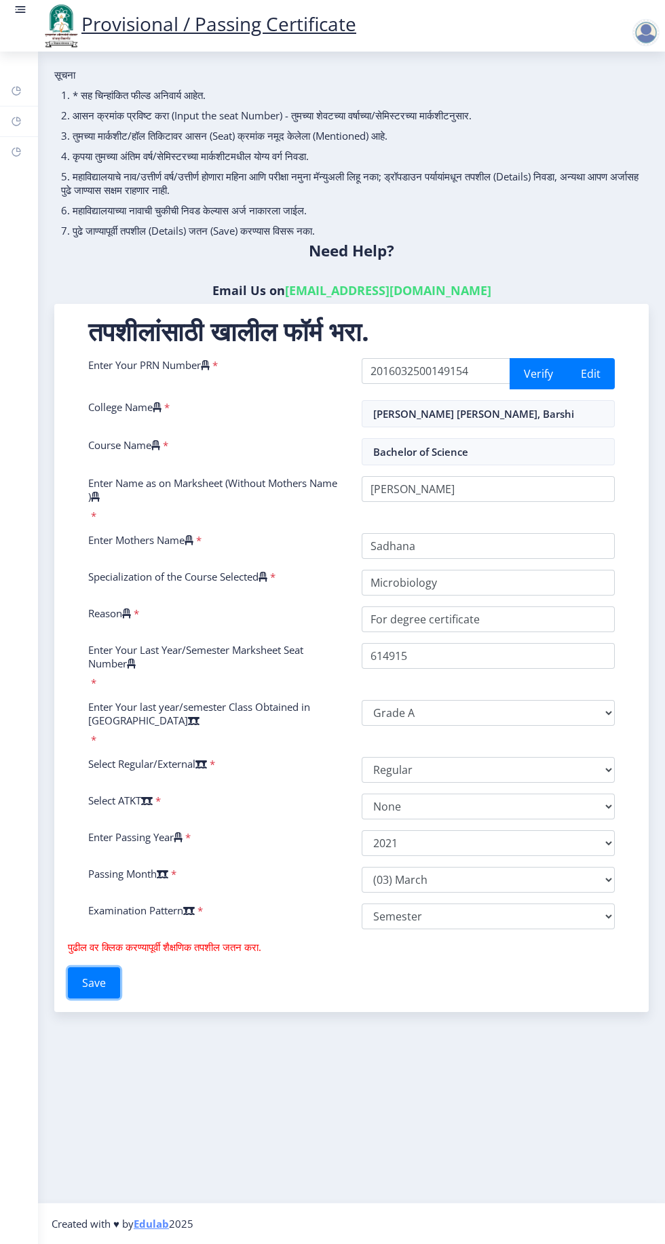
click at [107, 981] on button "Save" at bounding box center [94, 982] width 52 height 31
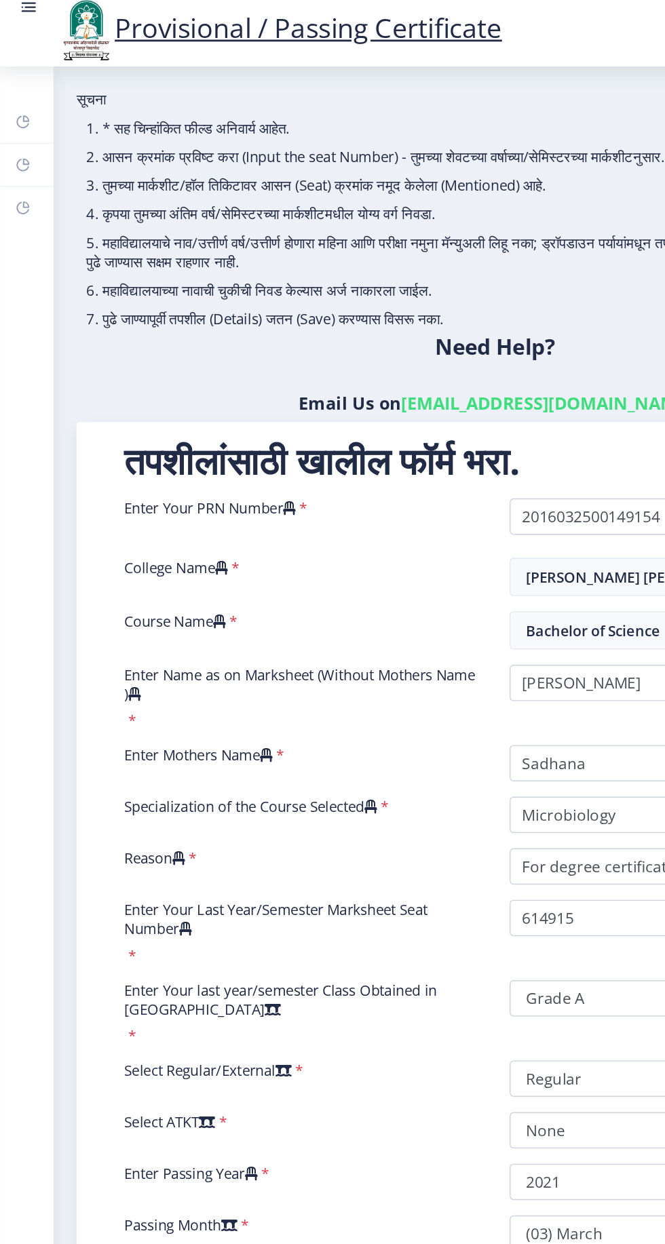
click at [16, 91] on rect at bounding box center [16, 90] width 11 height 11
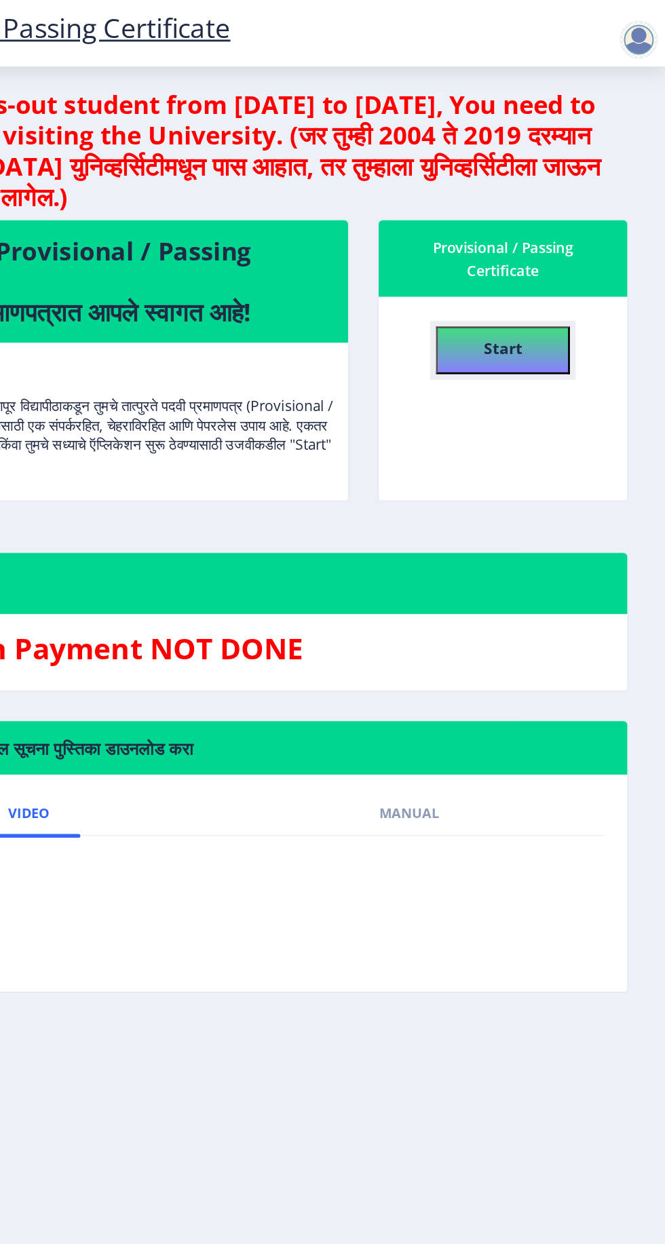
click at [556, 247] on b "Start" at bounding box center [549, 251] width 27 height 15
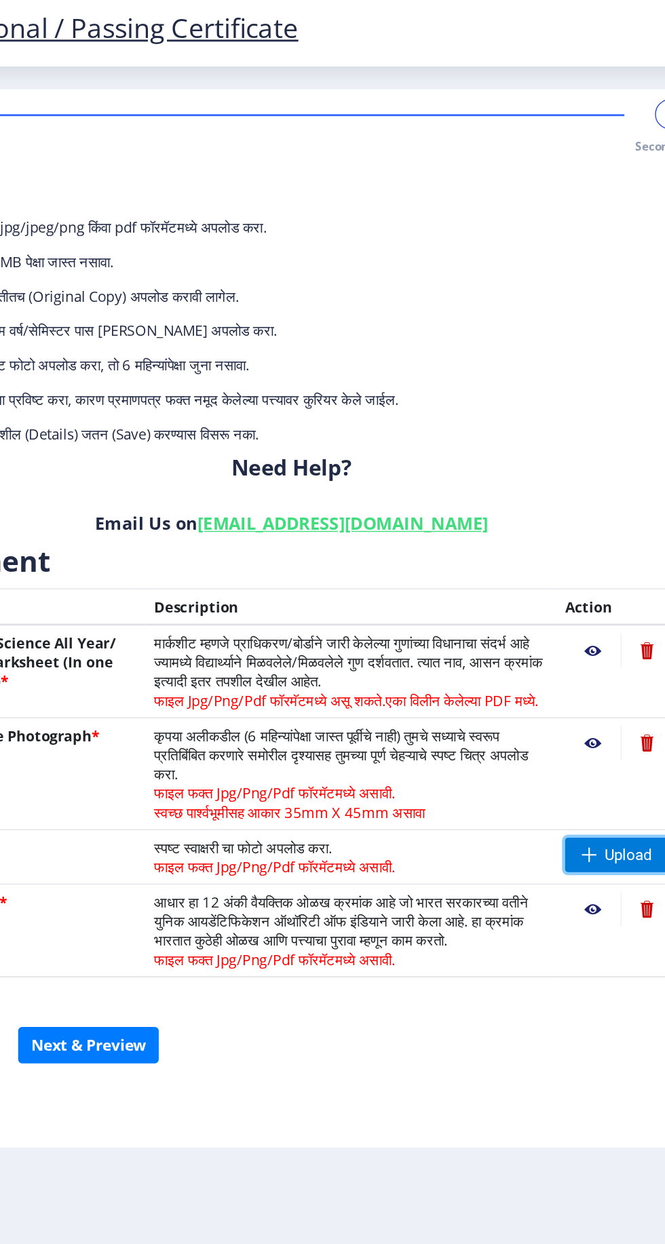
click at [587, 606] on span "Upload" at bounding box center [590, 611] width 34 height 14
click at [589, 611] on span "Upload" at bounding box center [590, 611] width 34 height 14
click at [580, 603] on span "Upload" at bounding box center [581, 611] width 73 height 24
click at [591, 610] on span "Upload" at bounding box center [590, 611] width 34 height 14
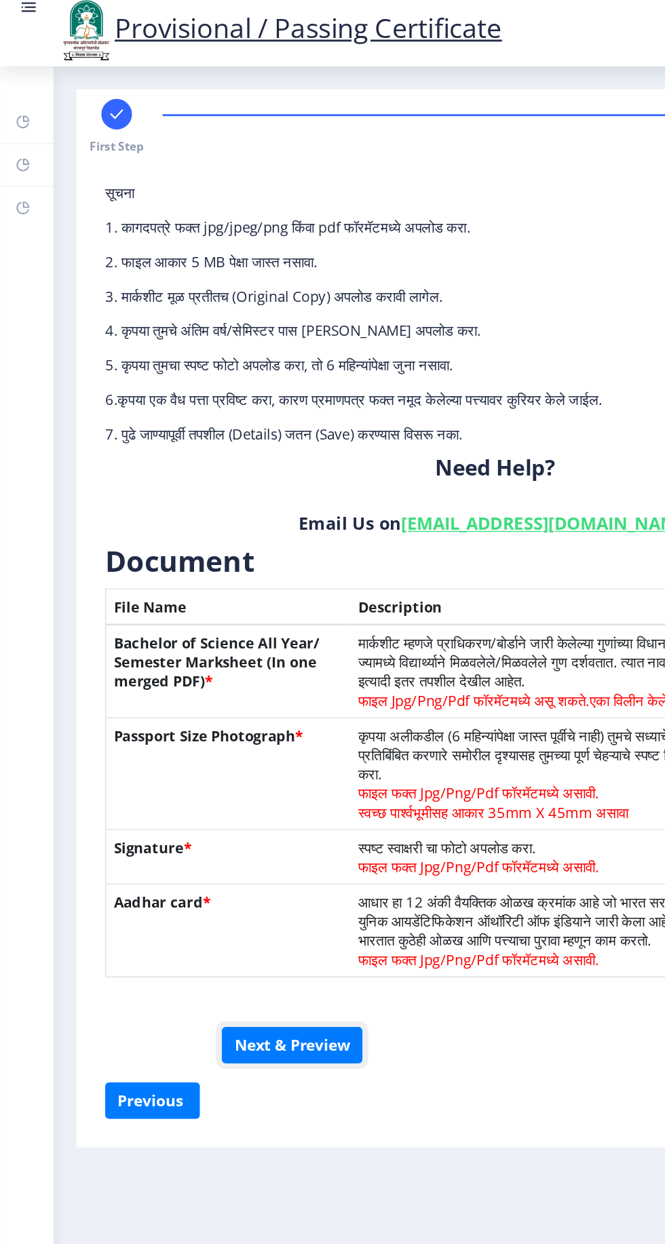
click at [231, 745] on button "Next & Preview" at bounding box center [207, 746] width 100 height 26
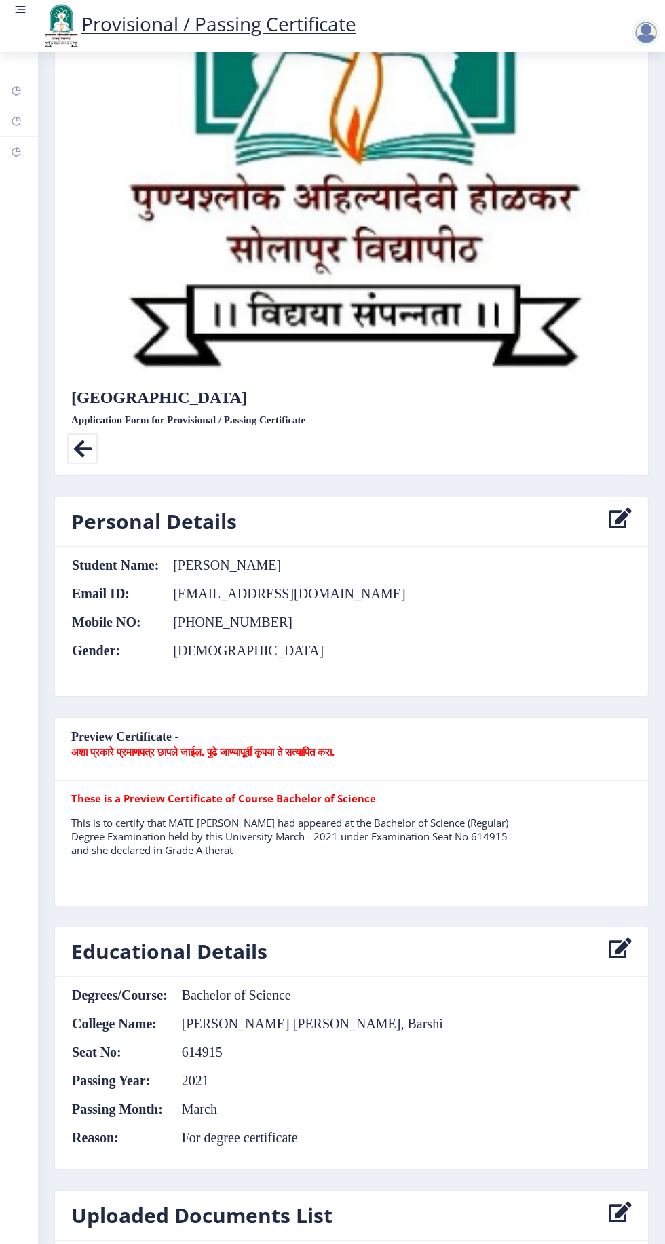
scroll to position [441, 0]
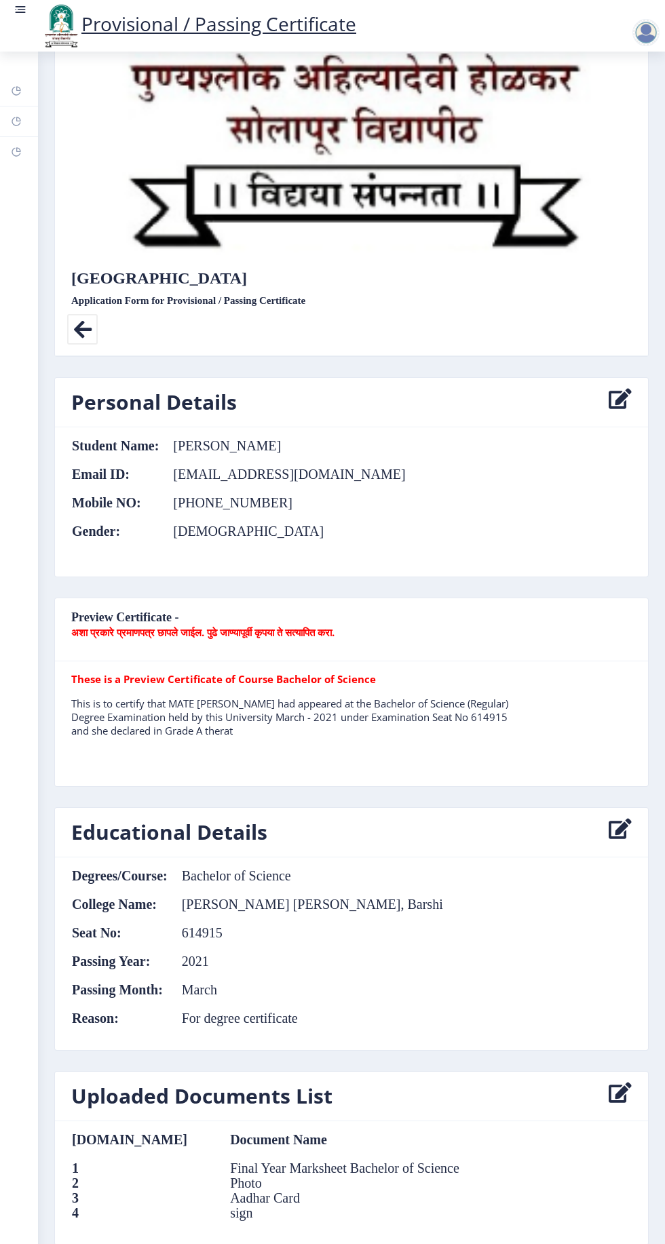
click at [534, 707] on div "These is a Preview Certificate of Course Bachelor of Science This is to certify…" at bounding box center [351, 723] width 580 height 103
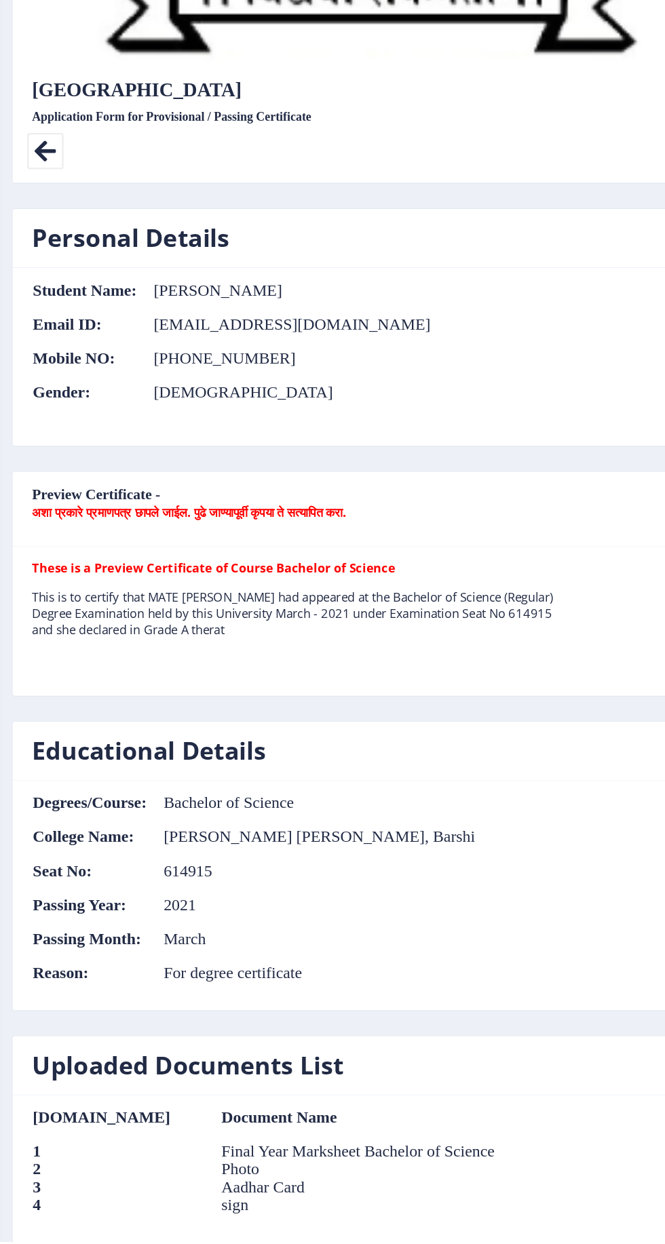
scroll to position [74, 0]
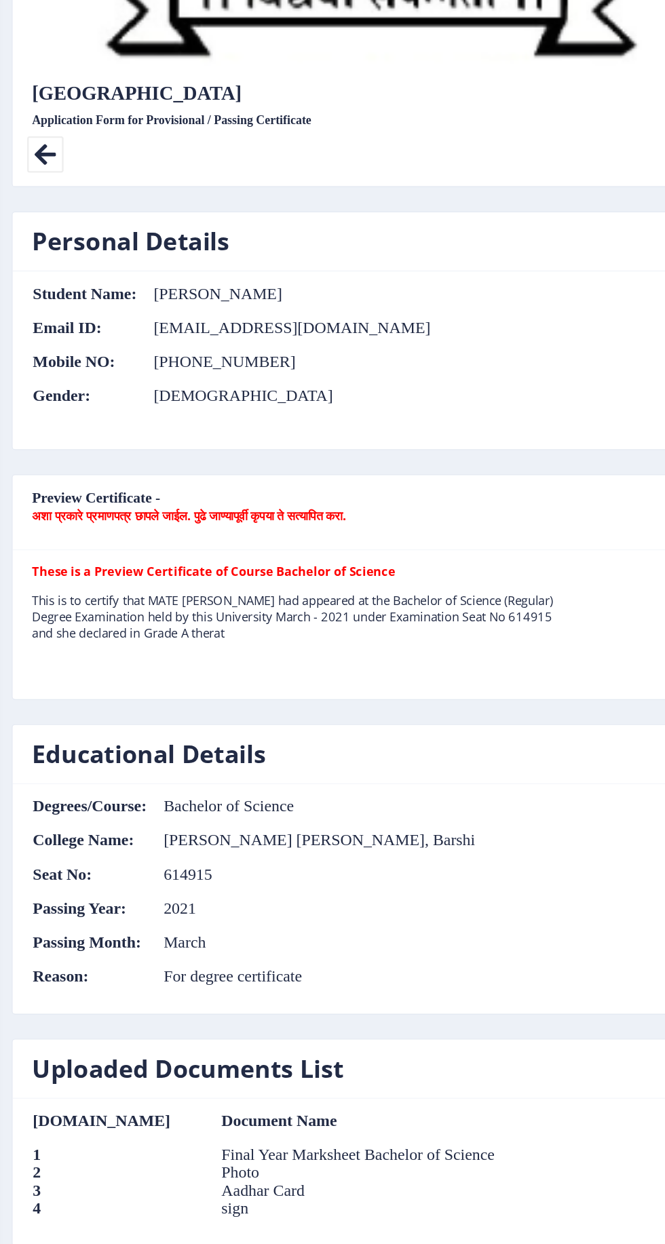
select select
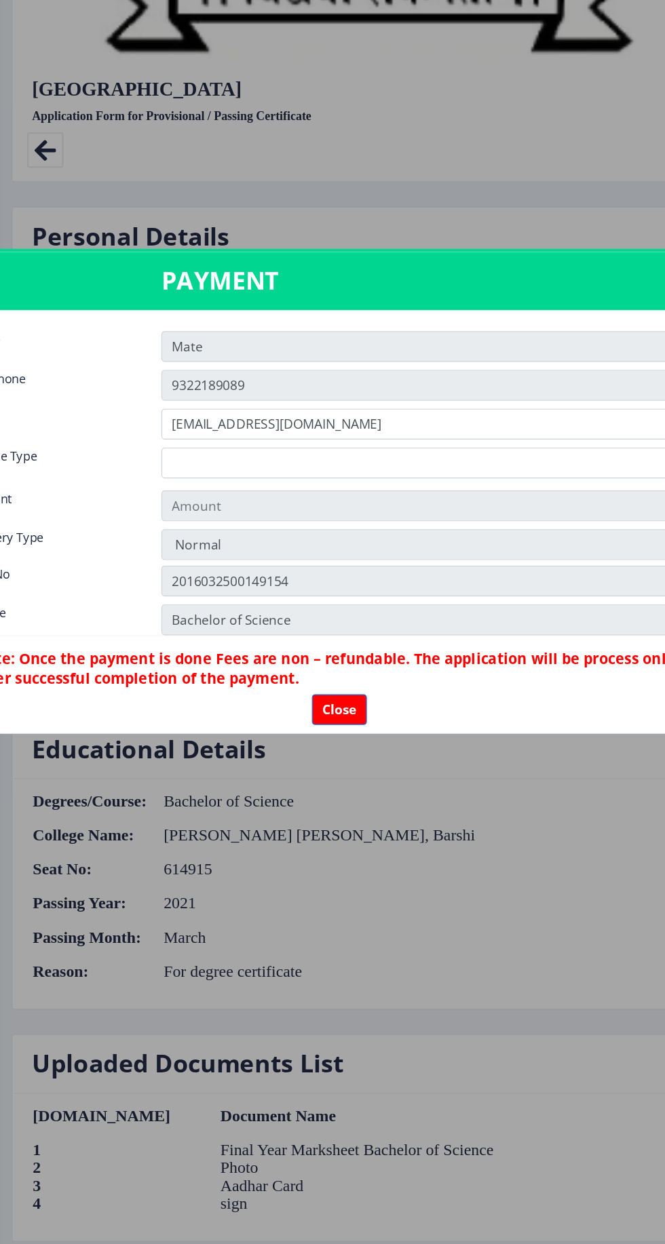
type input "155"
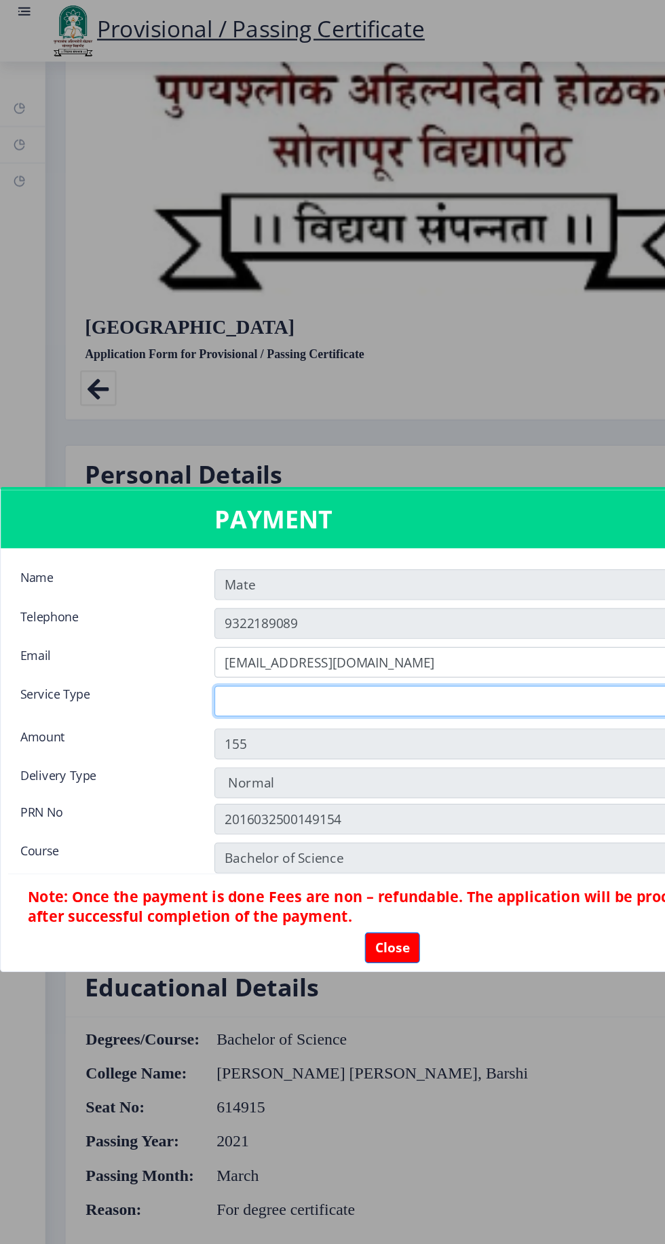
click at [462, 589] on select "Digital Courier Pickup" at bounding box center [414, 588] width 468 height 26
select select "old"
click at [180, 575] on select "Digital Courier Pickup" at bounding box center [414, 588] width 468 height 26
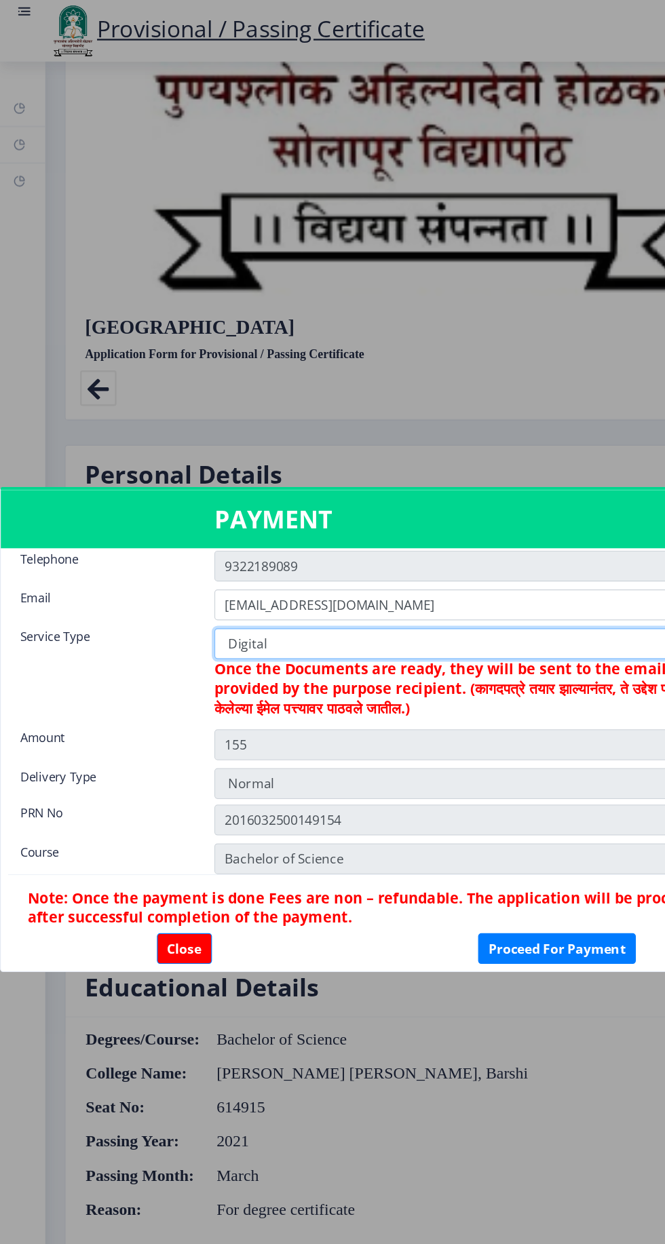
scroll to position [71, 0]
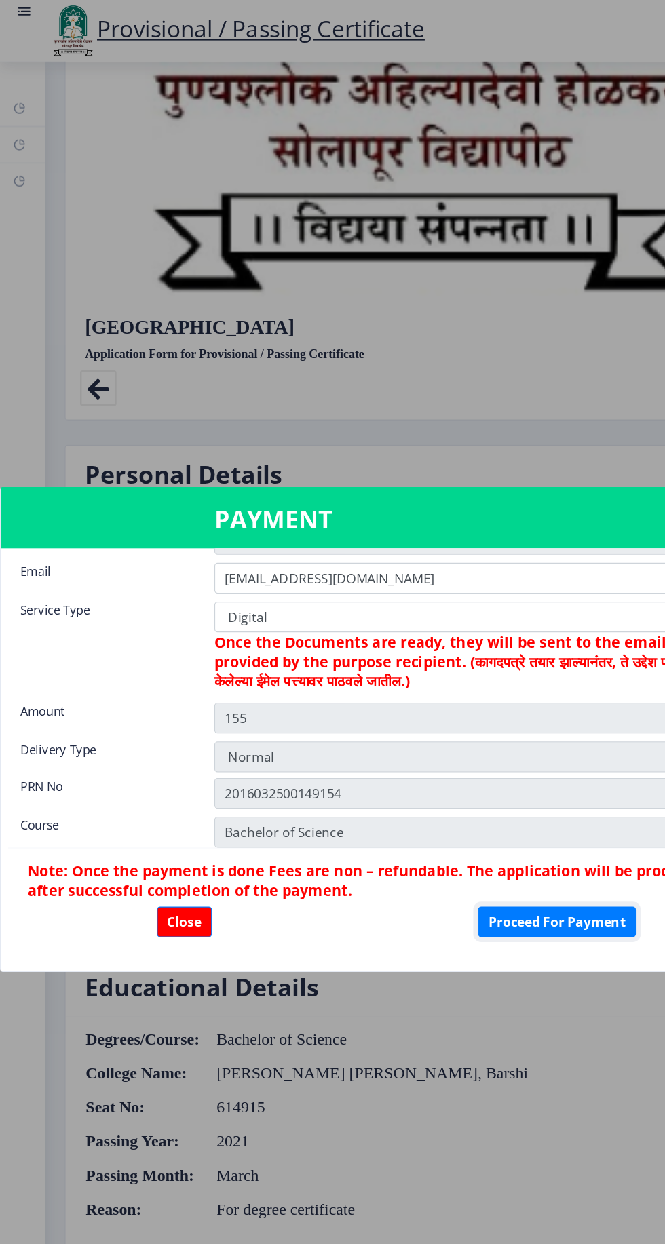
click at [471, 770] on button "Proceed For Payment" at bounding box center [467, 773] width 132 height 26
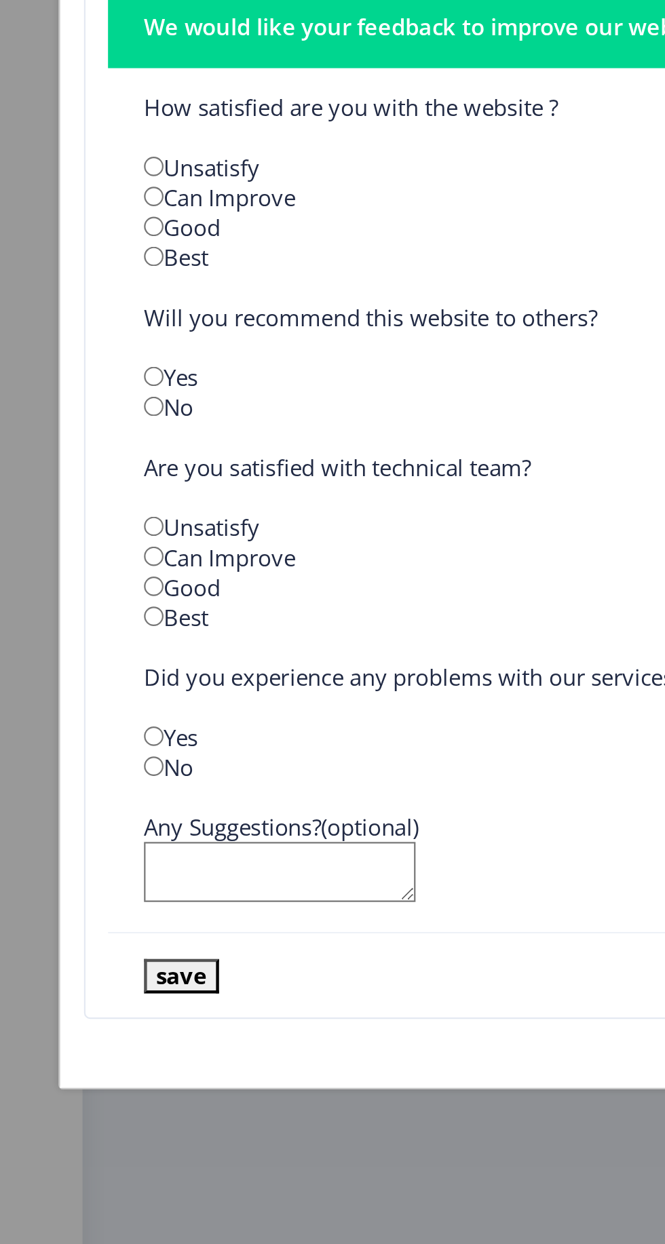
click at [75, 509] on input "radio" at bounding box center [70, 509] width 9 height 9
radio input "true"
click at [68, 580] on input "radio" at bounding box center [70, 577] width 9 height 9
radio input "true"
click at [67, 671] on input "radio" at bounding box center [70, 672] width 9 height 9
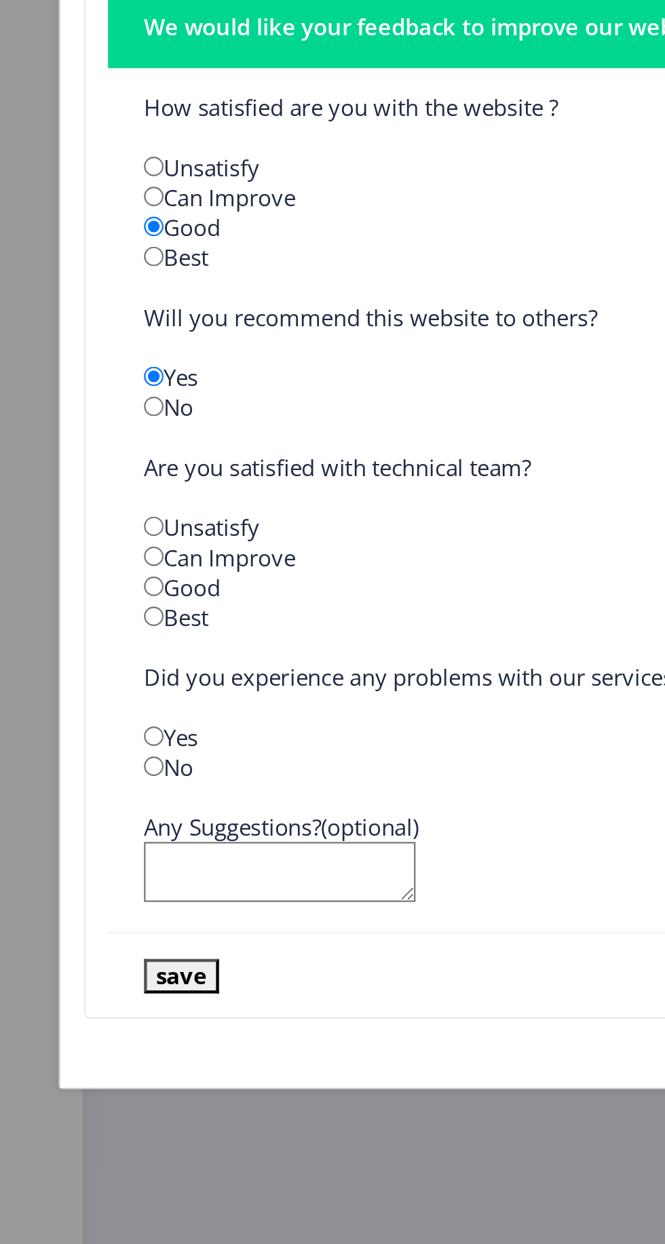
radio input "true"
click at [69, 740] on input "radio" at bounding box center [70, 740] width 9 height 9
radio input "true"
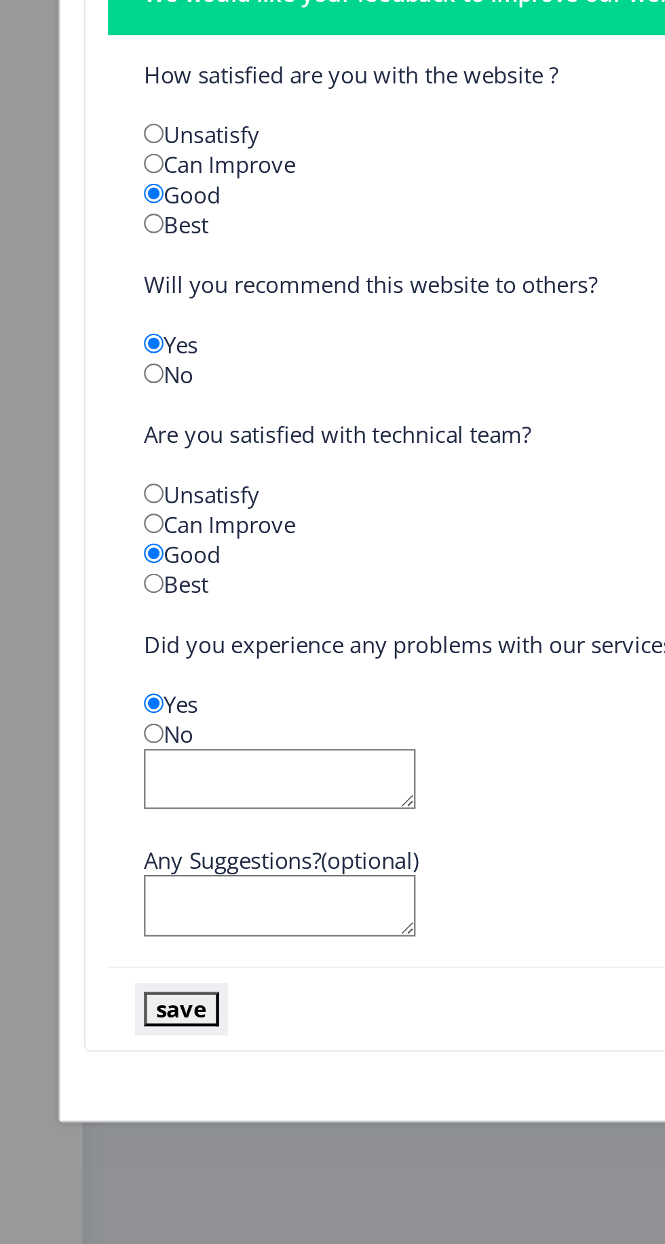
click at [77, 867] on button "save" at bounding box center [83, 864] width 34 height 16
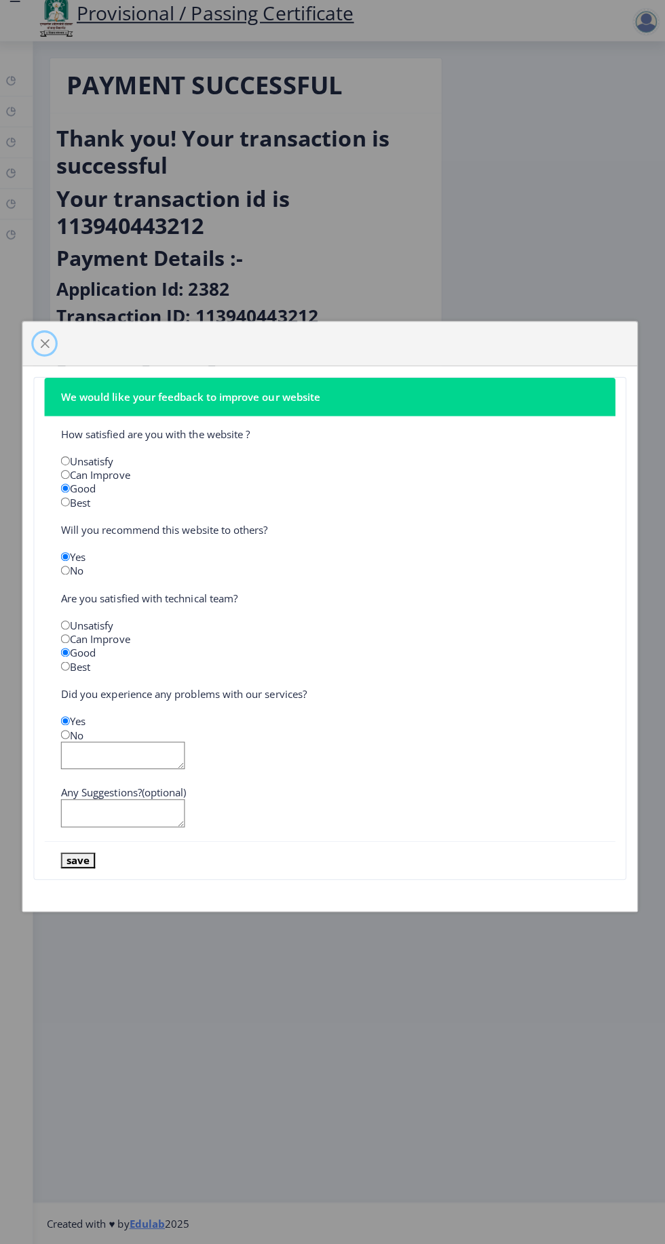
click at [50, 349] on span "button" at bounding box center [49, 351] width 11 height 11
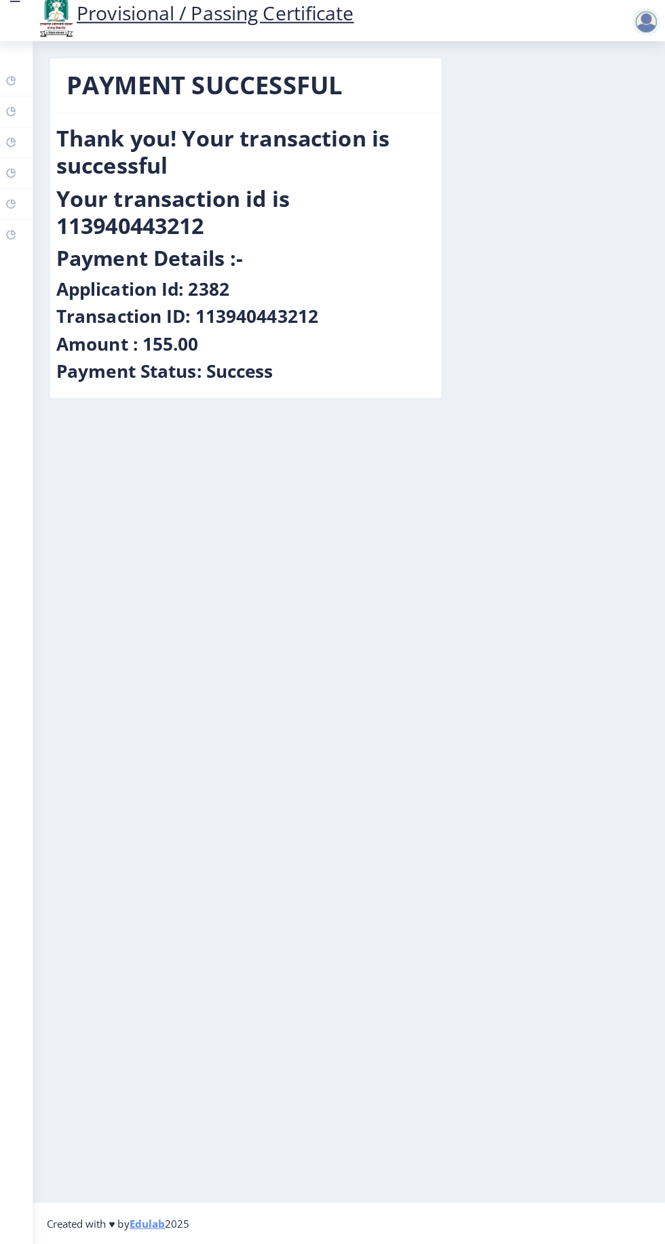
click at [16, 91] on rect at bounding box center [16, 90] width 11 height 11
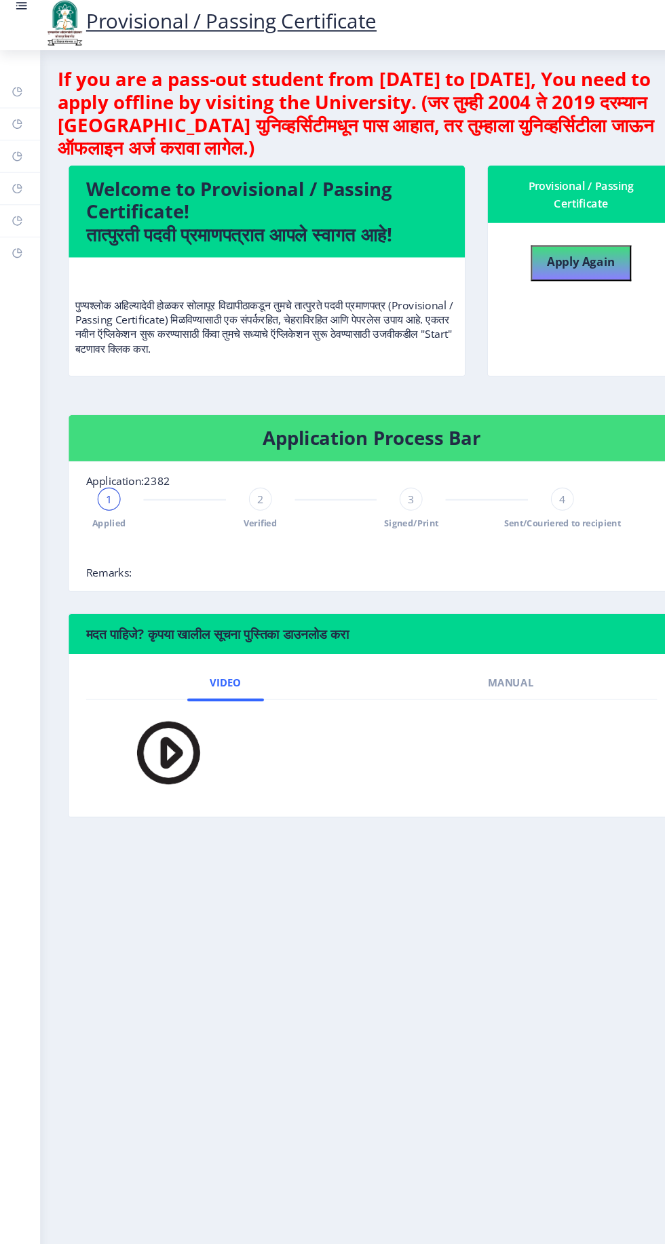
click at [18, 149] on rect at bounding box center [16, 151] width 11 height 11
select select
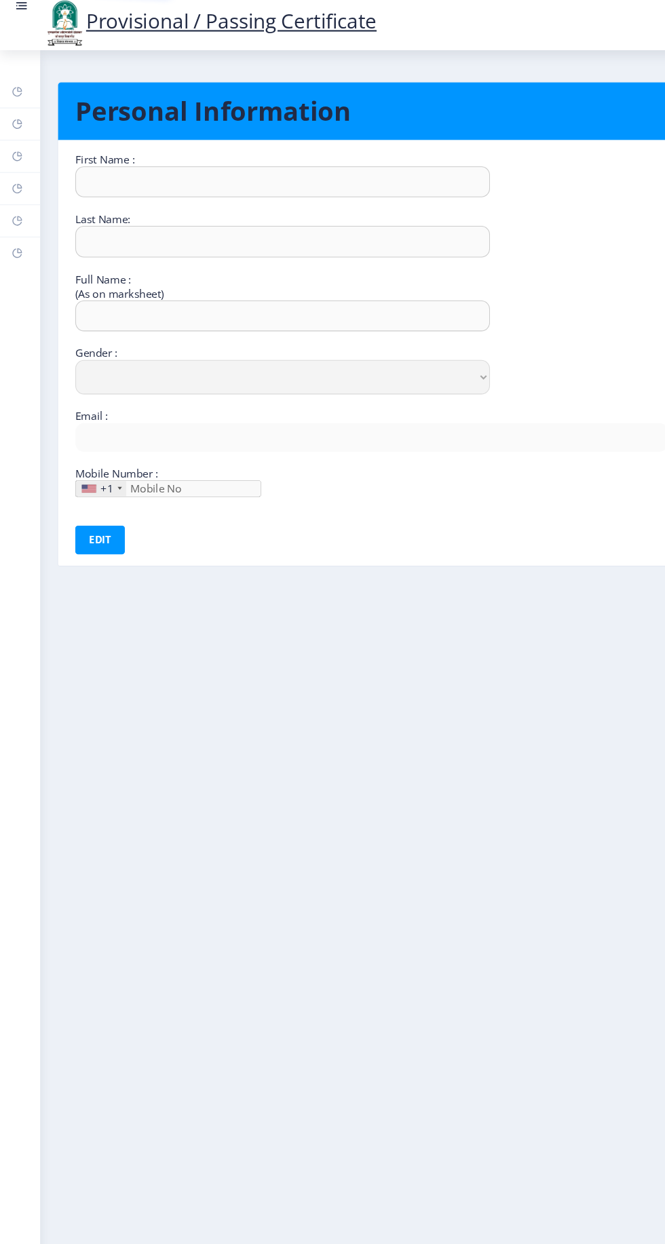
type input "Mate"
type input "Hirachand"
type input "[PERSON_NAME]"
select select "[DEMOGRAPHIC_DATA]"
type input "[EMAIL_ADDRESS][DOMAIN_NAME]"
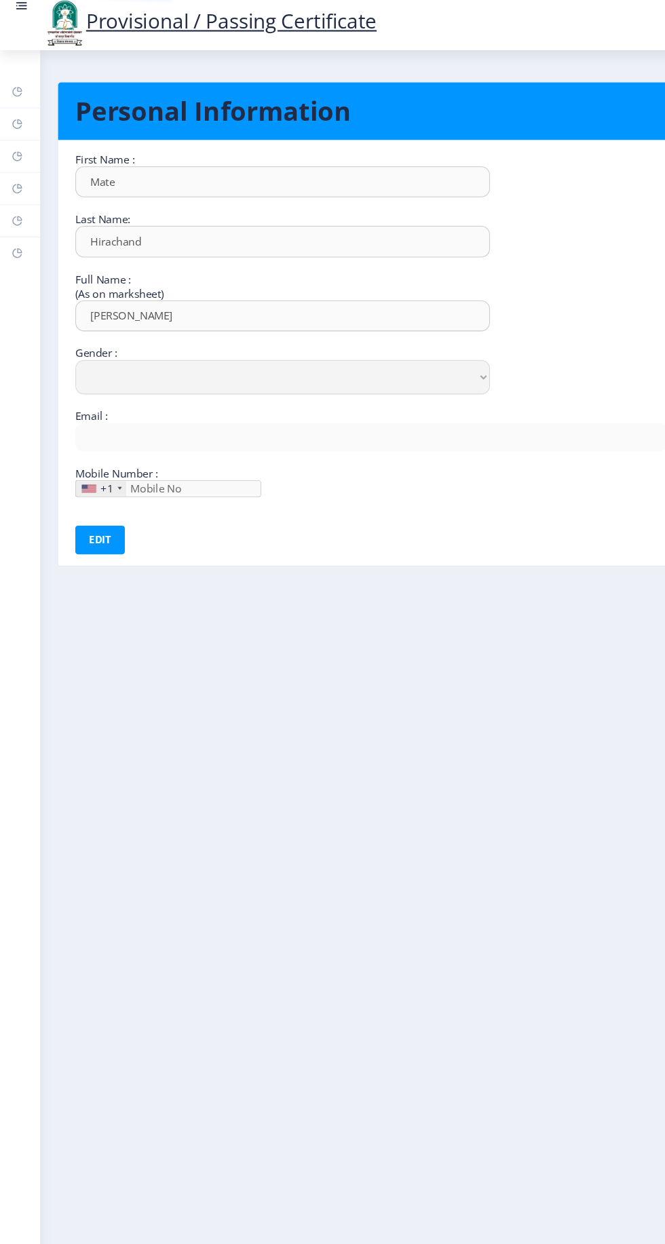
type input "932-218-90"
click at [16, 152] on rect at bounding box center [16, 151] width 11 height 11
click at [16, 187] on rect at bounding box center [16, 182] width 11 height 11
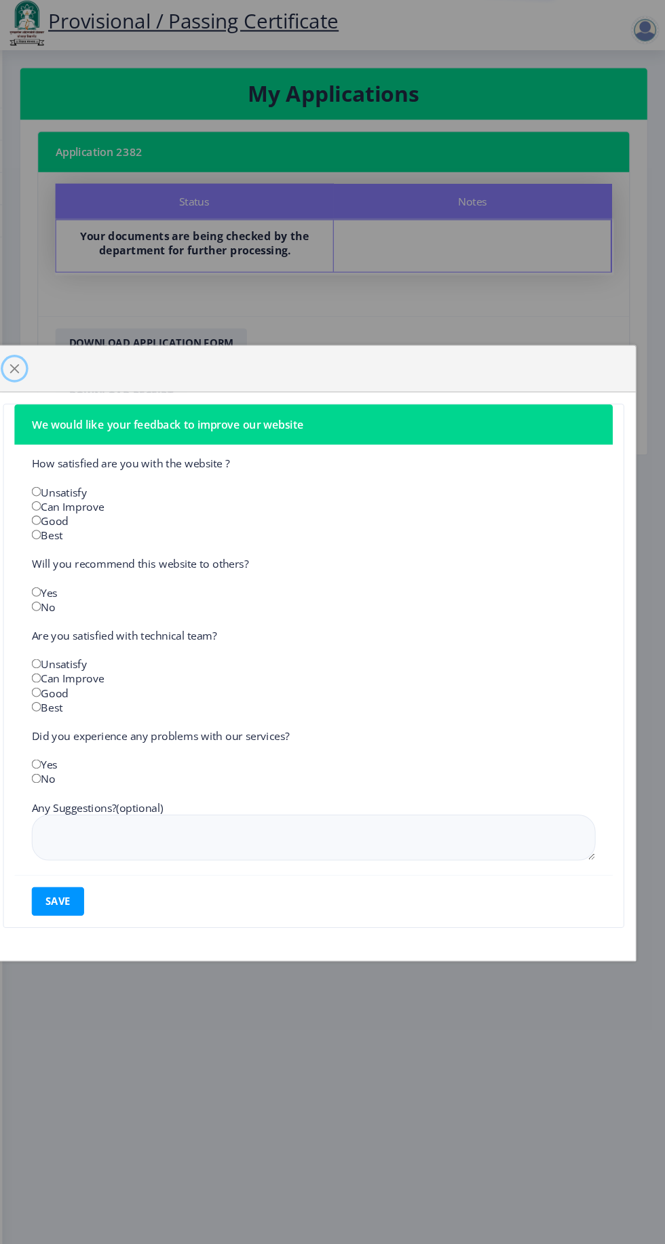
click at [46, 347] on span "button" at bounding box center [49, 352] width 11 height 11
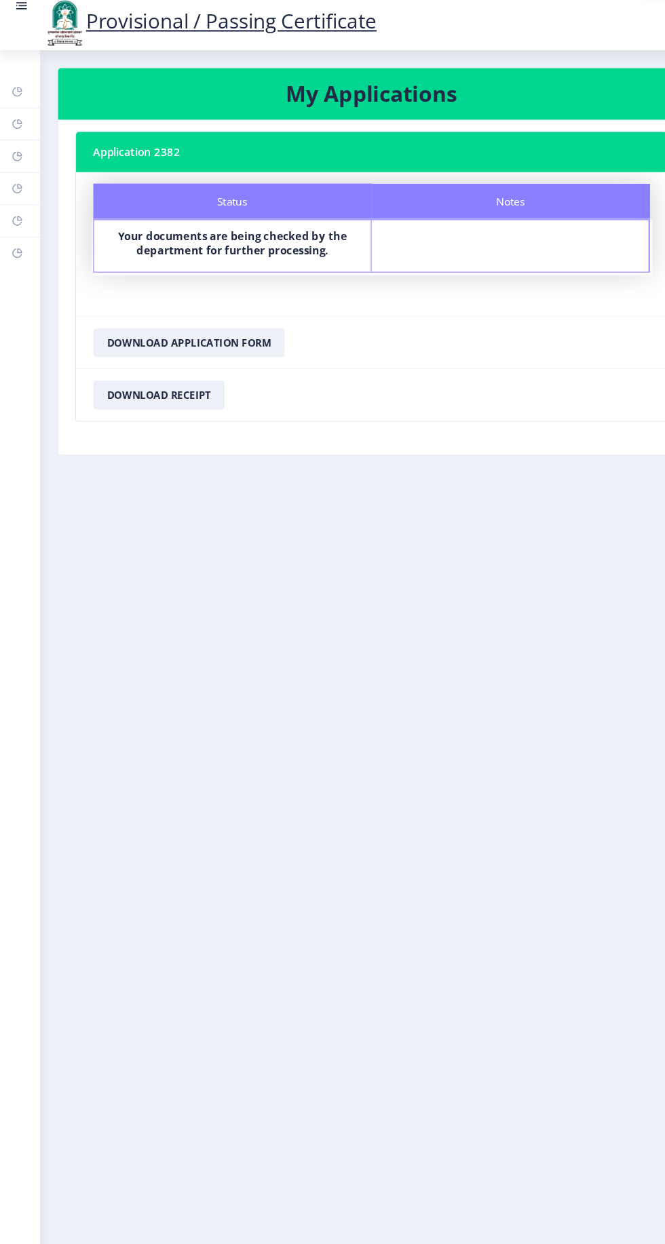
click at [16, 243] on rect at bounding box center [16, 243] width 11 height 11
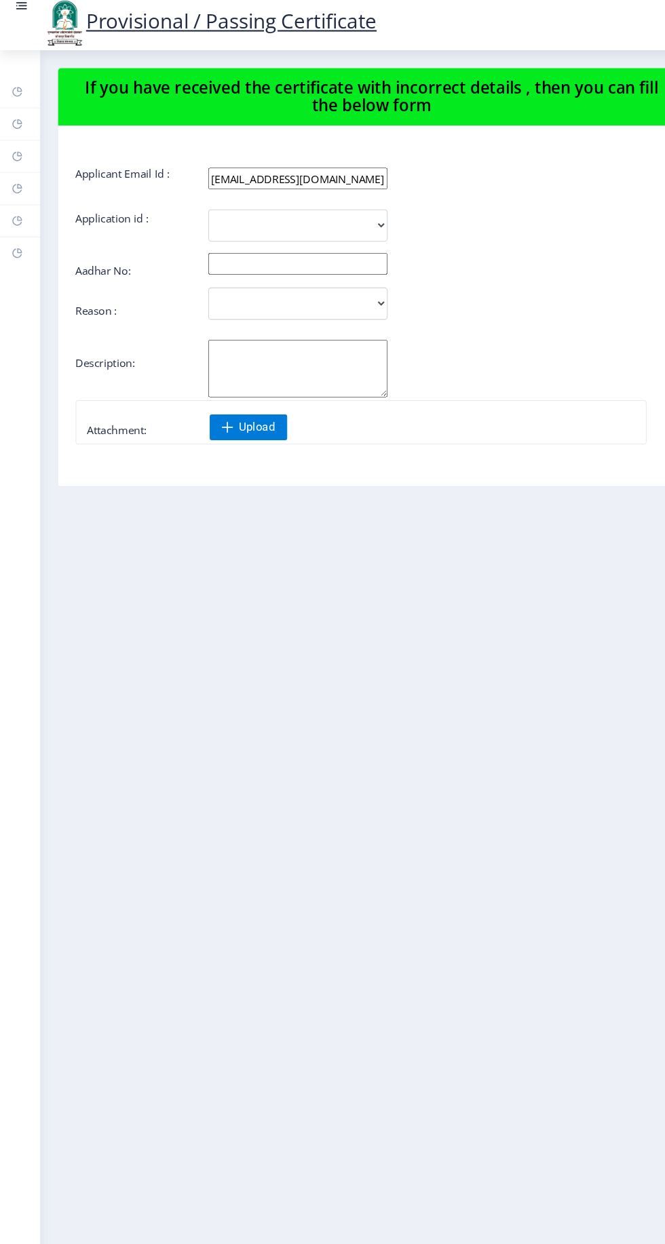
click at [16, 213] on rect at bounding box center [16, 212] width 11 height 11
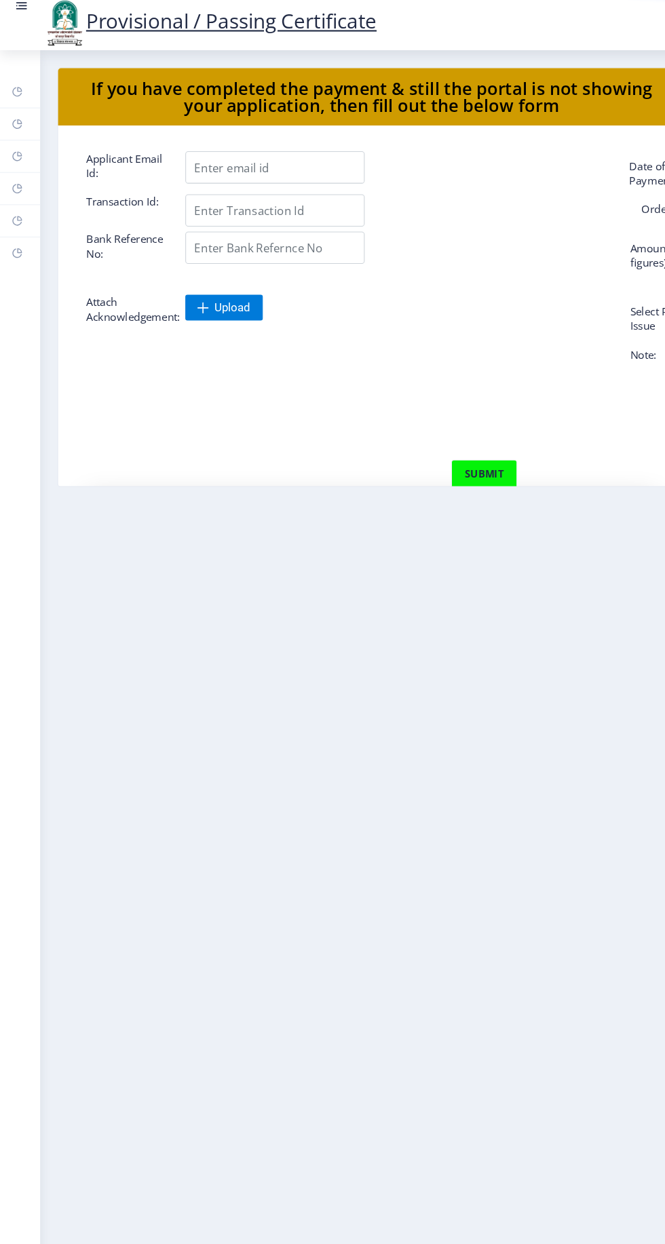
click at [16, 182] on rect at bounding box center [16, 182] width 11 height 11
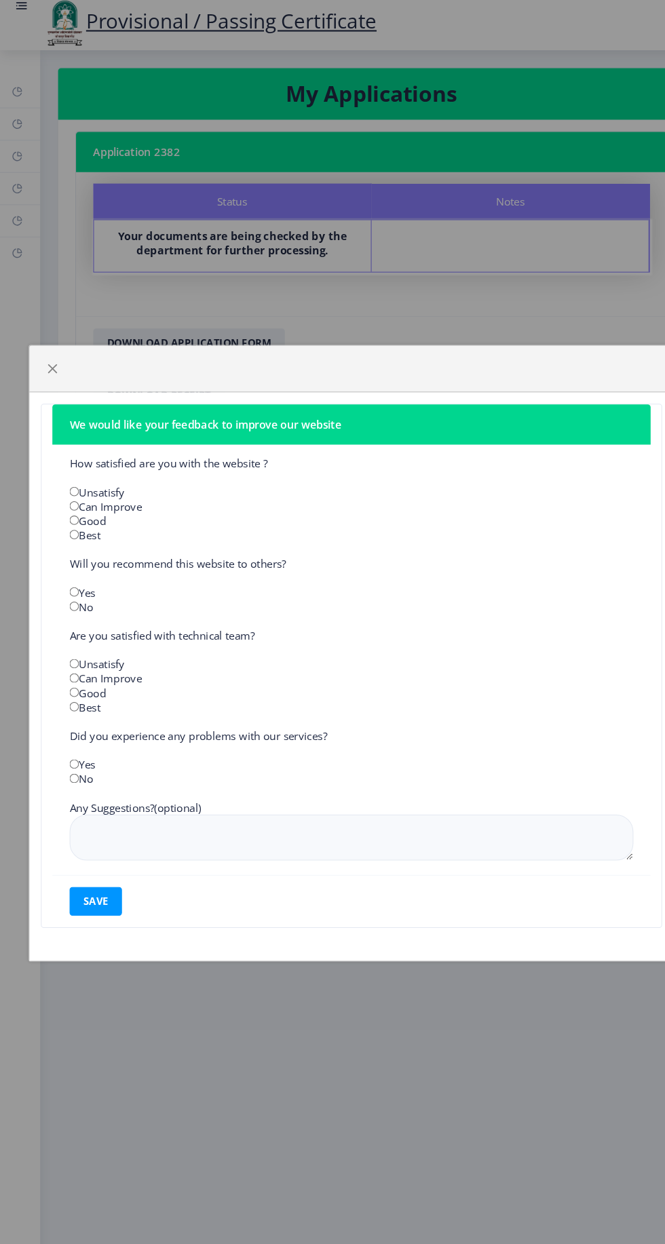
click at [18, 5] on div "We would like your feedback to improve our website How satisfied are you with t…" at bounding box center [332, 622] width 665 height 1244
